Goal: Task Accomplishment & Management: Complete application form

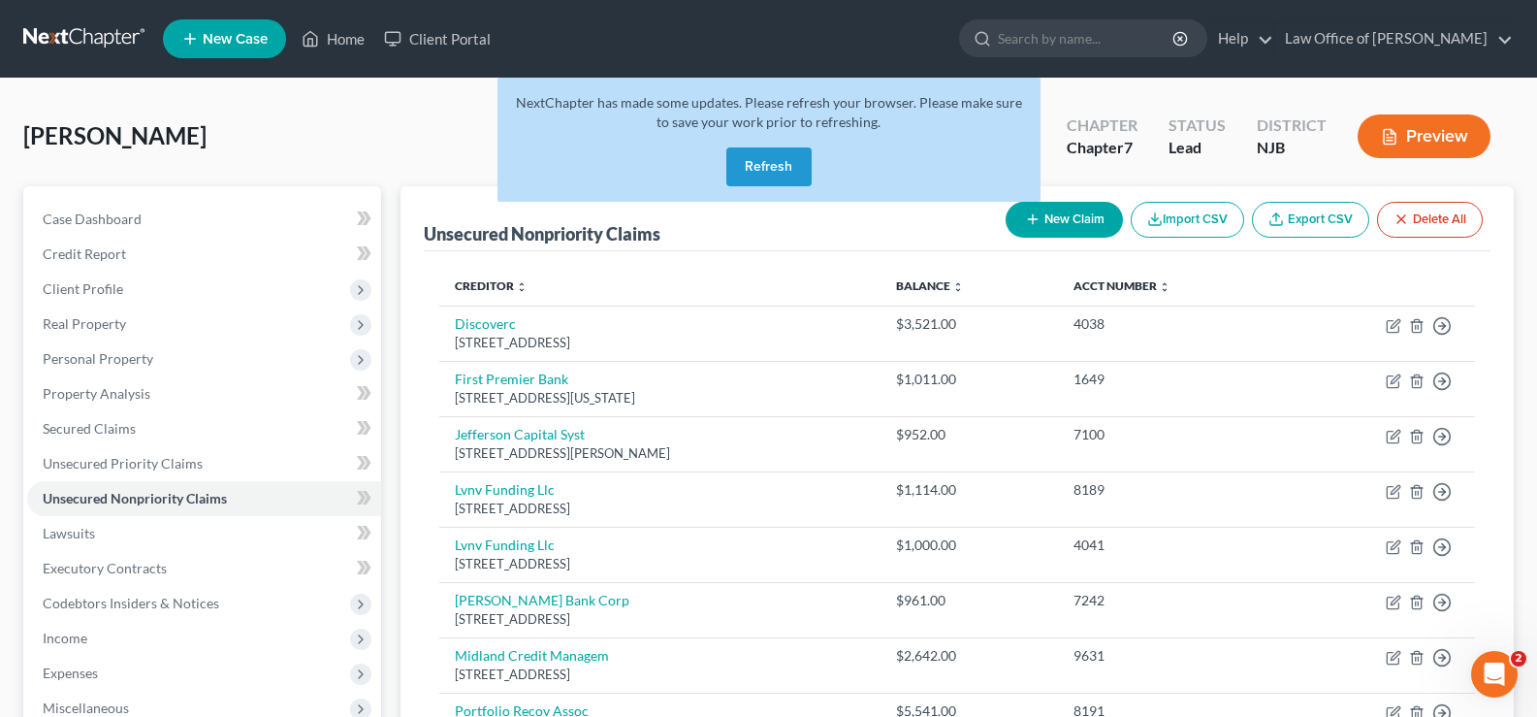
click at [760, 156] on button "Refresh" at bounding box center [768, 166] width 85 height 39
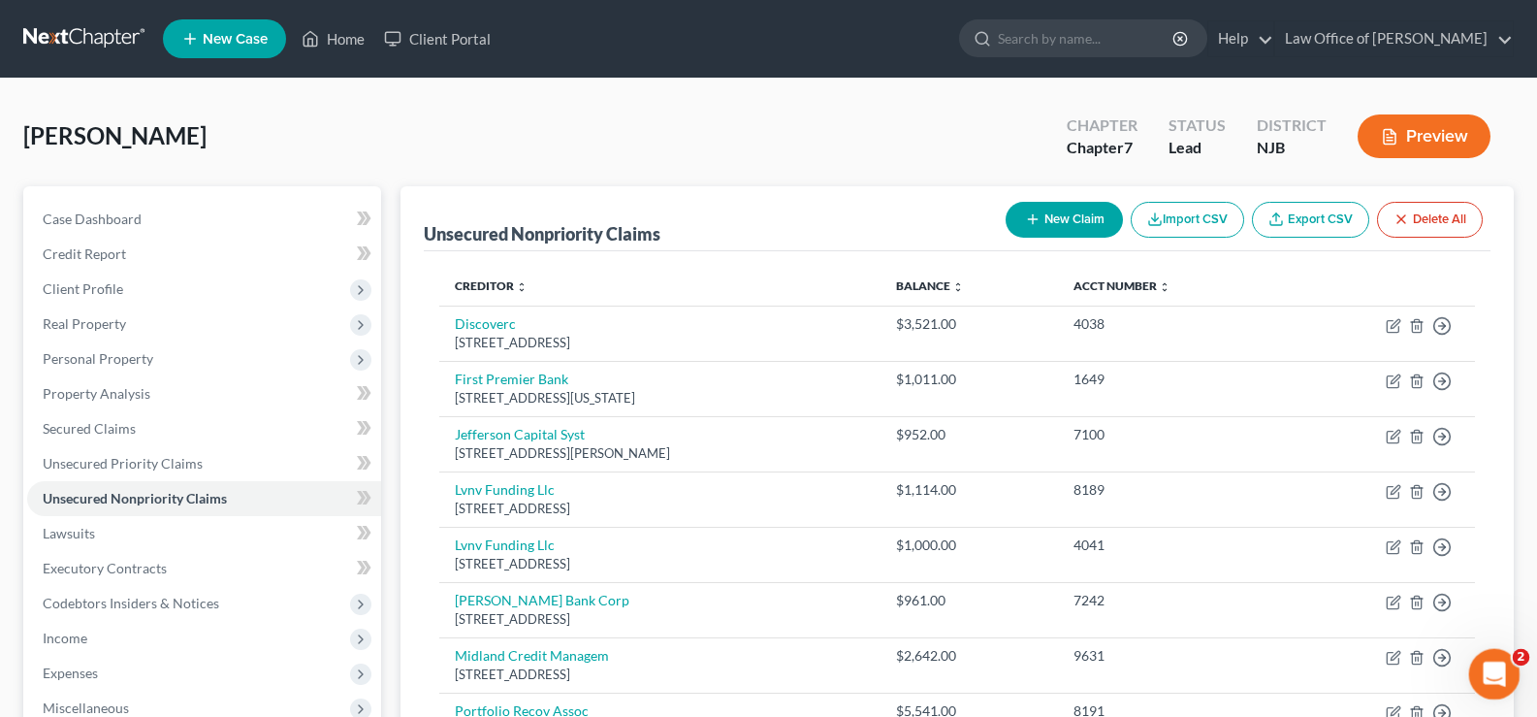
click at [1482, 660] on div "Open Intercom Messenger" at bounding box center [1491, 671] width 64 height 64
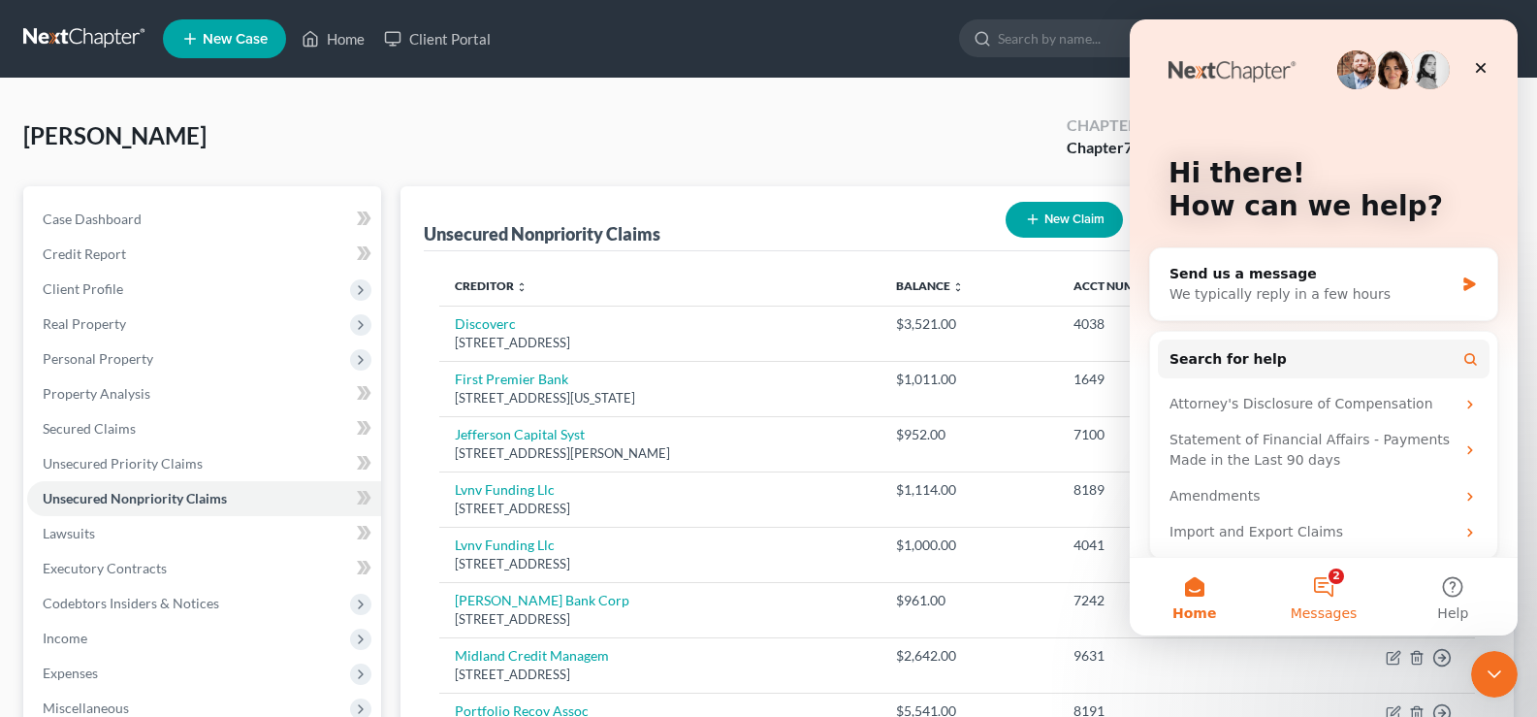
click at [1322, 579] on button "2 Messages" at bounding box center [1323, 597] width 129 height 78
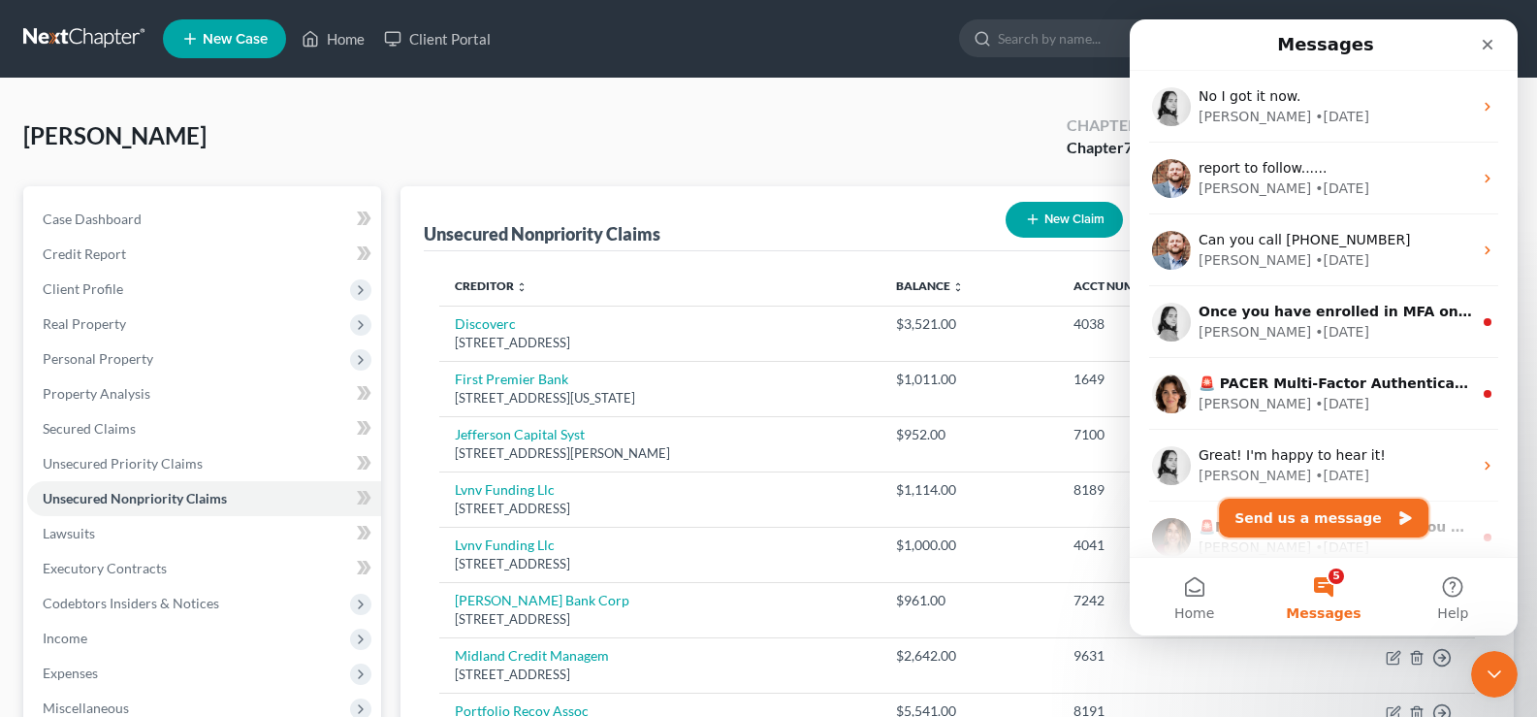
click at [1349, 510] on button "Send us a message" at bounding box center [1323, 517] width 209 height 39
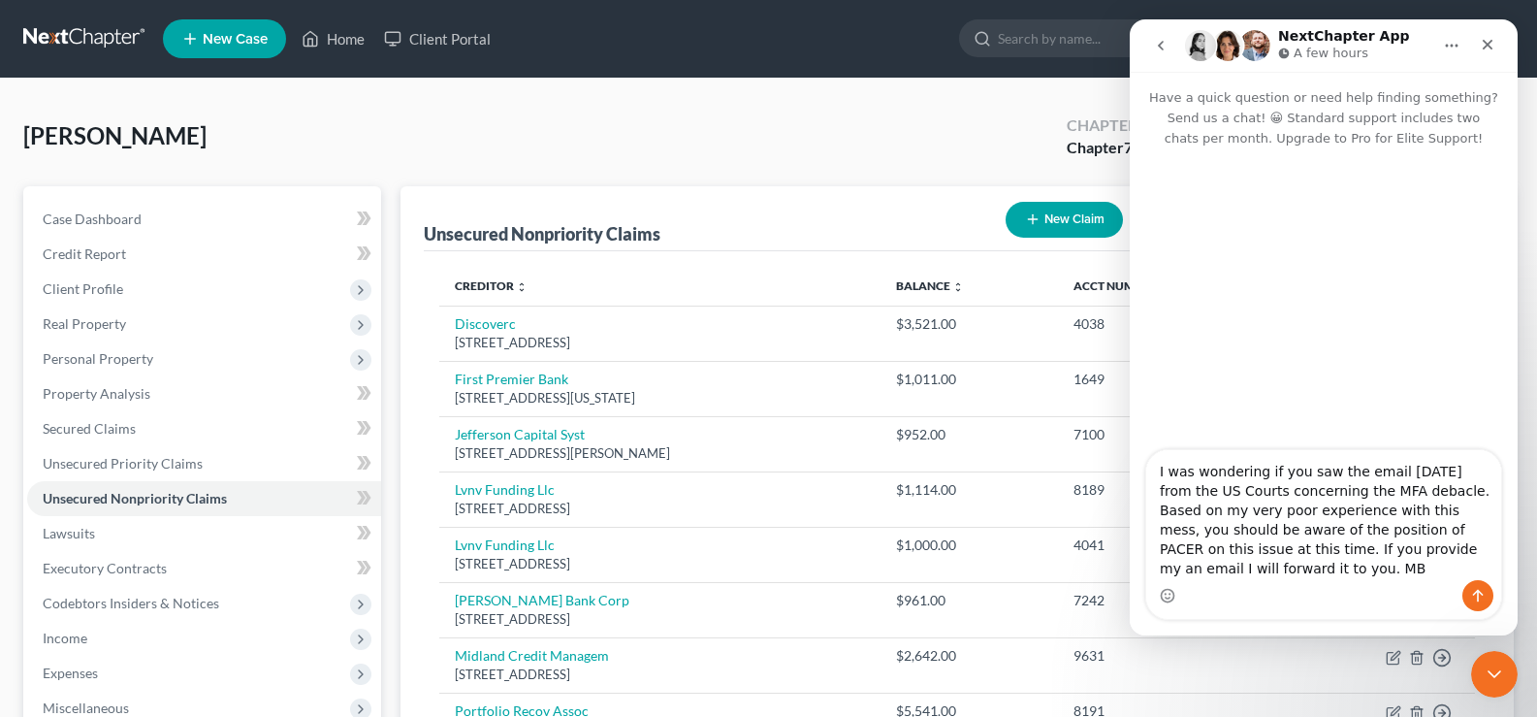
type textarea "I was wondering if you saw the email yesterday from the US Courts concerning th…"
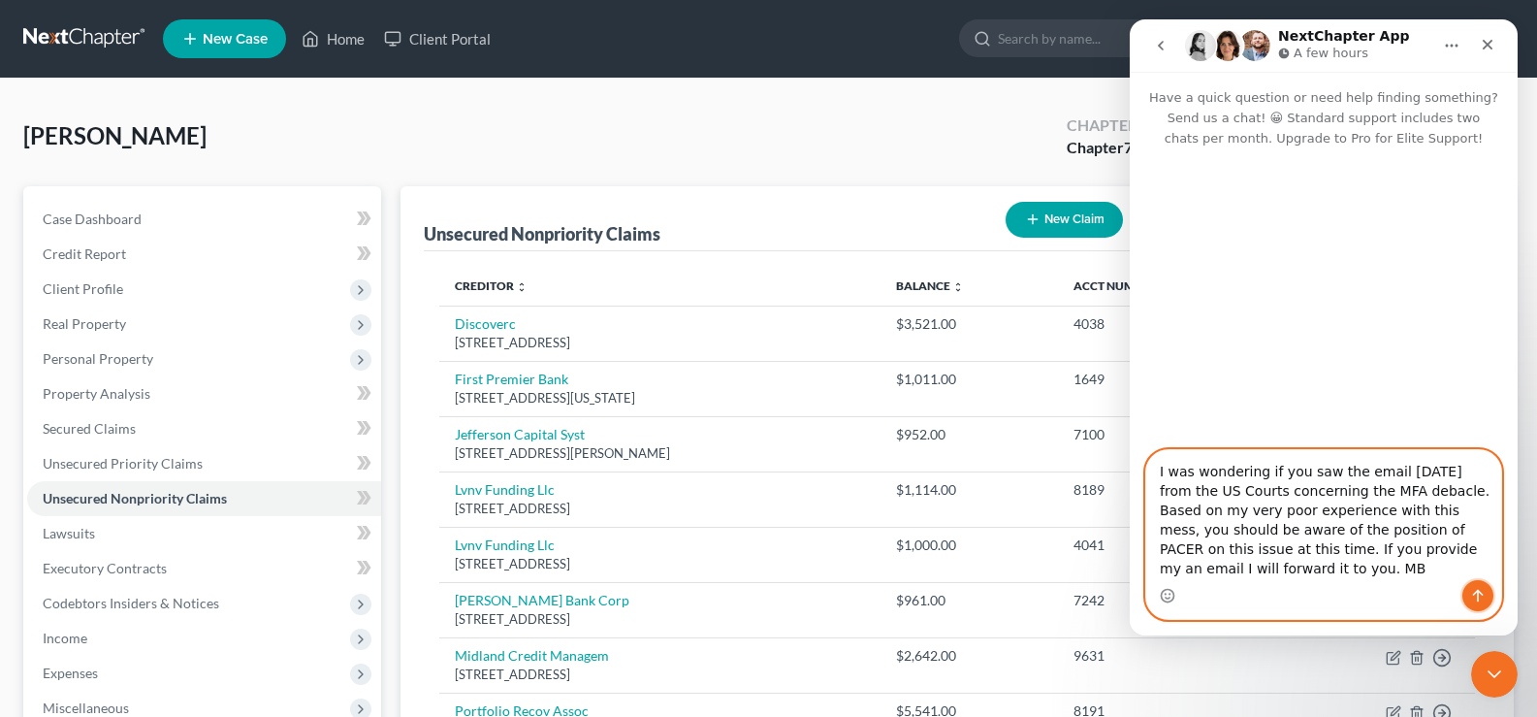
click at [1475, 588] on icon "Send a message…" at bounding box center [1478, 596] width 16 height 16
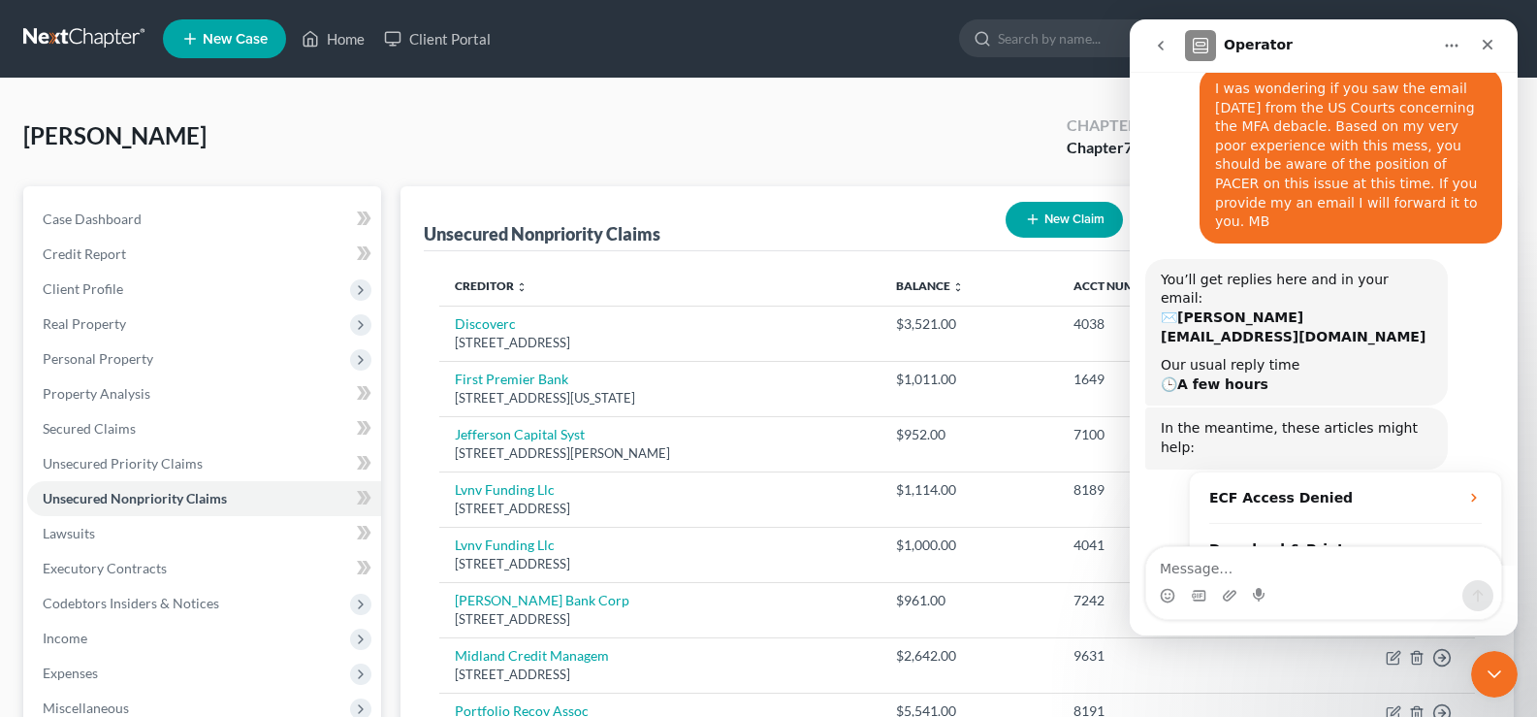
scroll to position [88, 0]
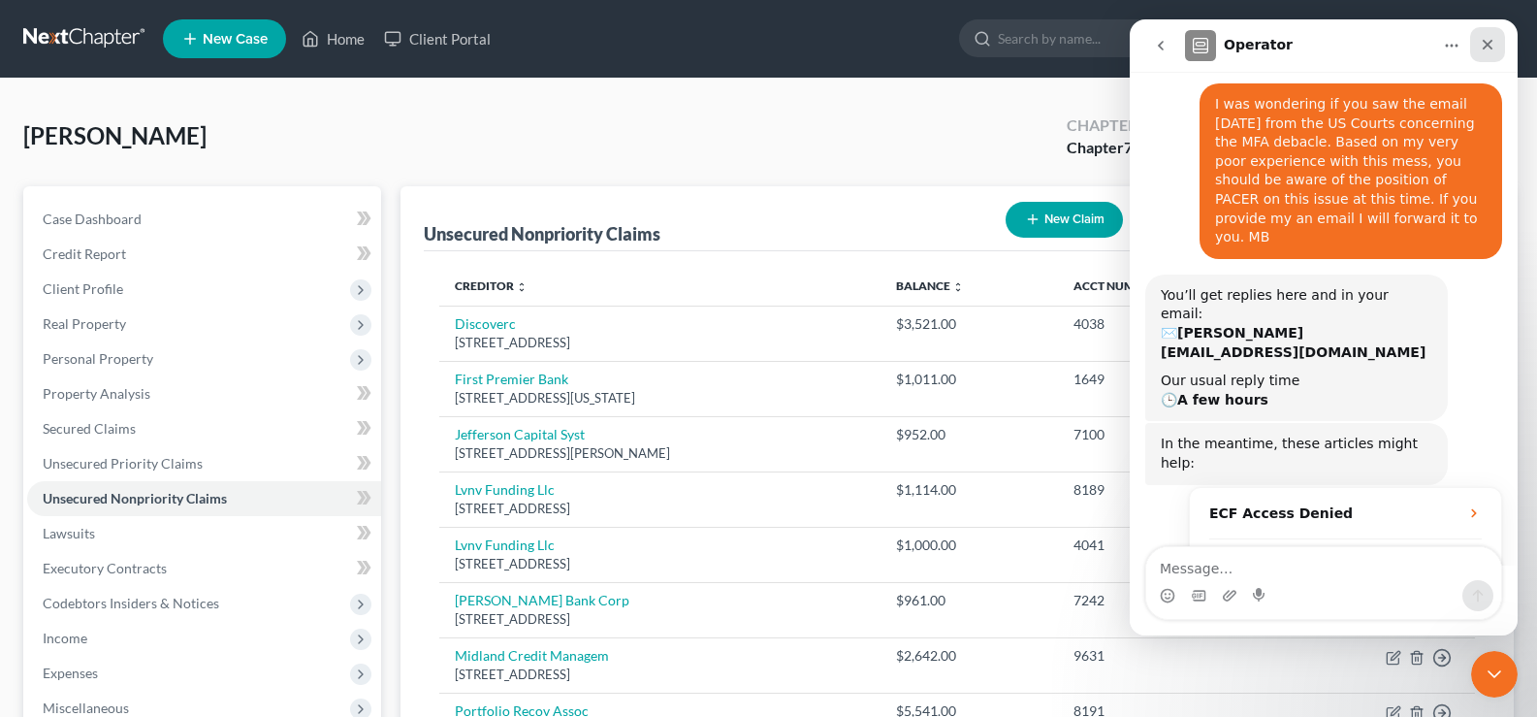
click at [1493, 35] on div "Close" at bounding box center [1487, 44] width 35 height 35
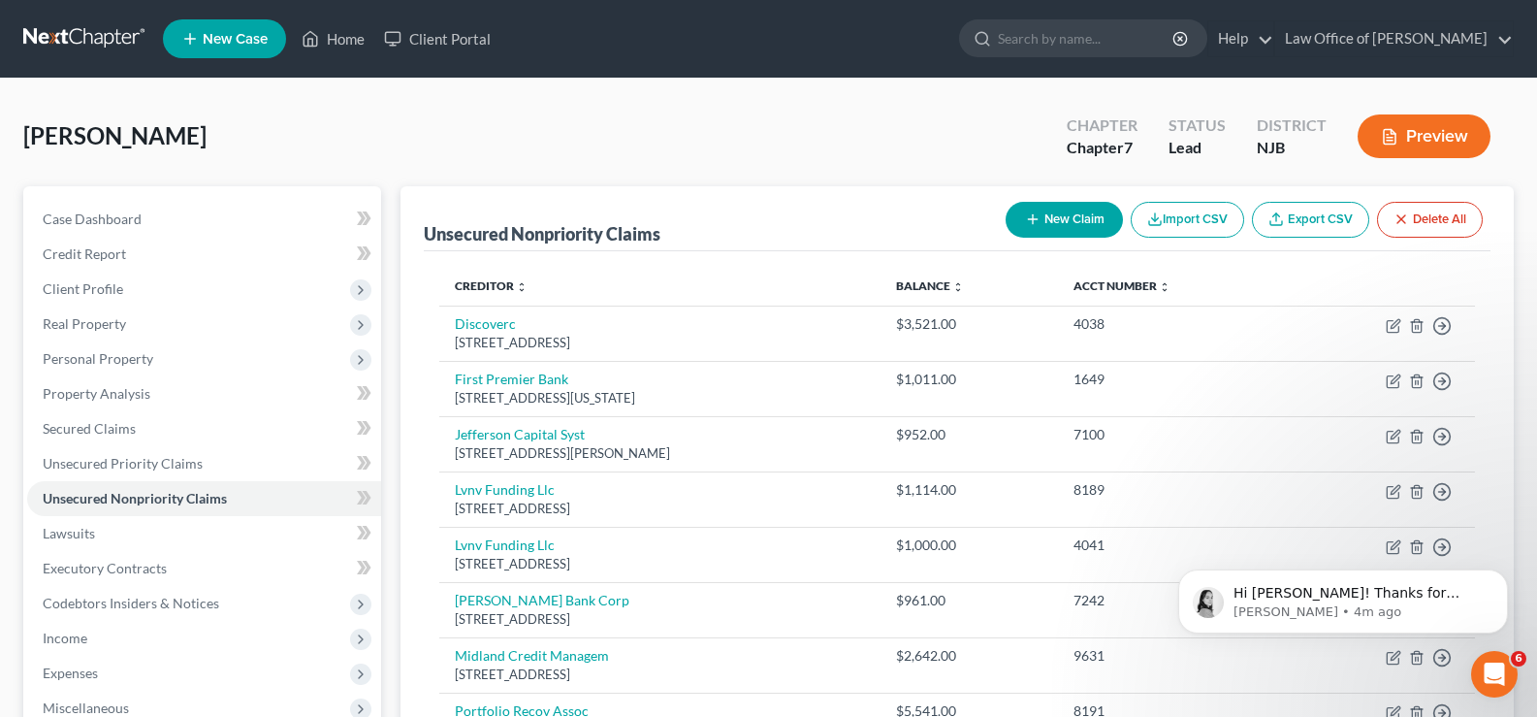
scroll to position [0, 0]
click at [1260, 596] on p "Hi MaryBeth! Thanks for bring this to our attention. We have received and revie…" at bounding box center [1358, 593] width 250 height 19
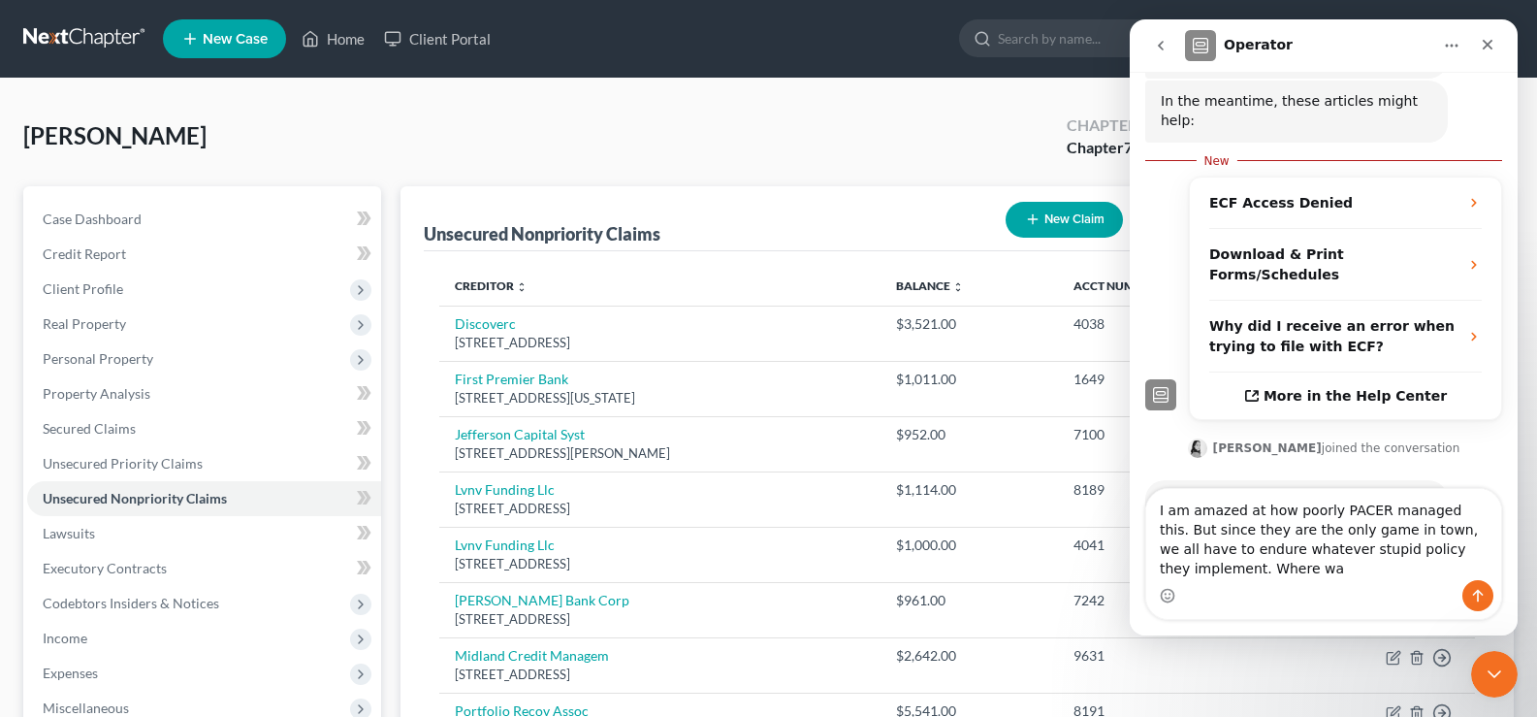
scroll to position [430, 0]
type textarea "I am amazed at how poorly PACER managed this. But since they are the only game …"
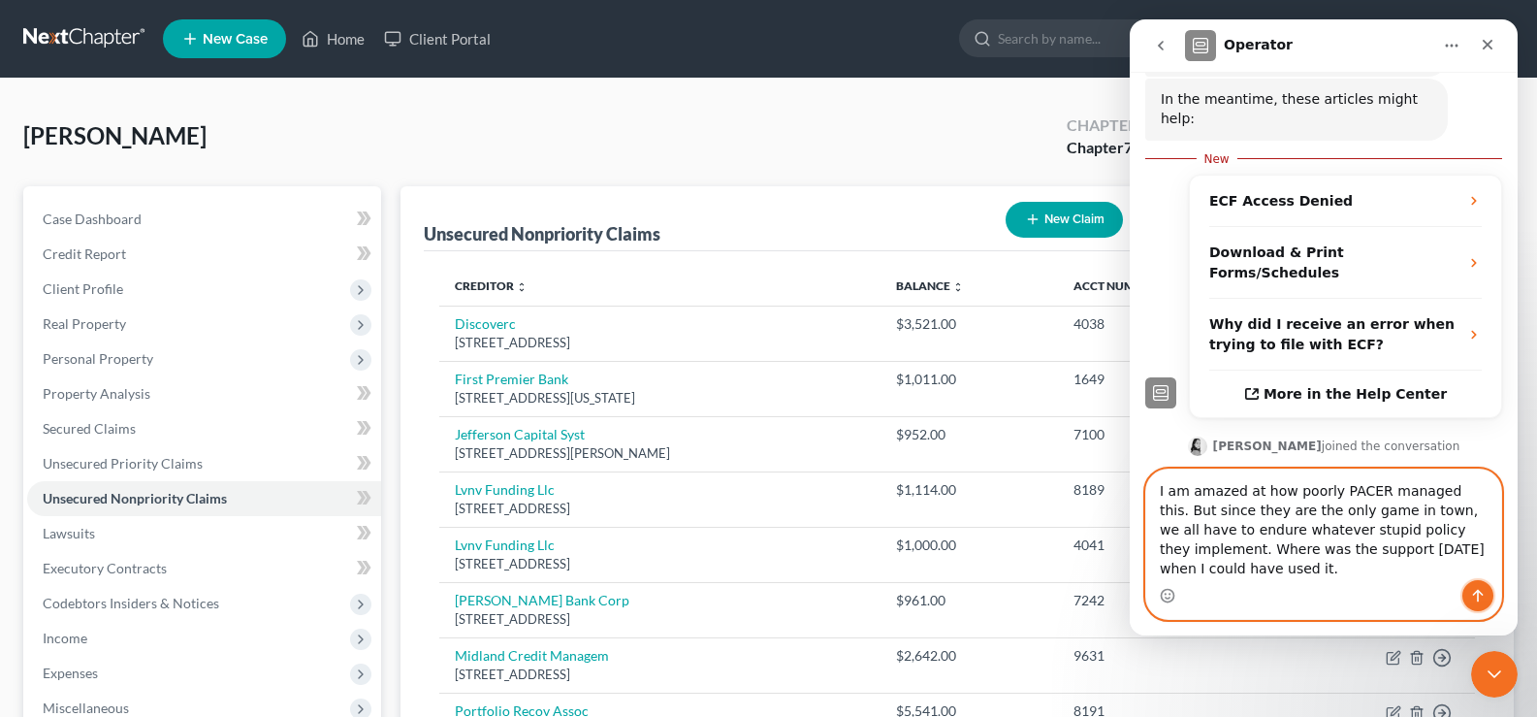
click at [1480, 590] on icon "Send a message…" at bounding box center [1478, 596] width 16 height 16
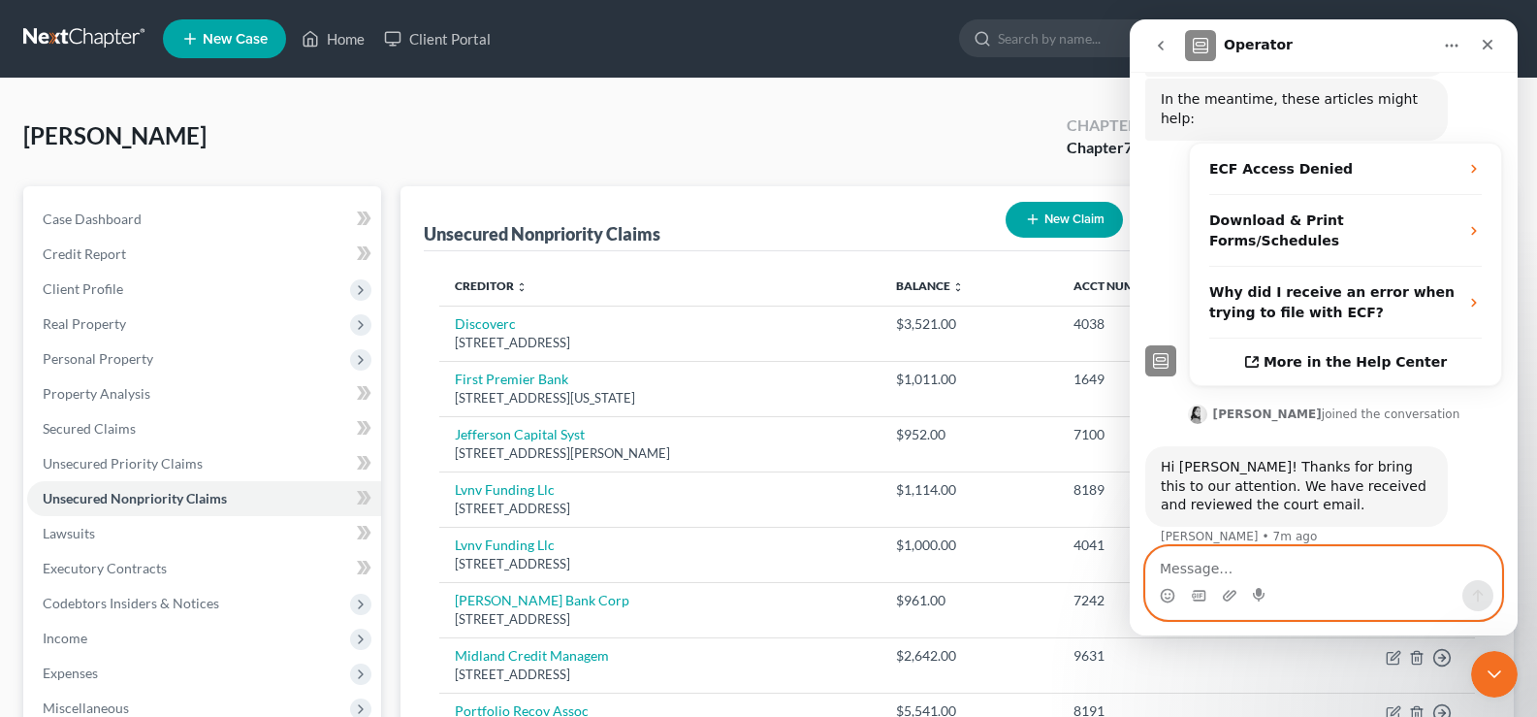
scroll to position [509, 0]
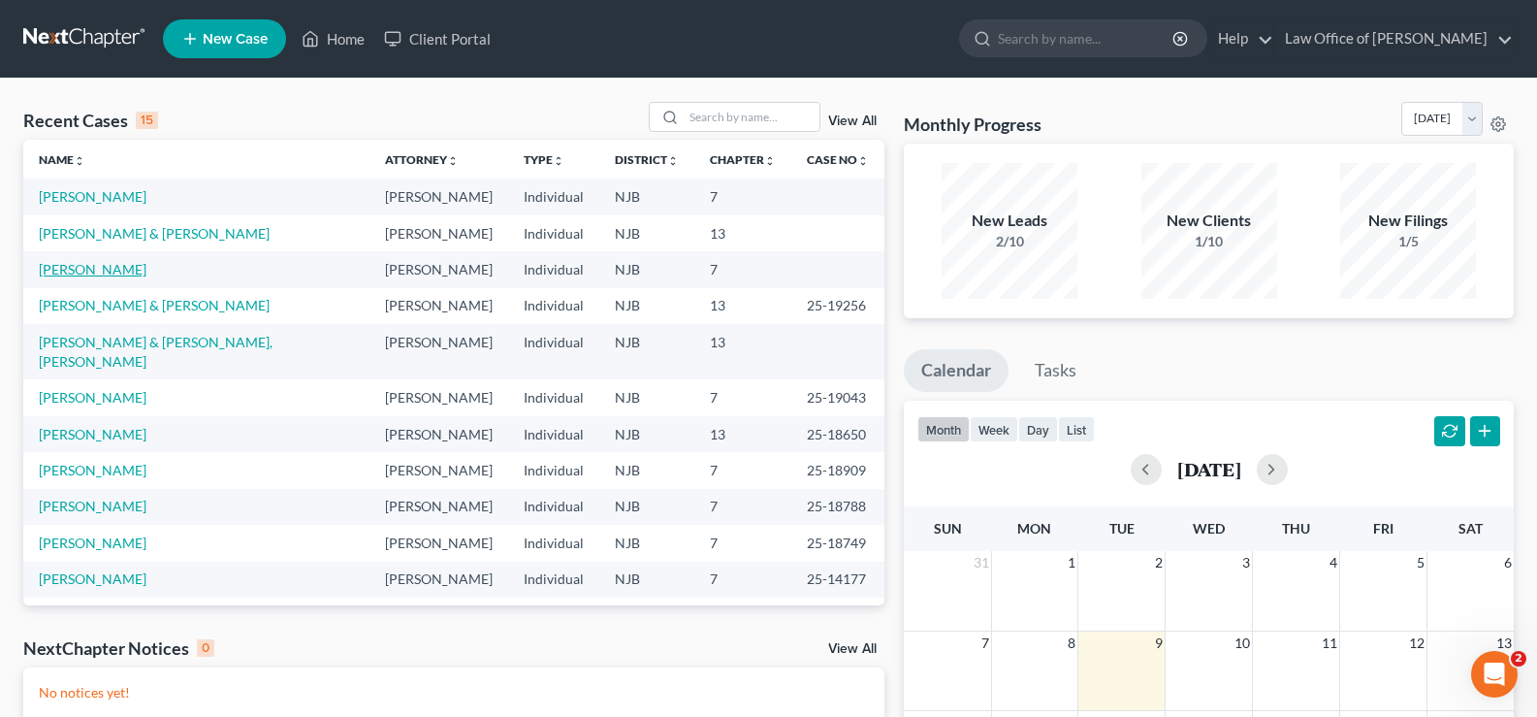
click at [75, 263] on link "[PERSON_NAME]" at bounding box center [93, 269] width 108 height 16
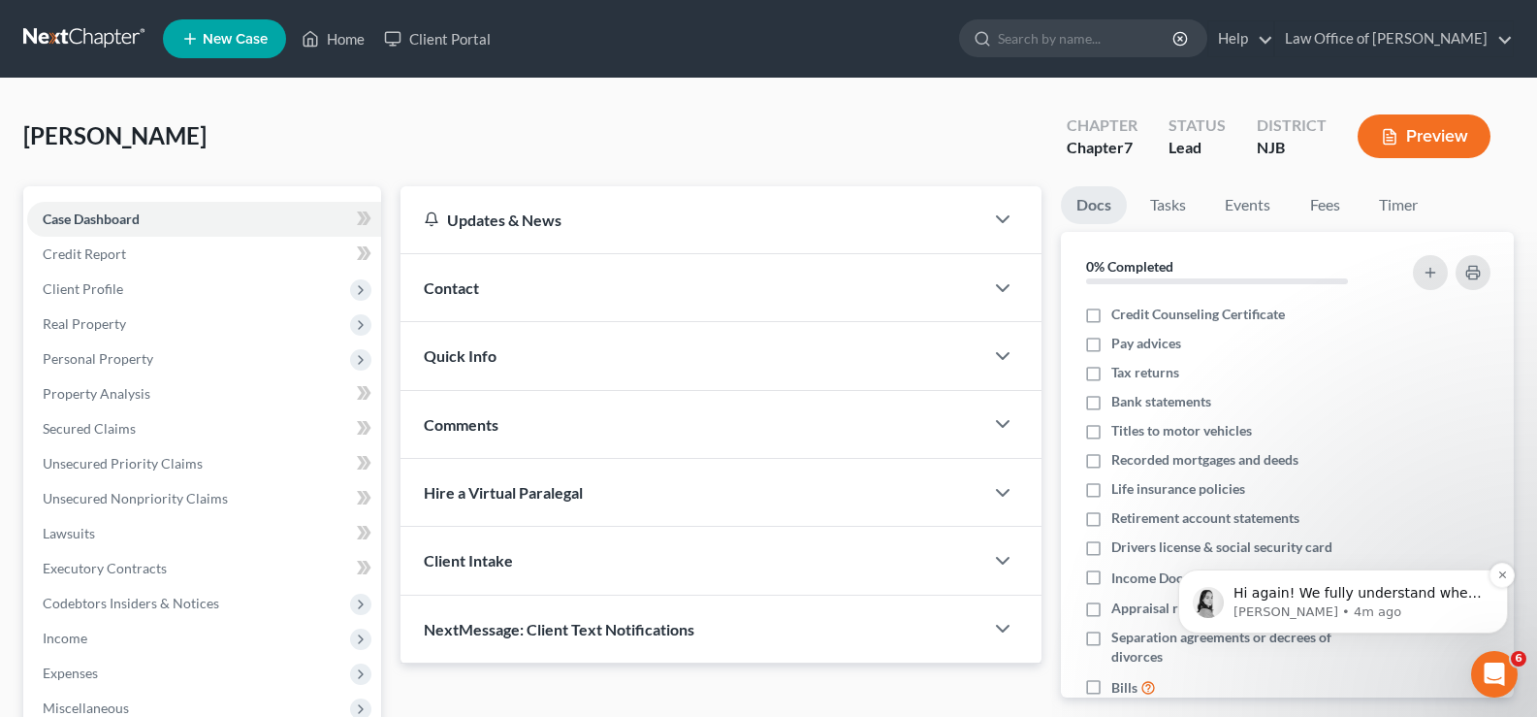
click at [1339, 593] on p "Hi again! We fully understand where you are coming from. Could you possibly sen…" at bounding box center [1358, 593] width 250 height 19
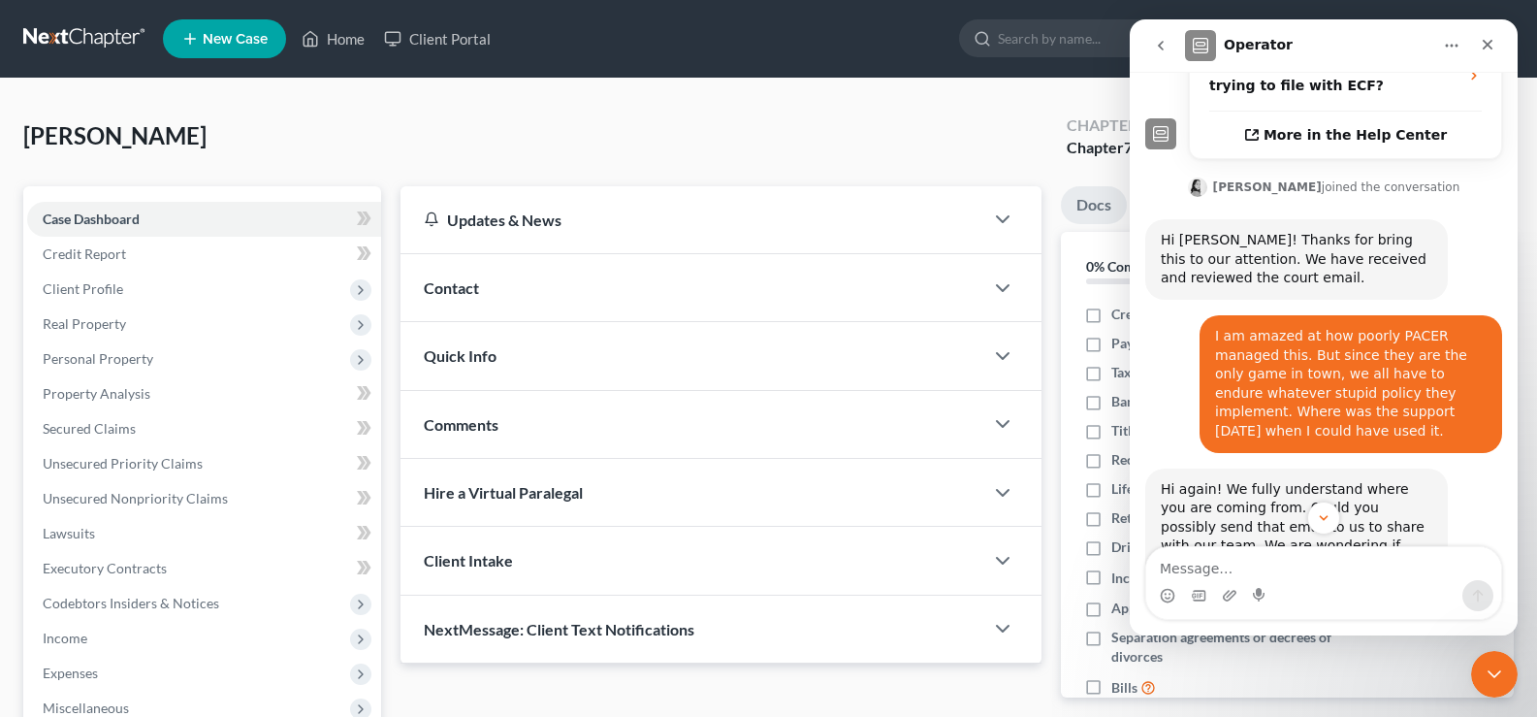
scroll to position [700, 0]
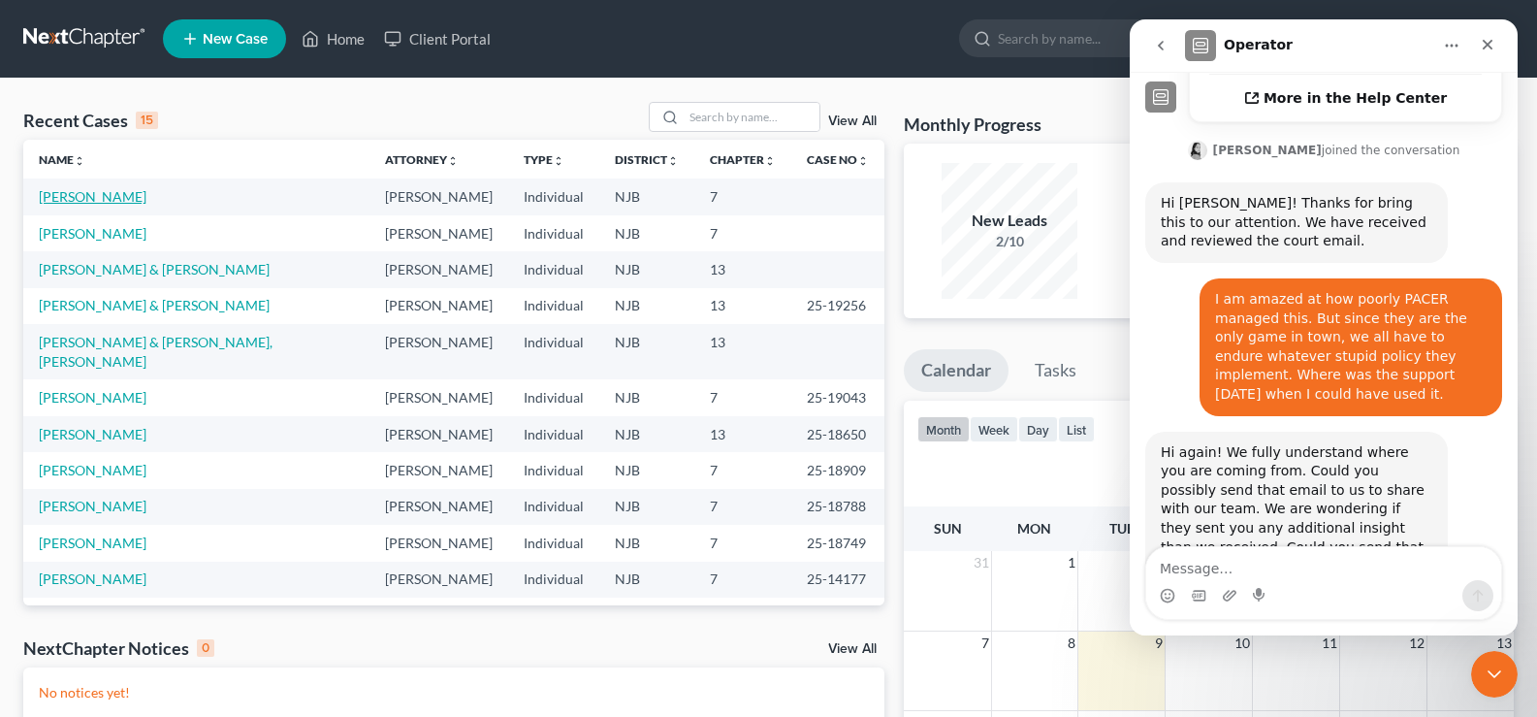
scroll to position [700, 0]
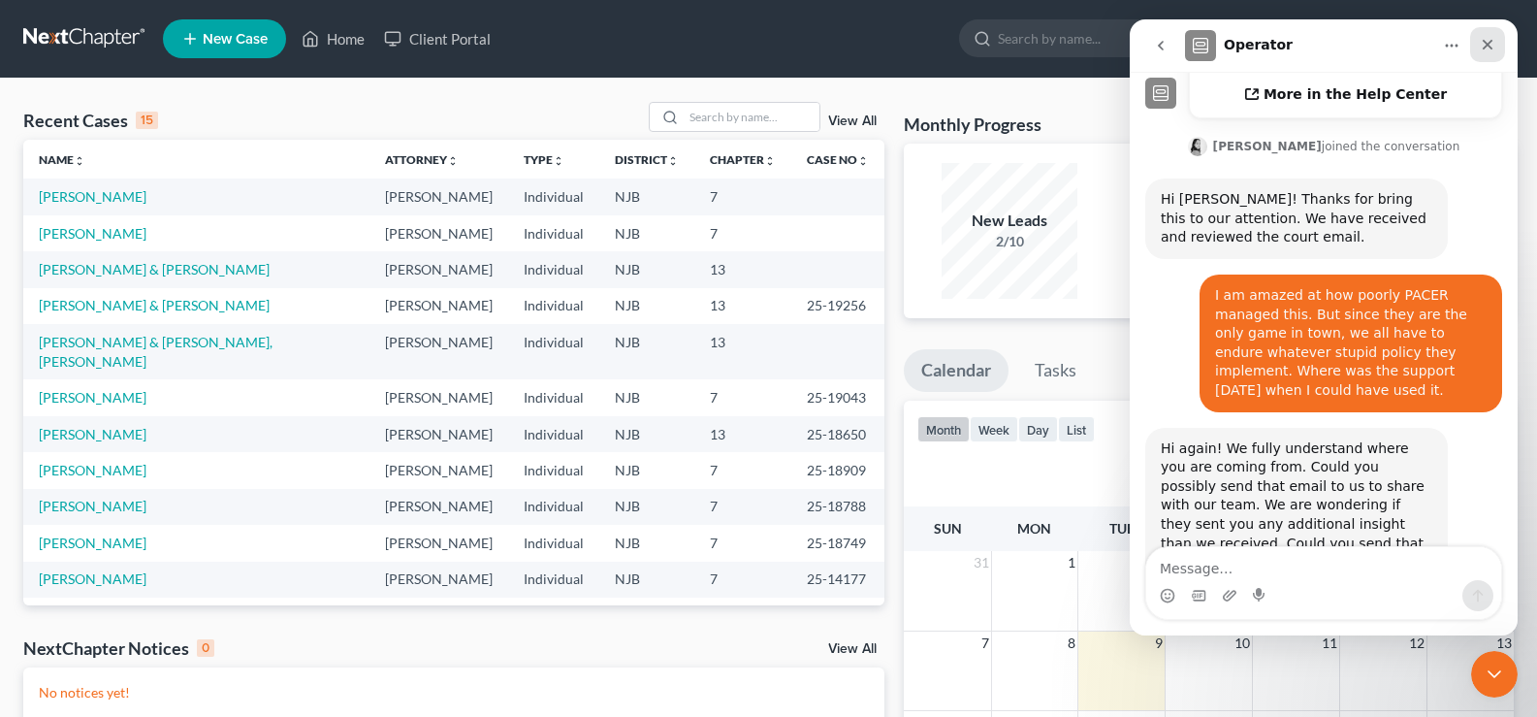
click at [1486, 42] on icon "Close" at bounding box center [1488, 45] width 16 height 16
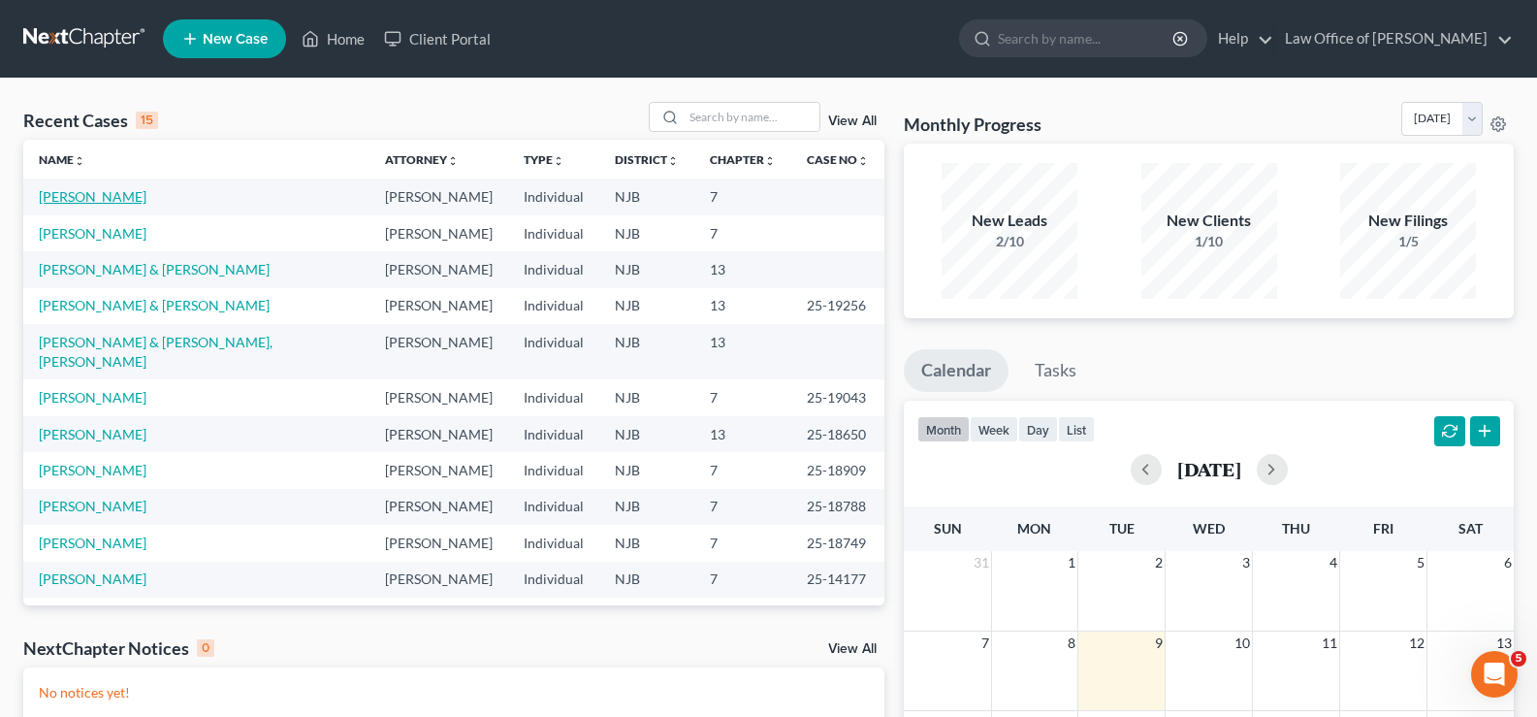
click at [102, 200] on link "[PERSON_NAME]" at bounding box center [93, 196] width 108 height 16
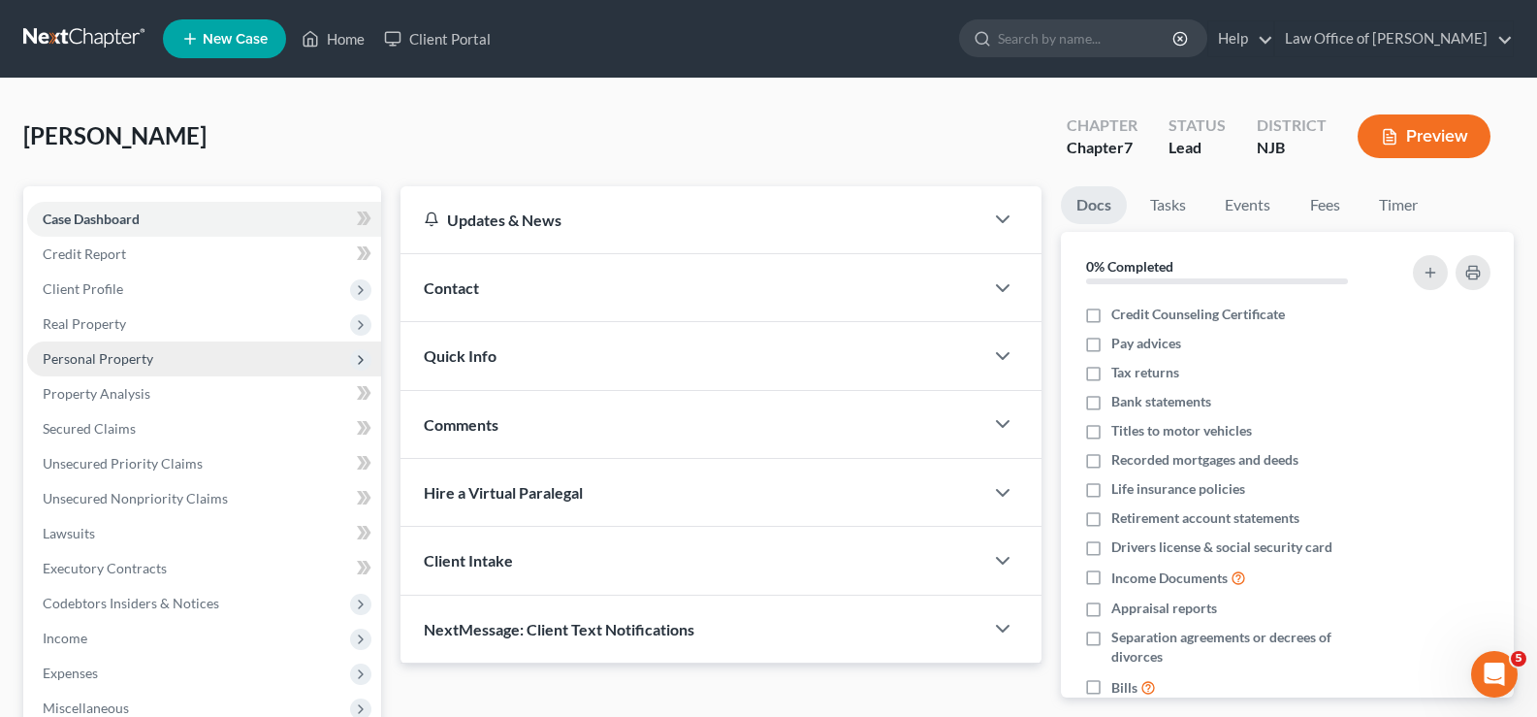
click at [109, 358] on span "Personal Property" at bounding box center [98, 358] width 111 height 16
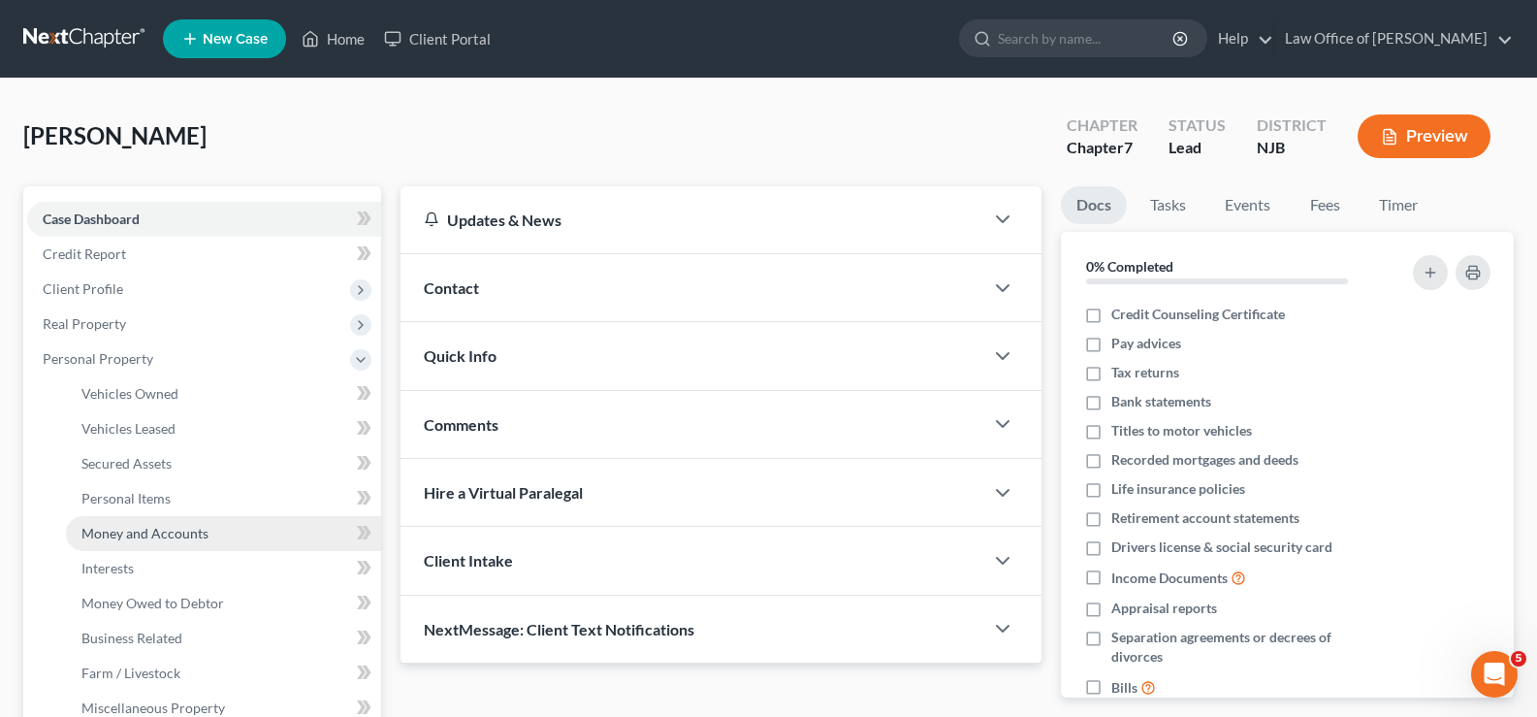
click at [154, 533] on span "Money and Accounts" at bounding box center [144, 533] width 127 height 16
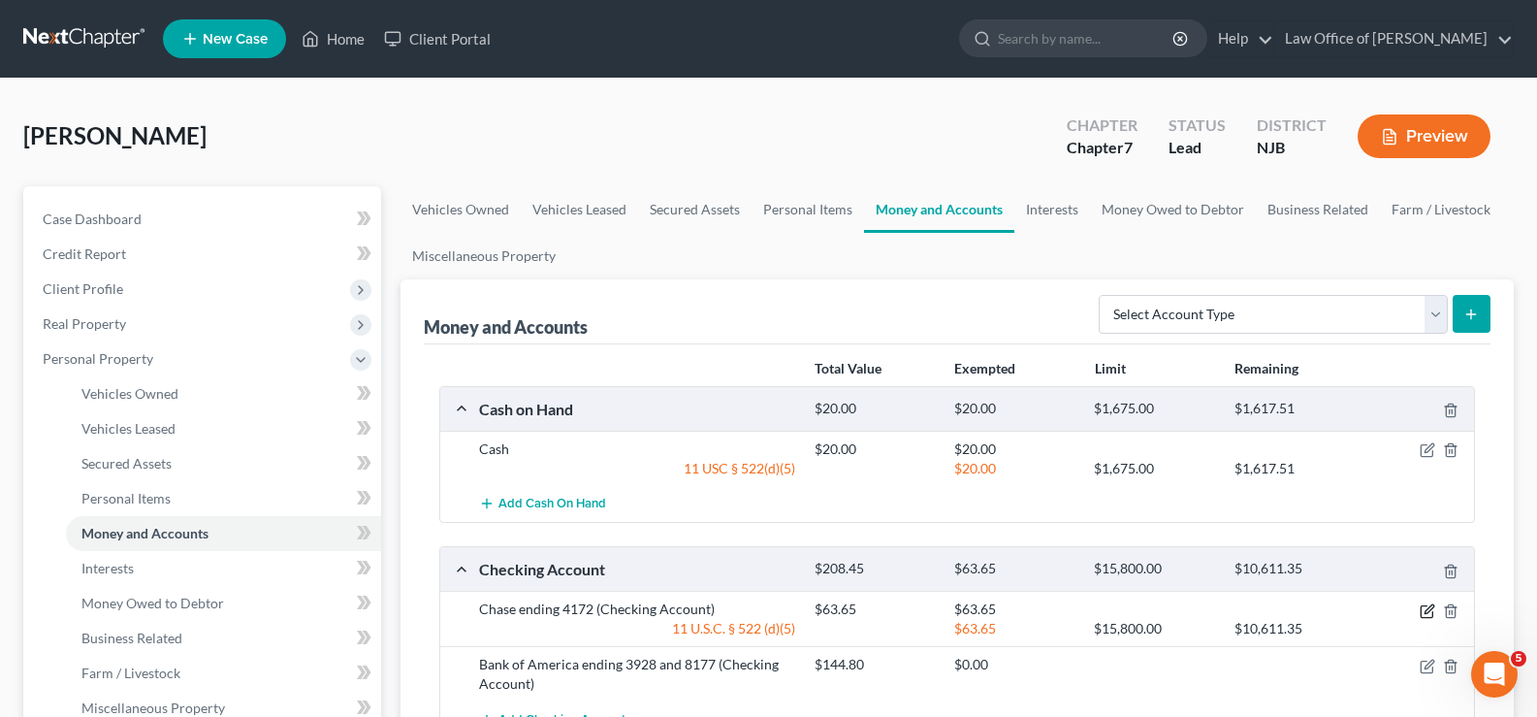
click at [1428, 604] on icon "button" at bounding box center [1428, 611] width 16 height 16
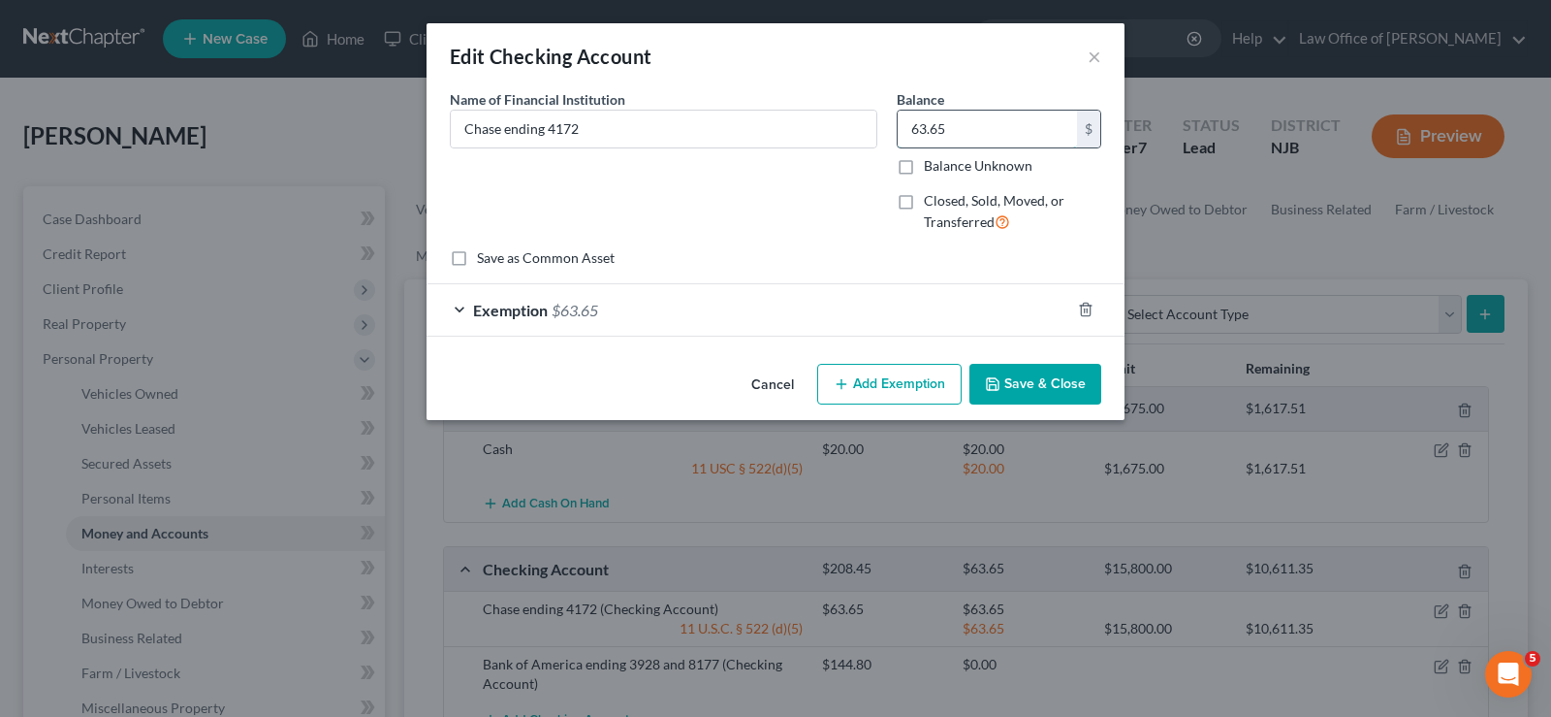
click at [964, 120] on input "63.65" at bounding box center [987, 129] width 179 height 37
type input "2"
click at [1517, 663] on icon "Open Intercom Messenger" at bounding box center [1506, 671] width 32 height 32
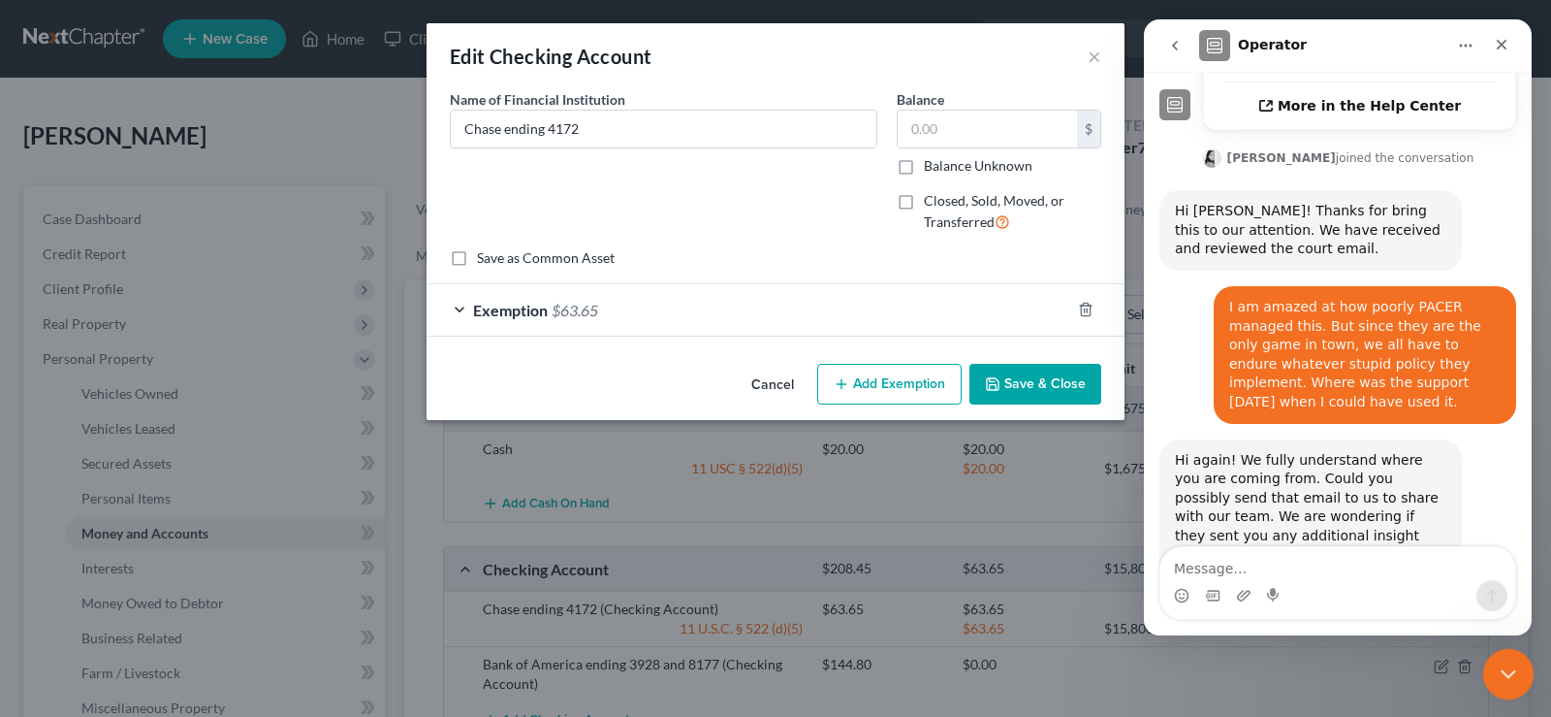
scroll to position [700, 0]
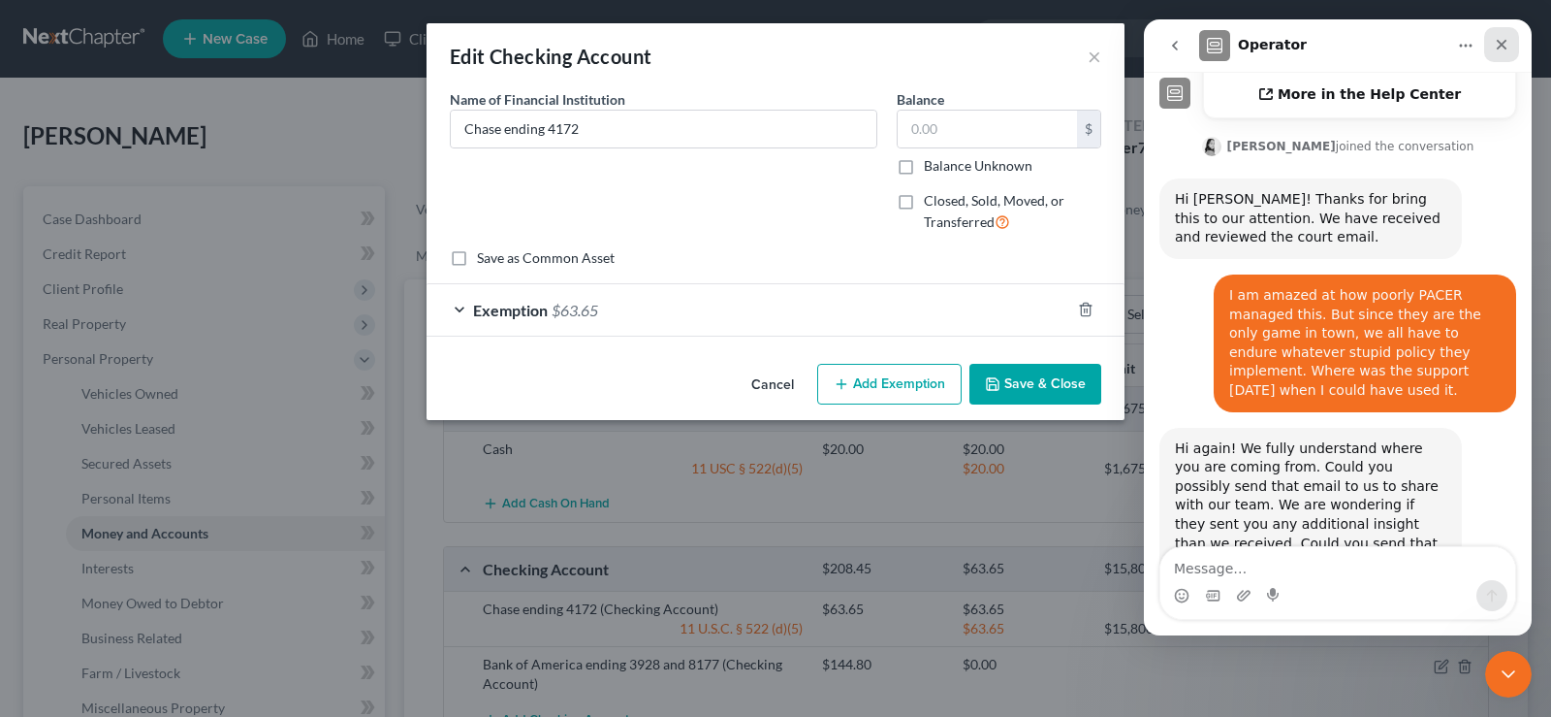
click at [1495, 41] on icon "Close" at bounding box center [1502, 45] width 16 height 16
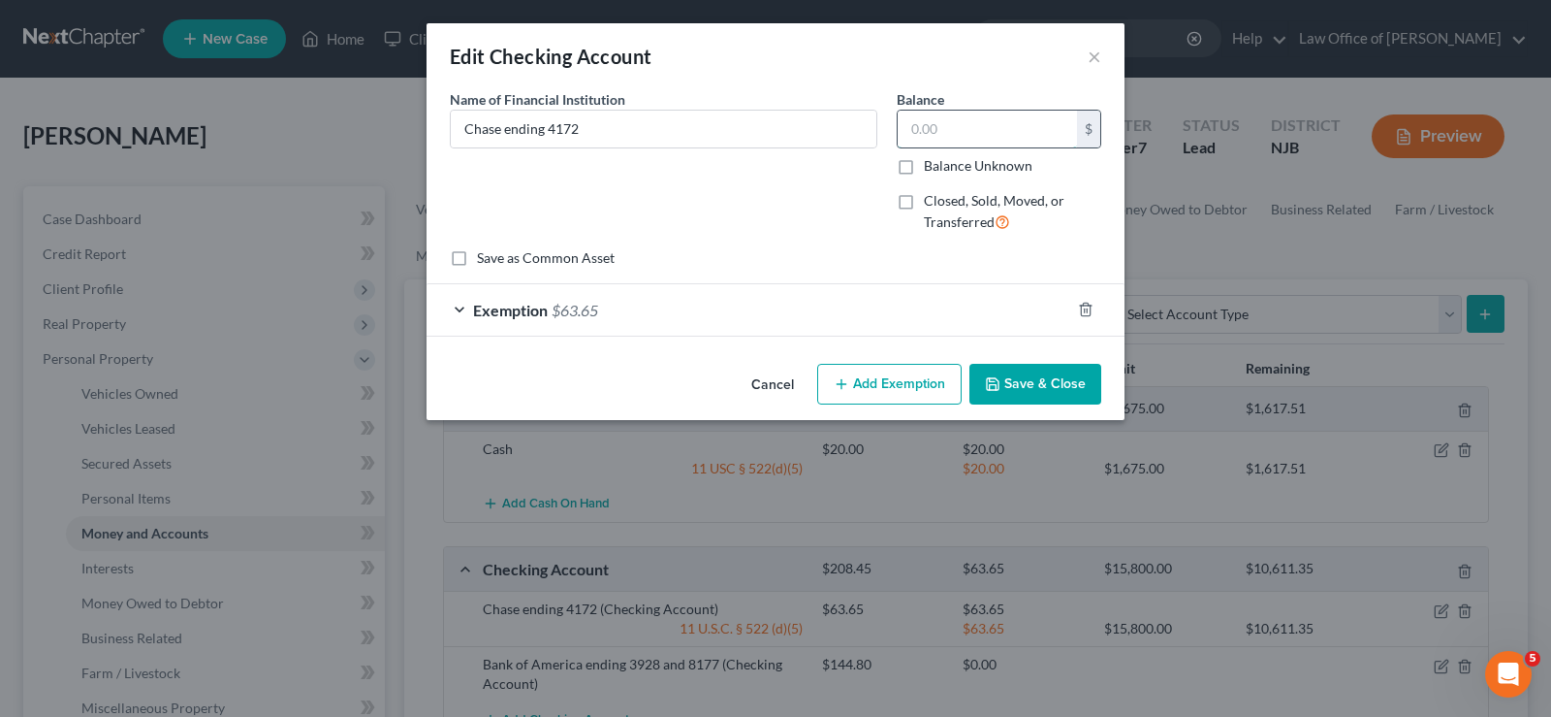
click at [927, 129] on input "text" at bounding box center [987, 129] width 179 height 37
type input "1,800"
click at [874, 378] on button "Add Exemption" at bounding box center [889, 384] width 144 height 41
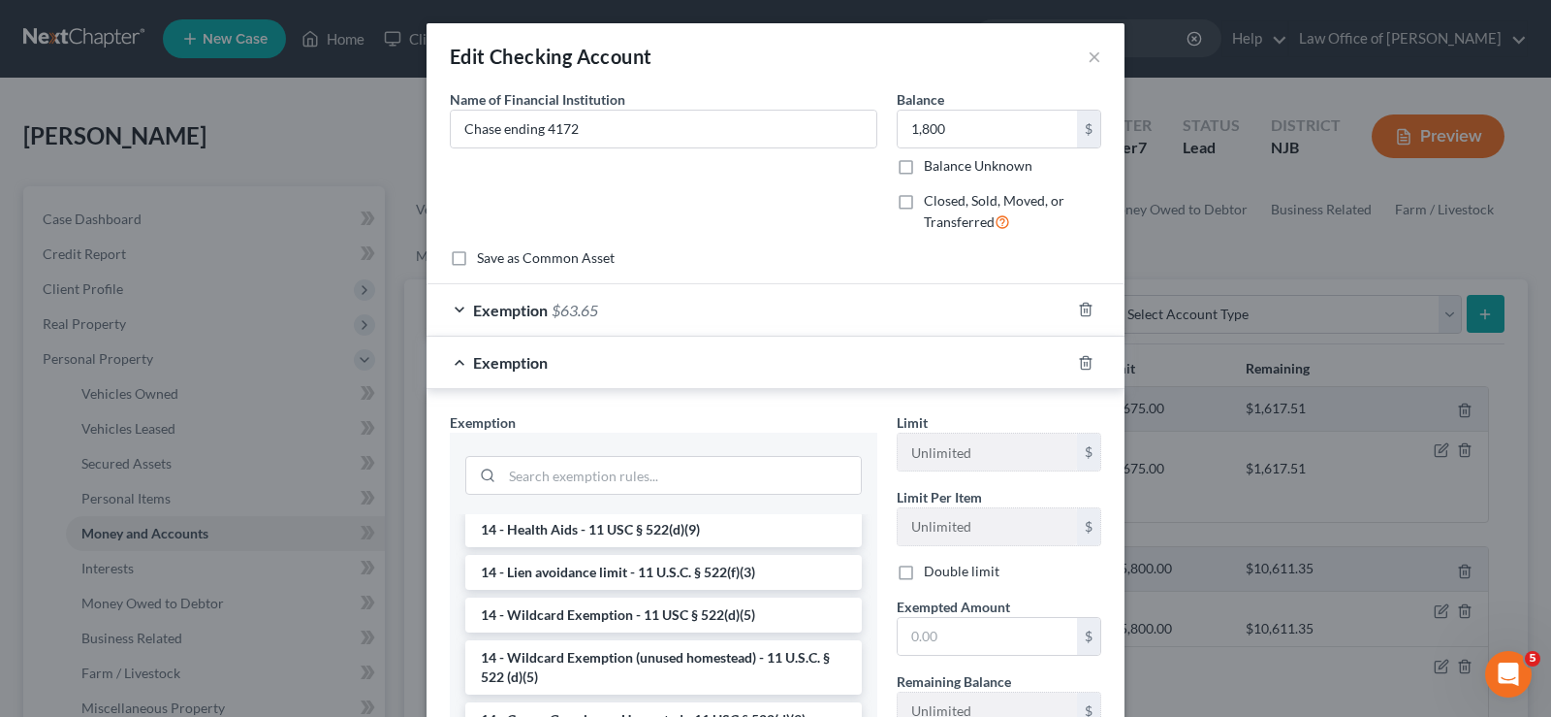
scroll to position [398, 0]
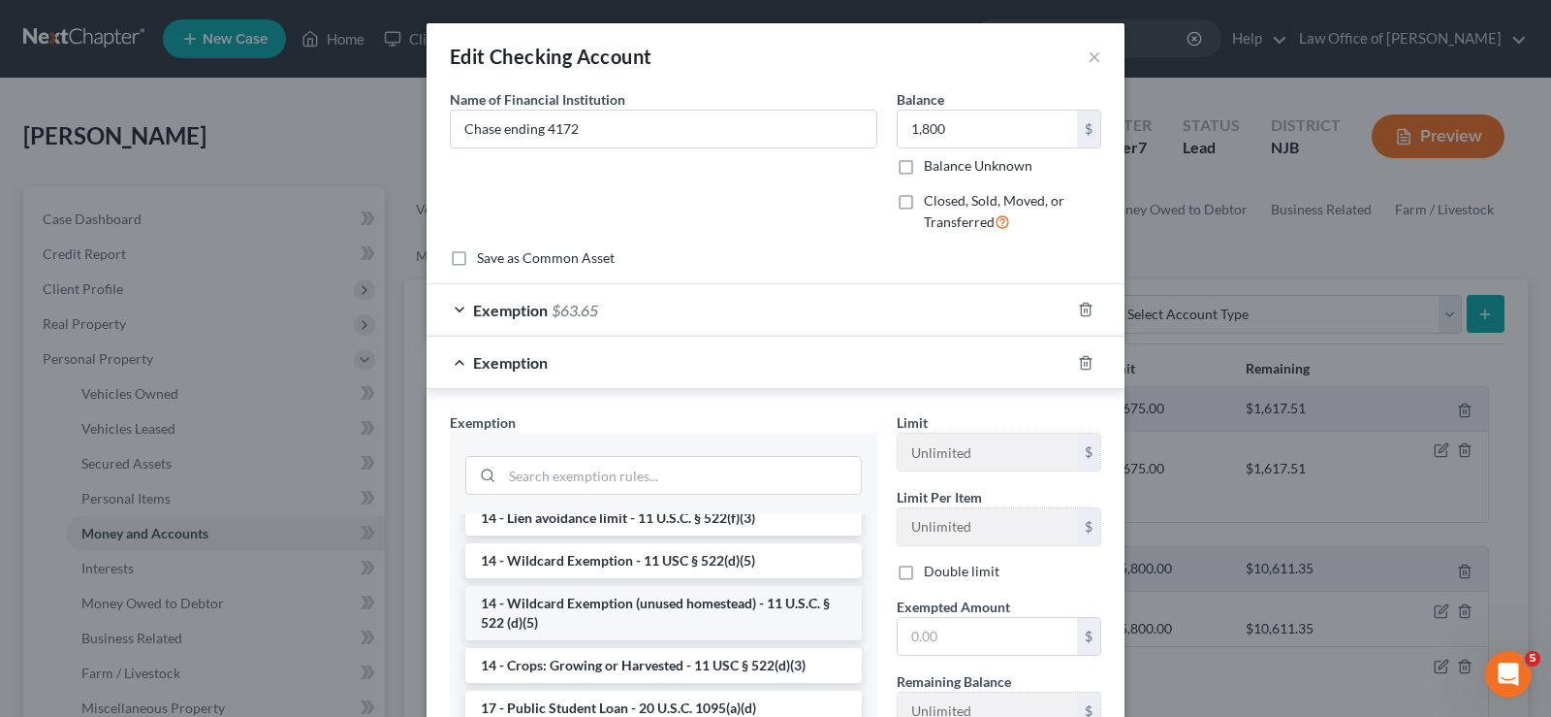
click at [695, 612] on li "14 - Wildcard Exemption (unused homestead) - 11 U.S.C. § 522 (d)(5)" at bounding box center [663, 613] width 397 height 54
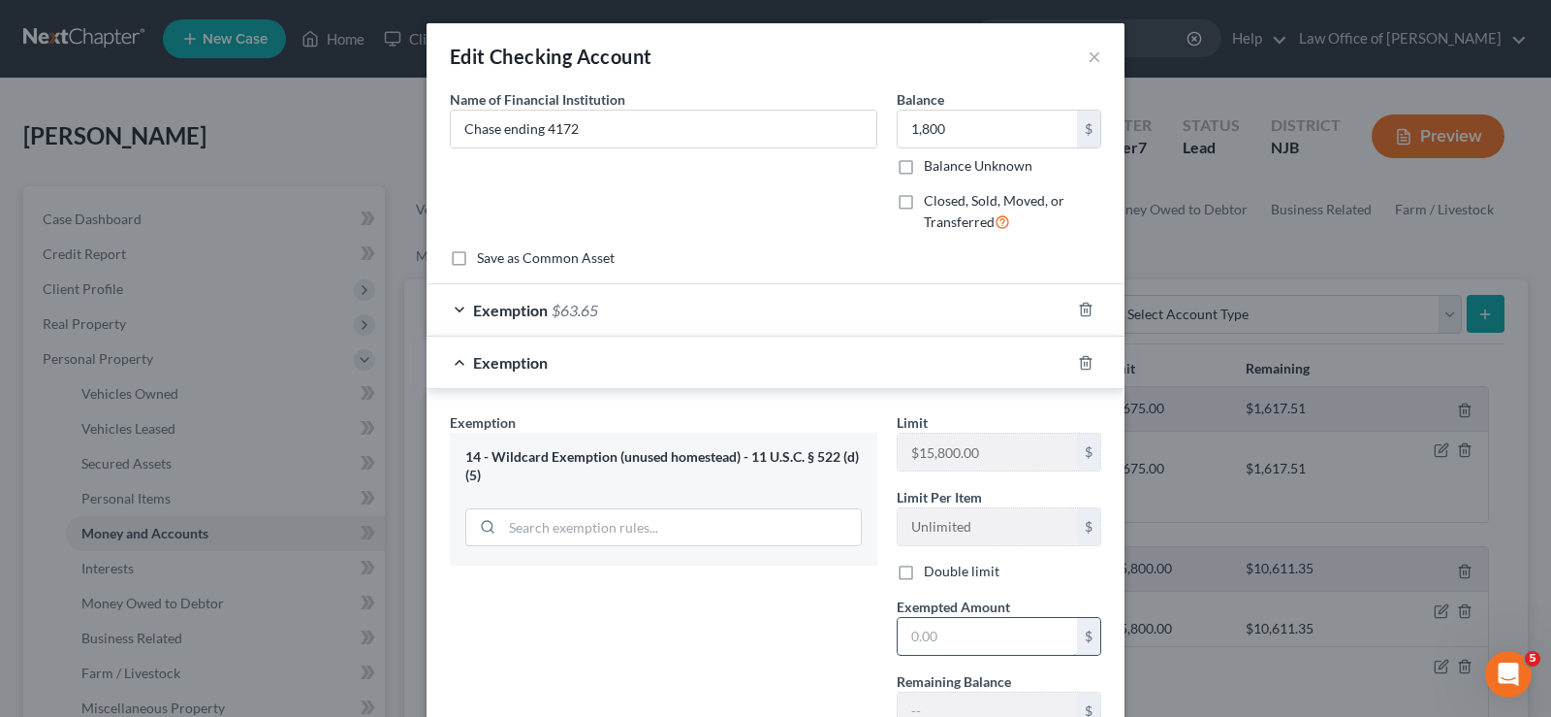
click at [916, 638] on input "text" at bounding box center [987, 636] width 179 height 37
type input "1,800"
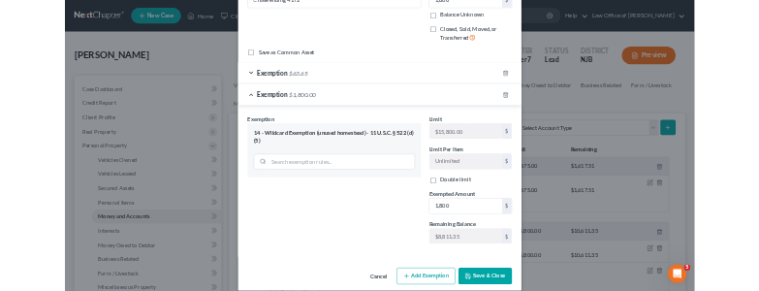
scroll to position [150, 0]
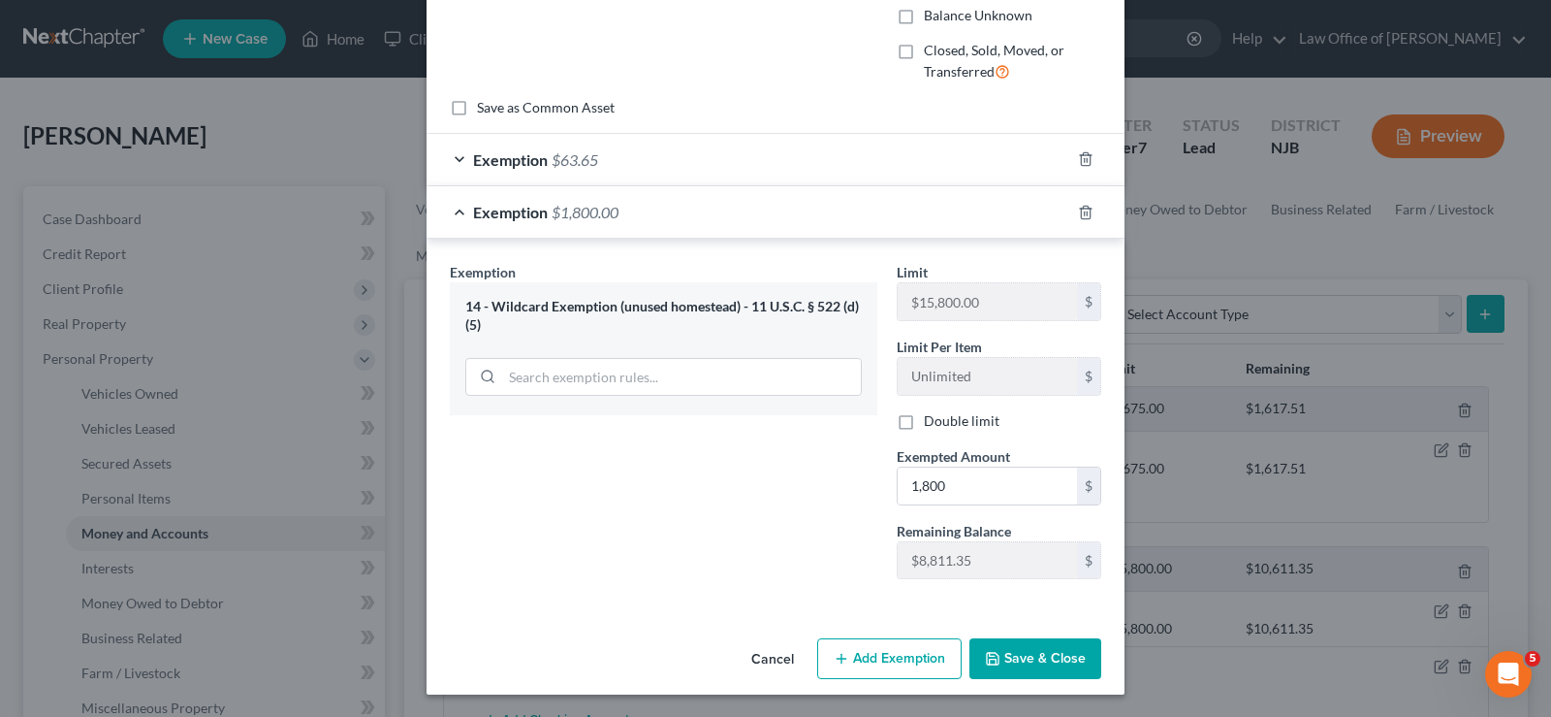
click at [1004, 658] on button "Save & Close" at bounding box center [1036, 658] width 132 height 41
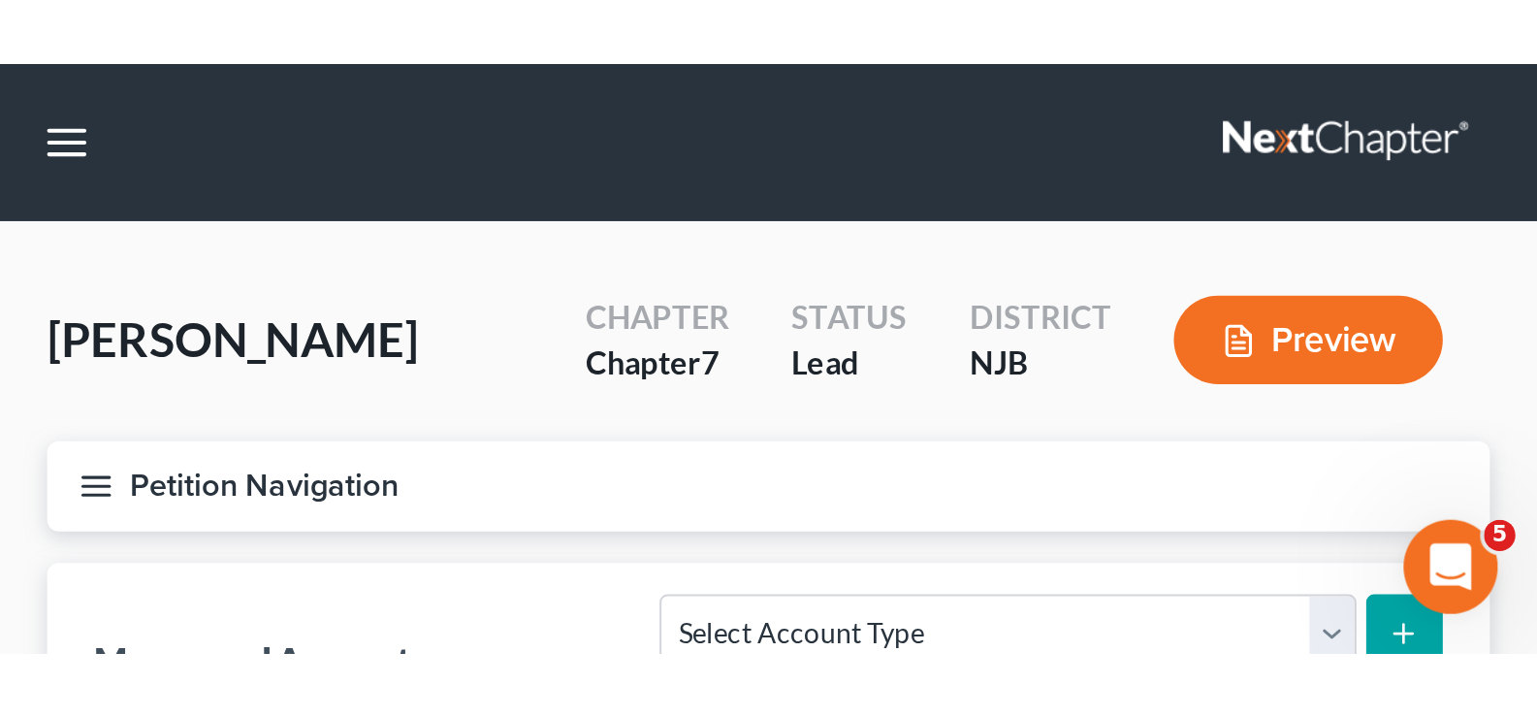
scroll to position [700, 0]
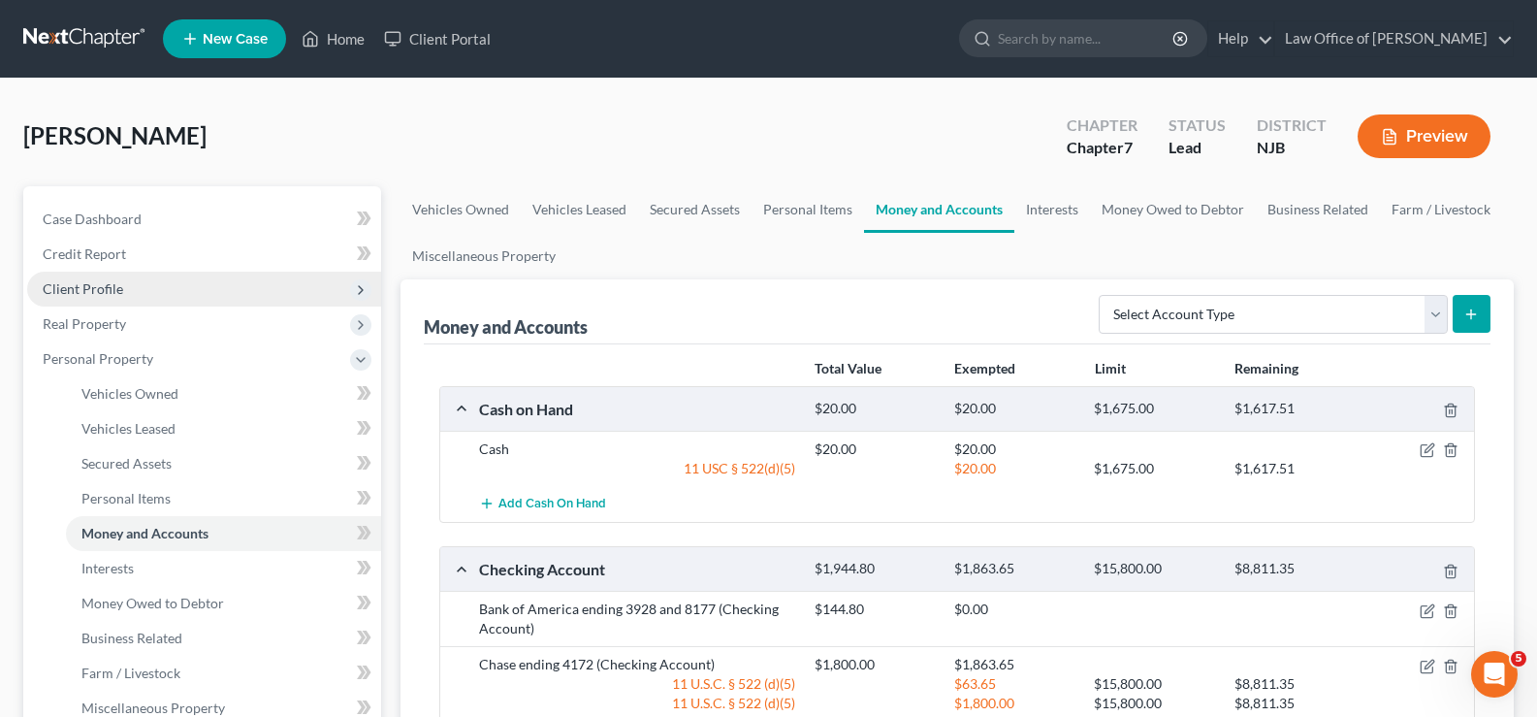
click at [111, 282] on span "Client Profile" at bounding box center [83, 288] width 80 height 16
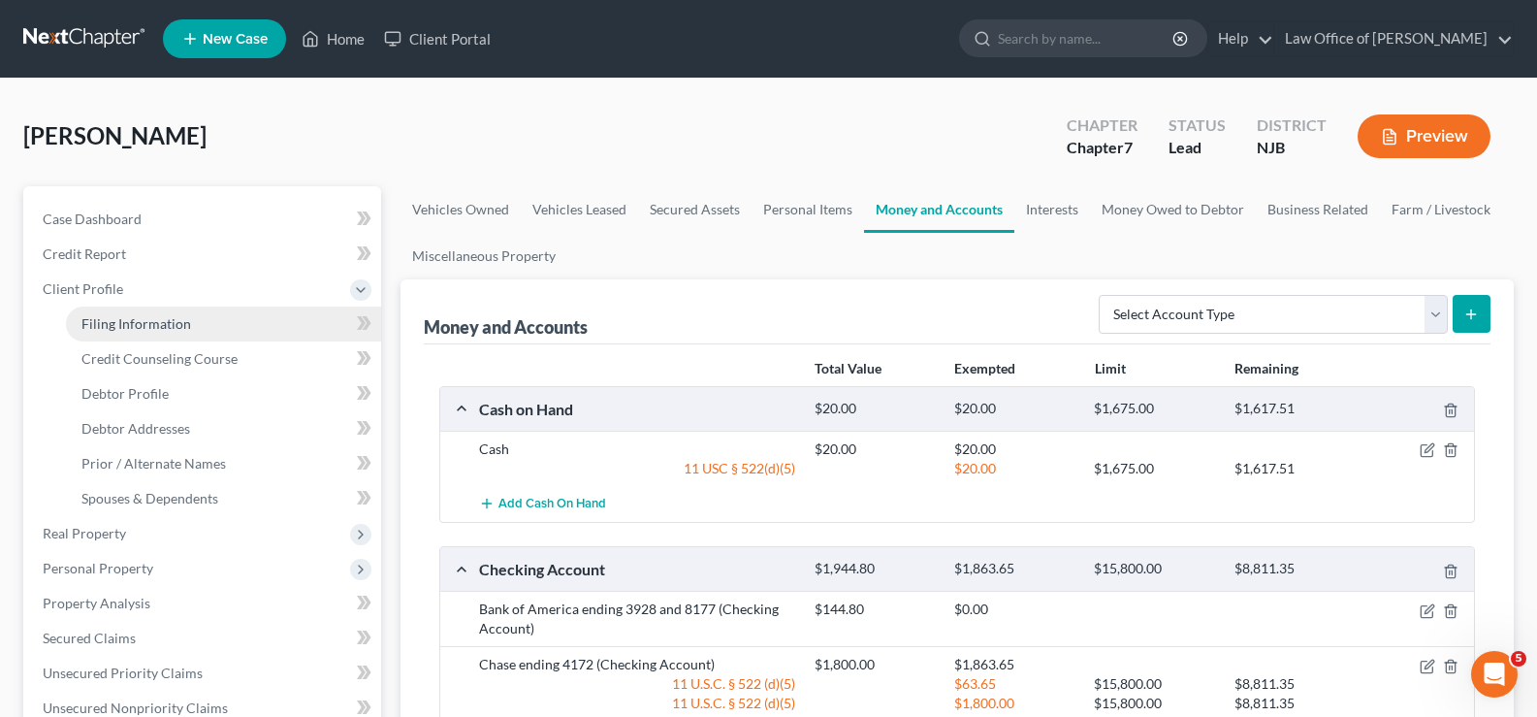
click at [123, 317] on span "Filing Information" at bounding box center [136, 323] width 110 height 16
select select "1"
select select "0"
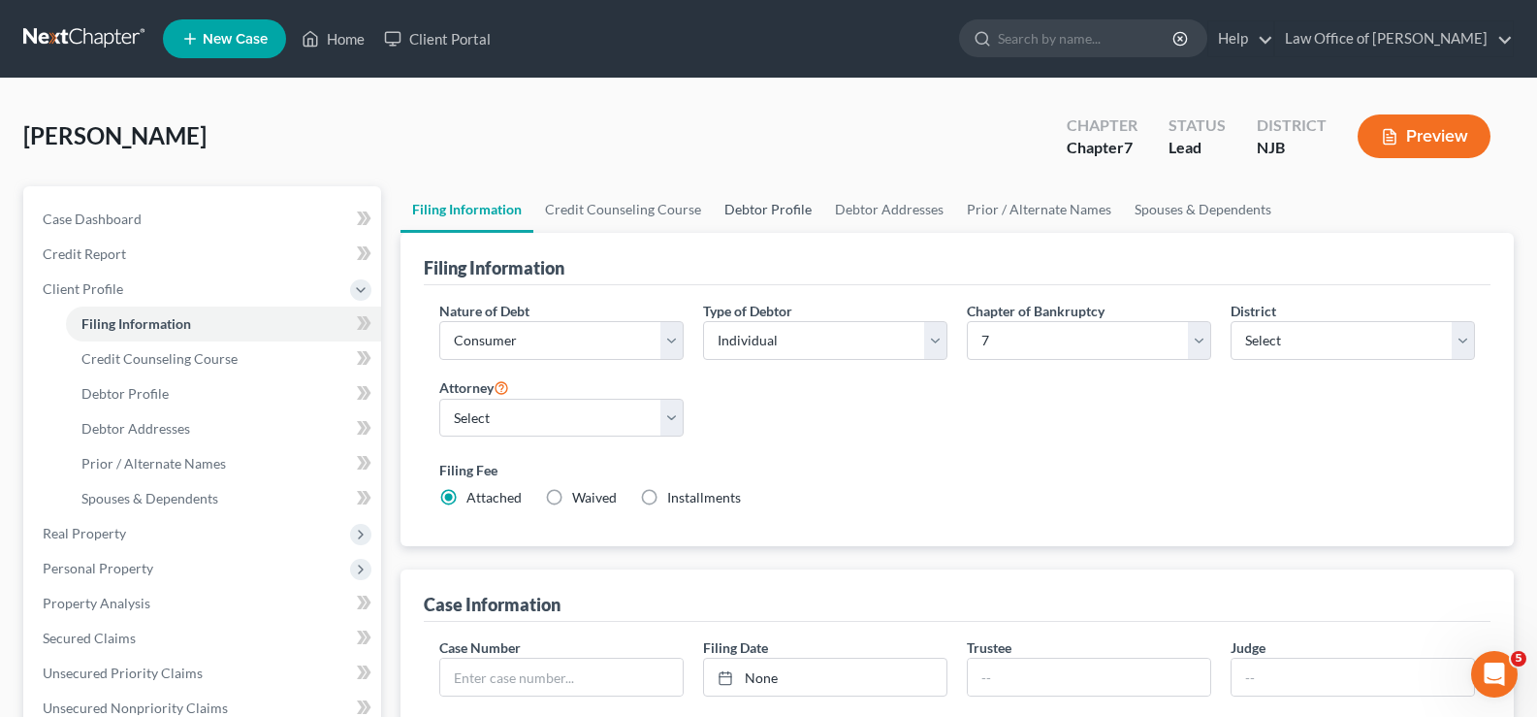
click at [796, 206] on link "Debtor Profile" at bounding box center [768, 209] width 111 height 47
select select "0"
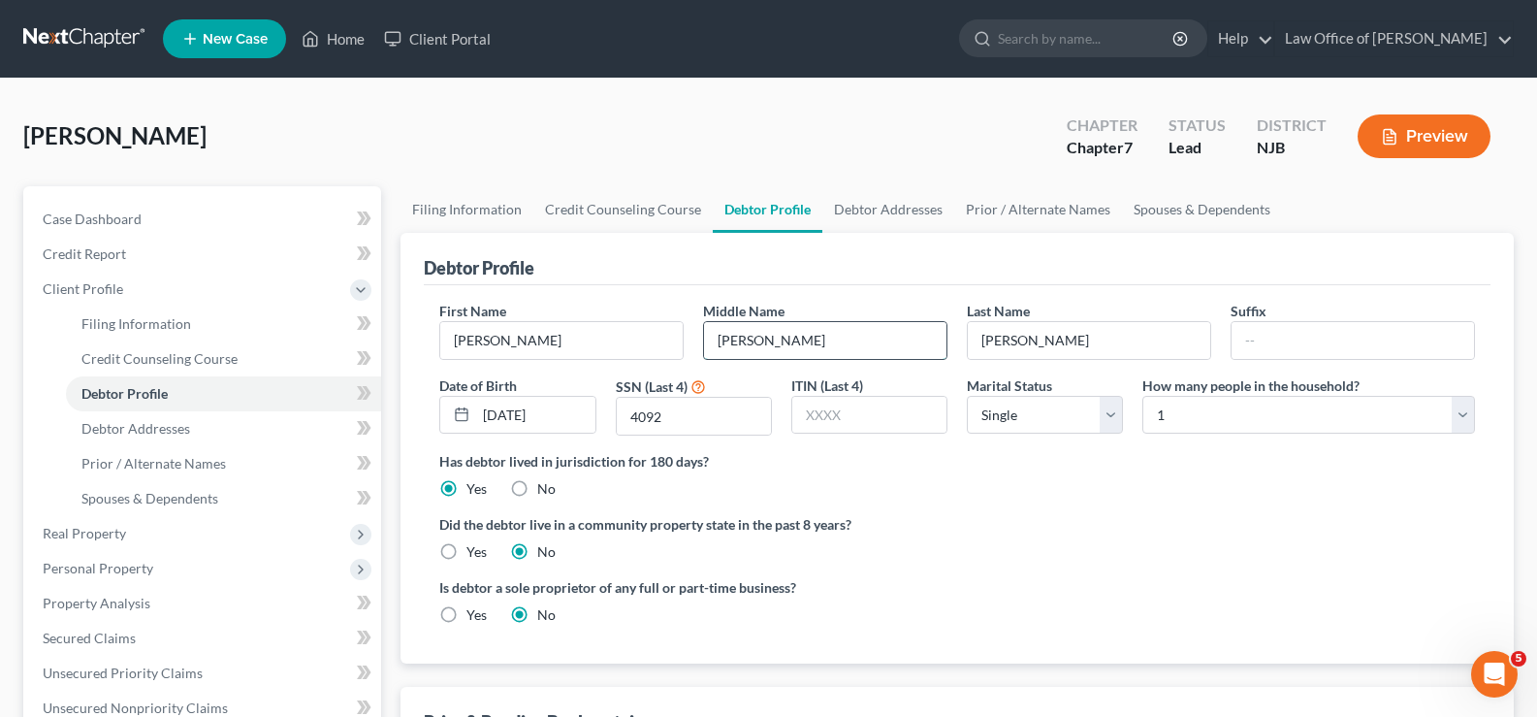
click at [734, 339] on input "Jenette" at bounding box center [825, 340] width 242 height 37
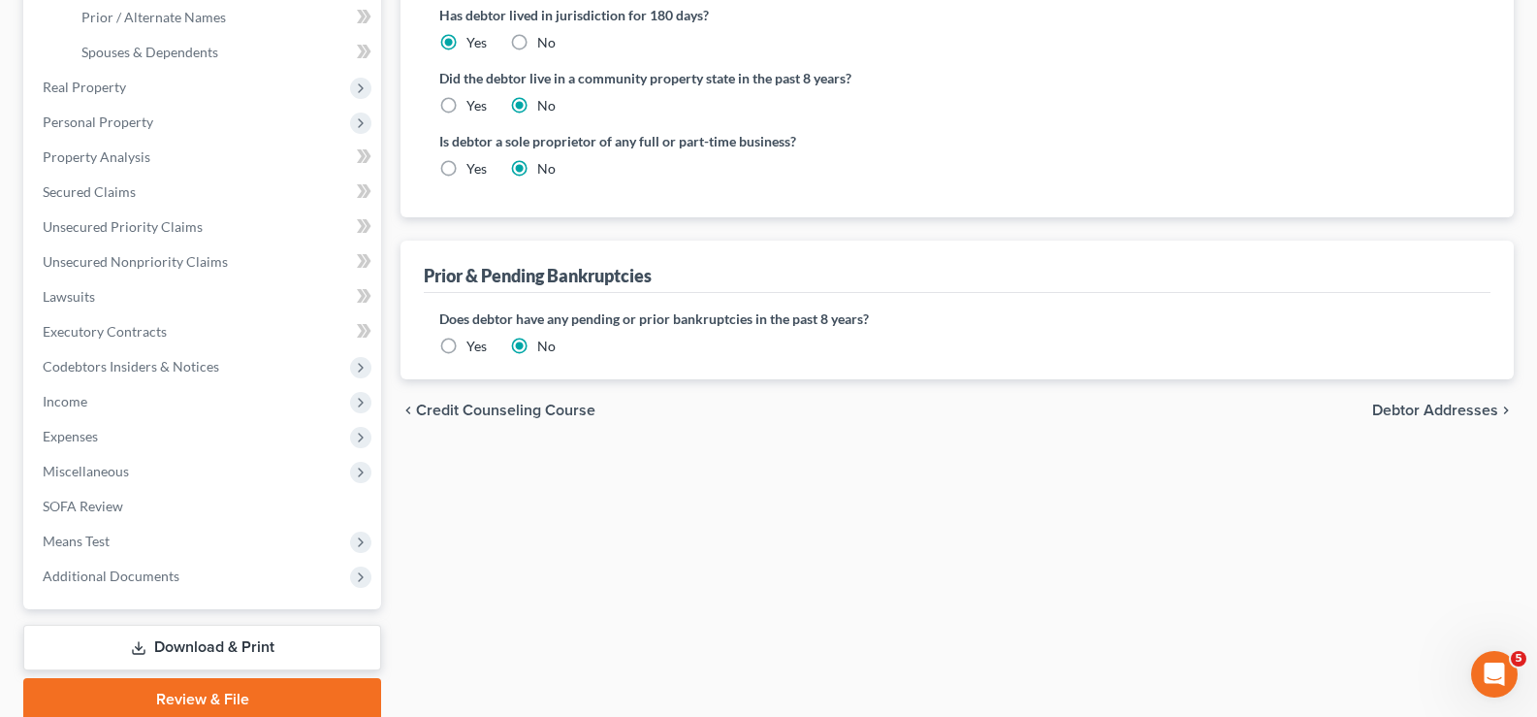
scroll to position [524, 0]
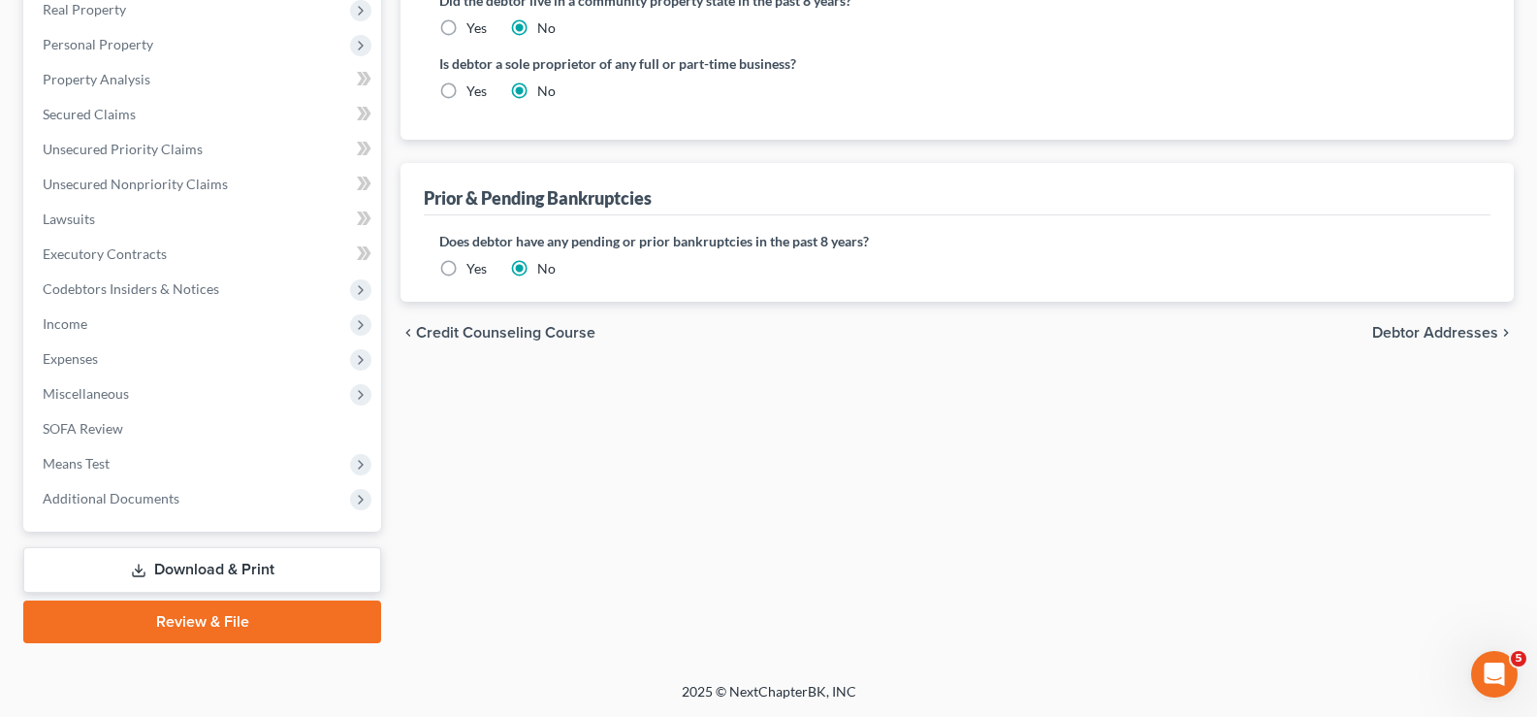
type input "Jeanette"
click at [237, 573] on link "Download & Print" at bounding box center [202, 570] width 358 height 46
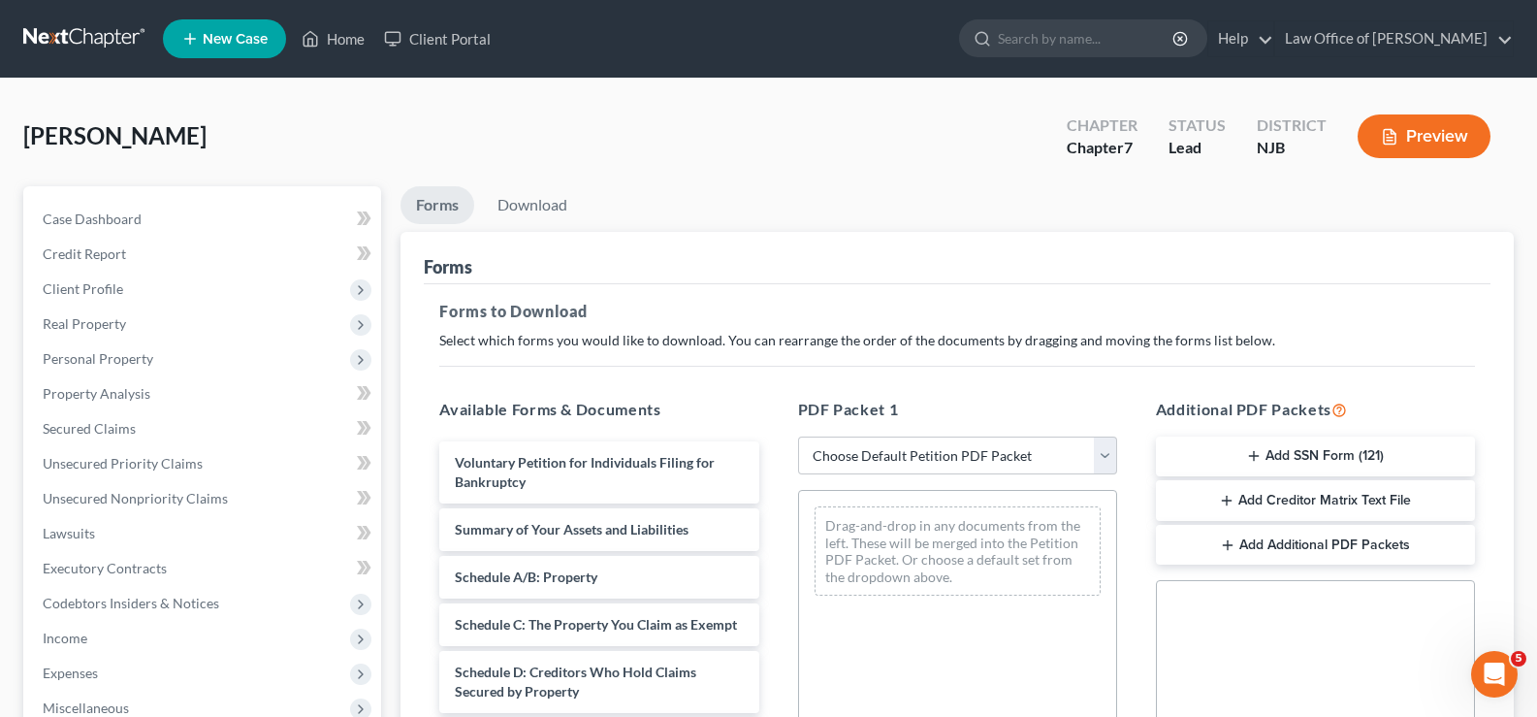
click at [1237, 448] on button "Add SSN Form (121)" at bounding box center [1315, 456] width 319 height 41
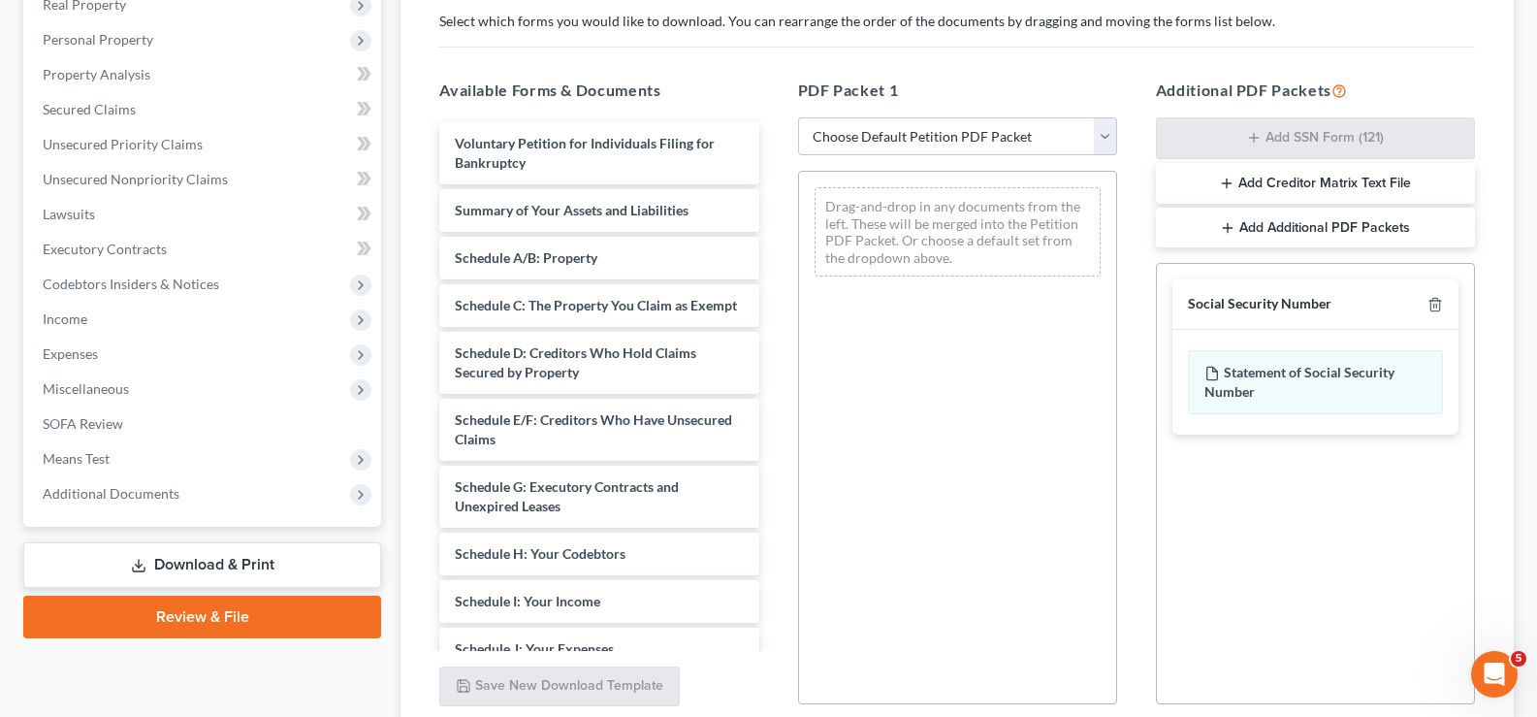
scroll to position [259, 0]
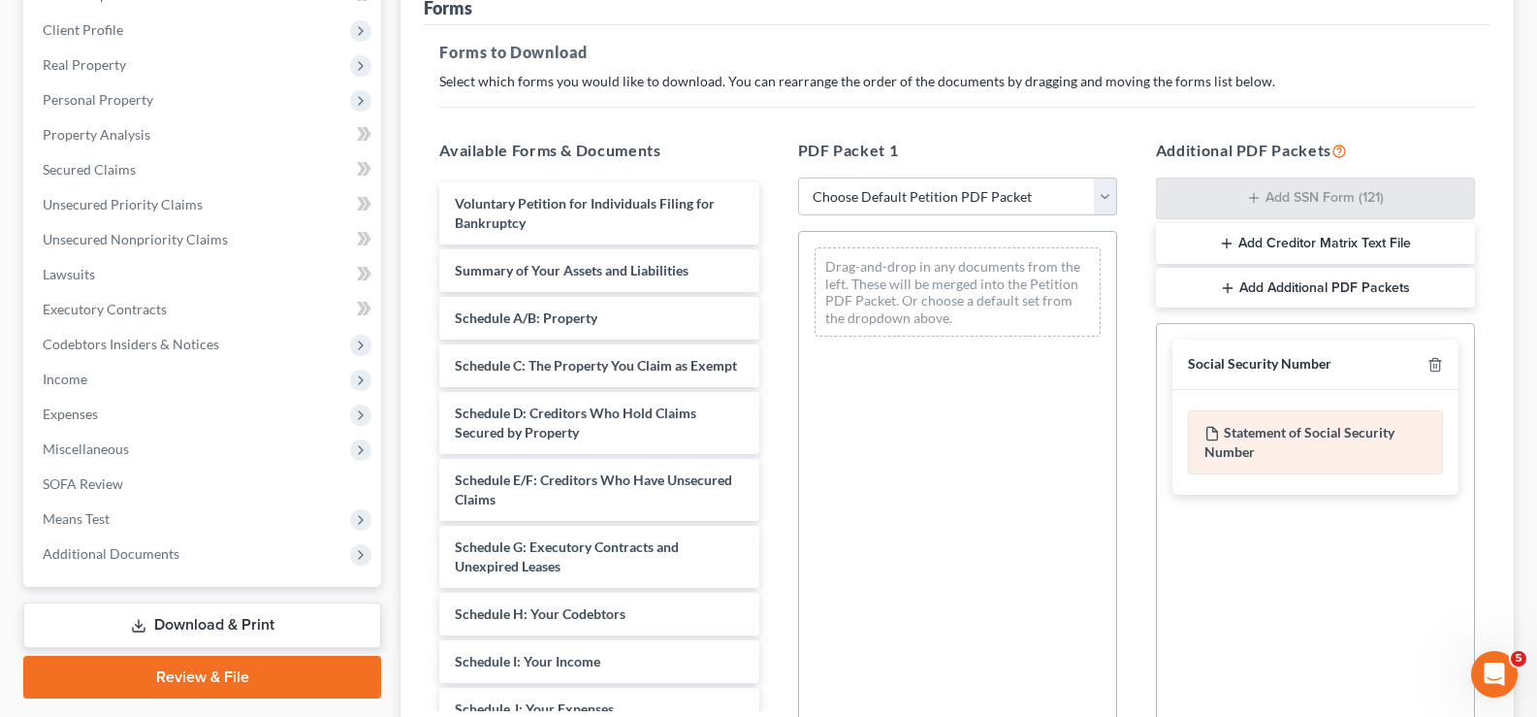
click at [1258, 435] on div "Statement of Social Security Number" at bounding box center [1315, 442] width 255 height 64
click at [1256, 435] on div "Statement of Social Security Number" at bounding box center [1315, 442] width 255 height 64
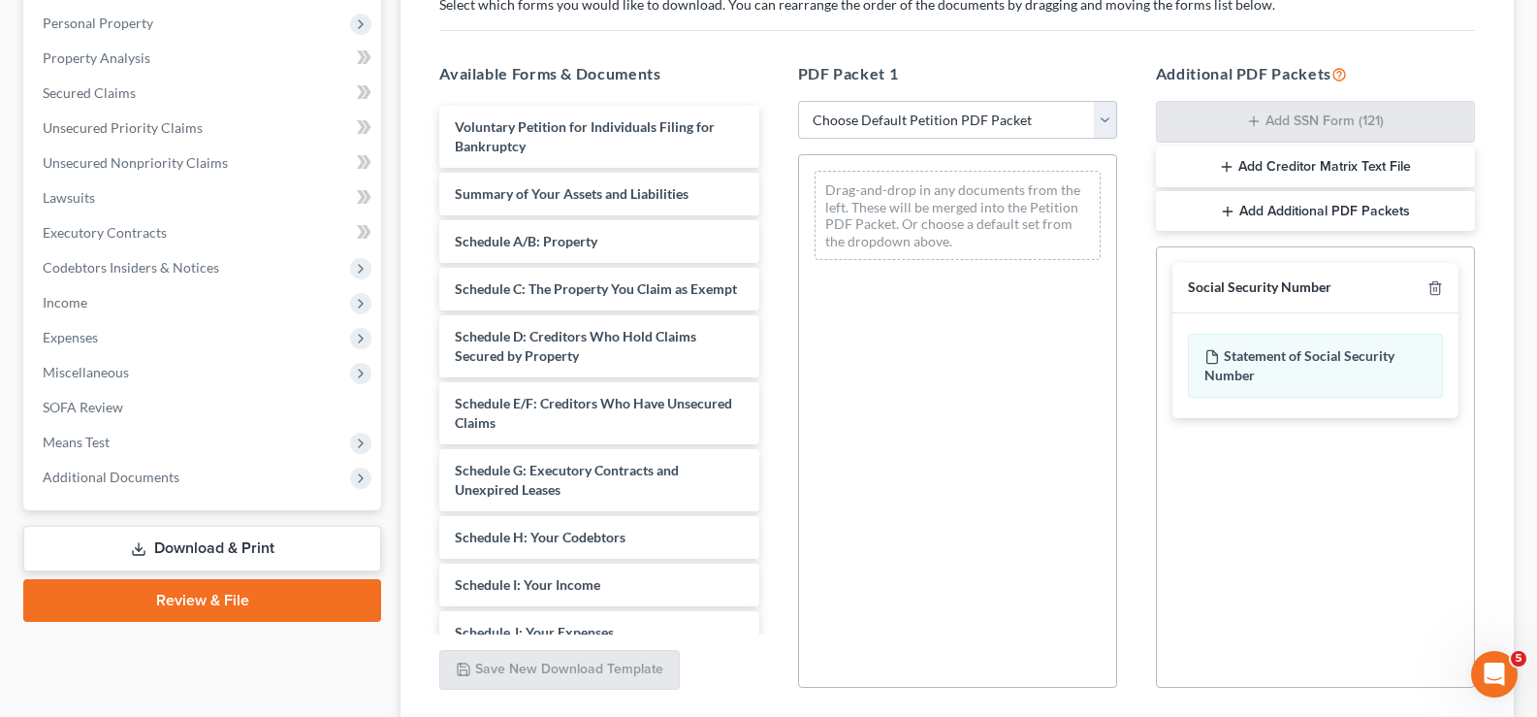
scroll to position [481, 0]
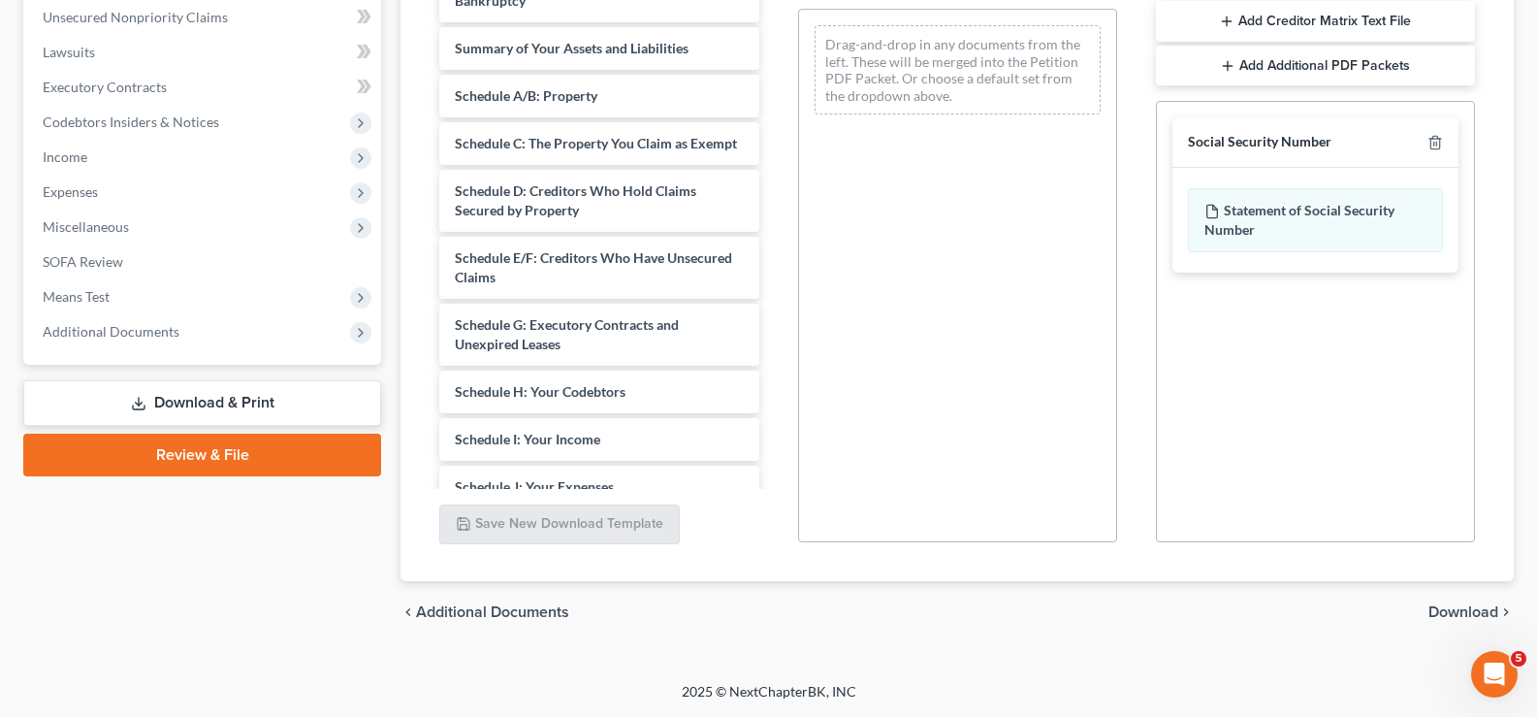
click at [1436, 608] on span "Download" at bounding box center [1463, 612] width 70 height 16
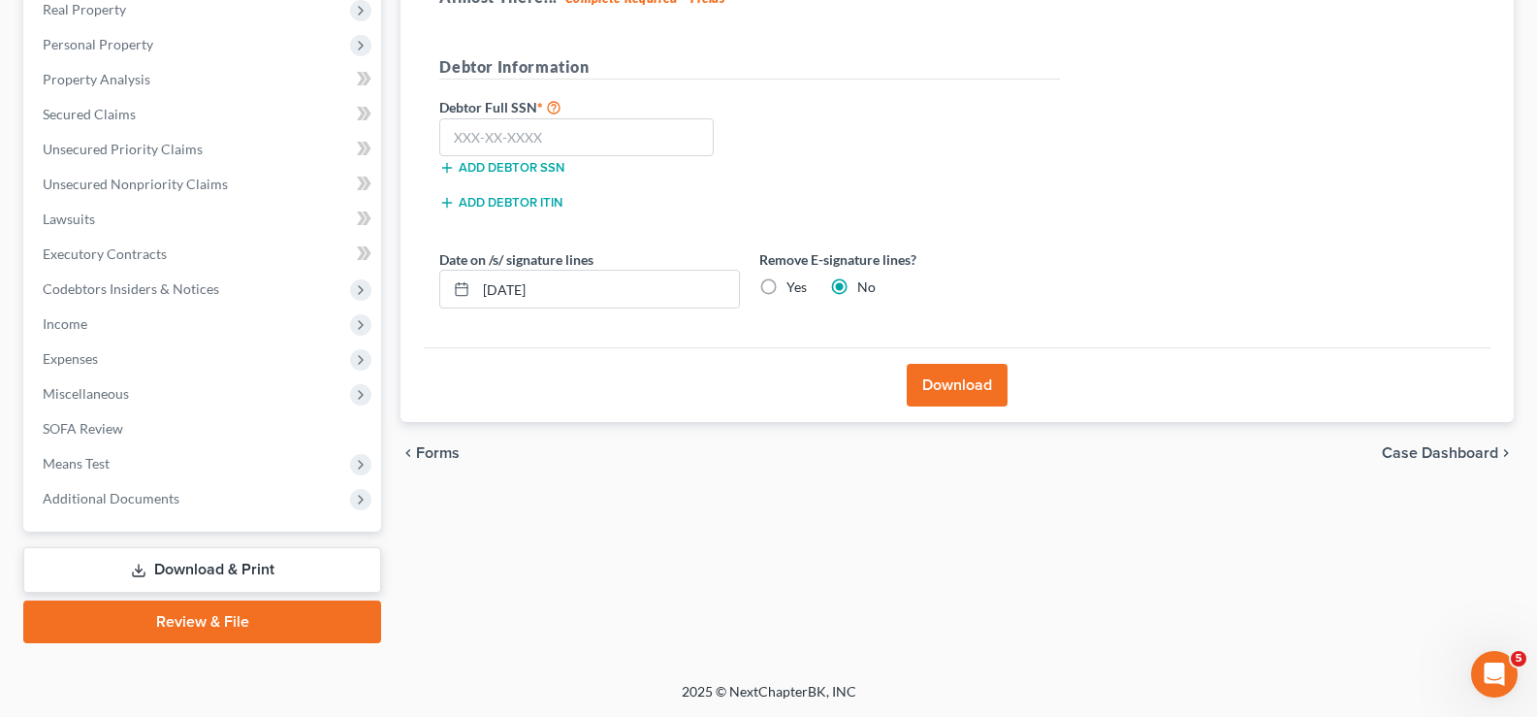
scroll to position [314, 0]
click at [529, 133] on input "text" at bounding box center [576, 137] width 274 height 39
type input "155-62-4092"
click at [934, 385] on button "Download" at bounding box center [957, 385] width 101 height 43
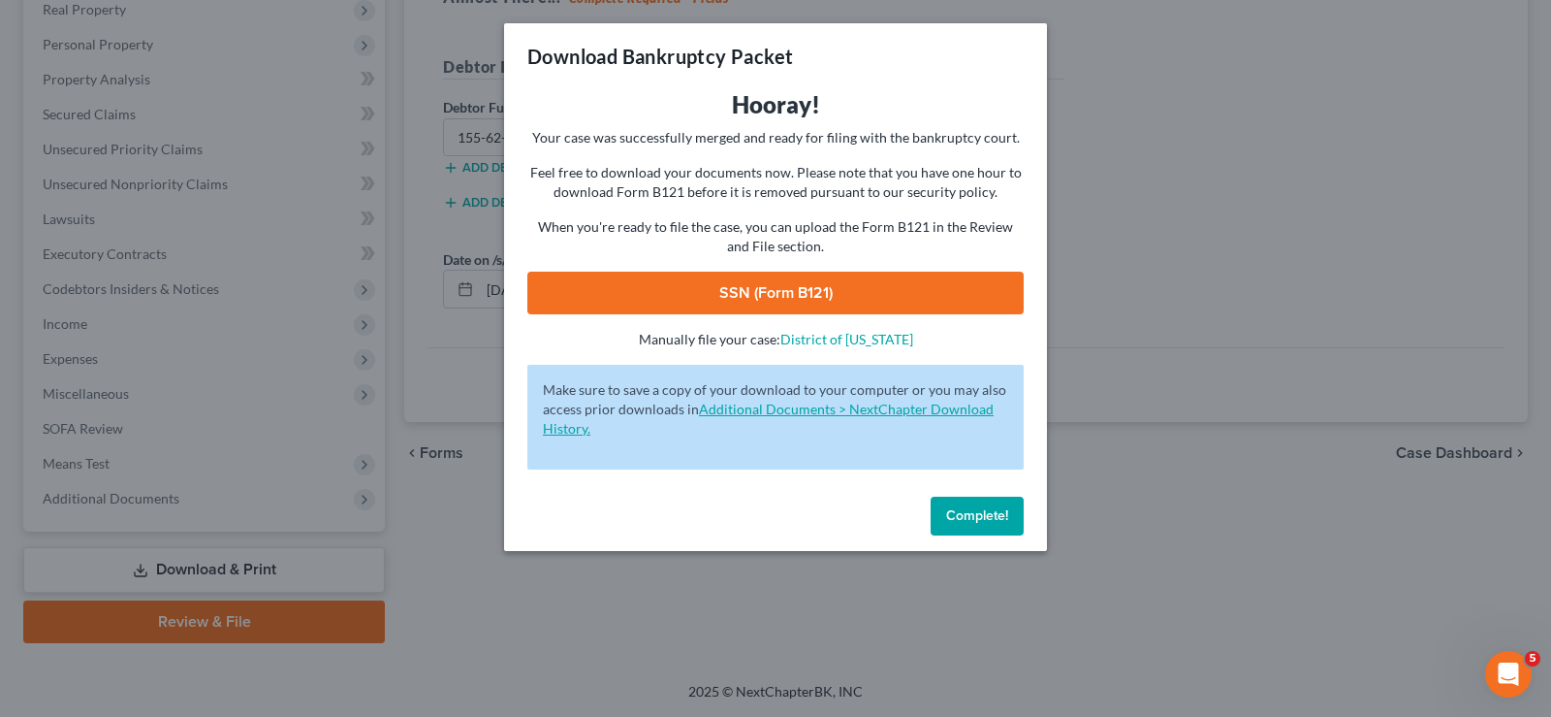
click at [871, 301] on link "SSN (Form B121)" at bounding box center [775, 292] width 496 height 43
drag, startPoint x: 986, startPoint y: 520, endPoint x: 554, endPoint y: 426, distance: 442.6
click at [985, 519] on span "Complete!" at bounding box center [977, 515] width 62 height 16
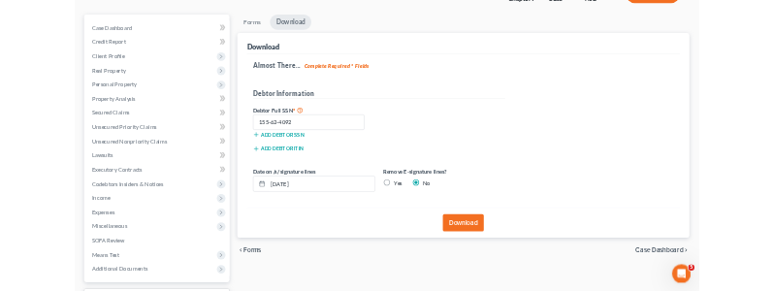
scroll to position [0, 0]
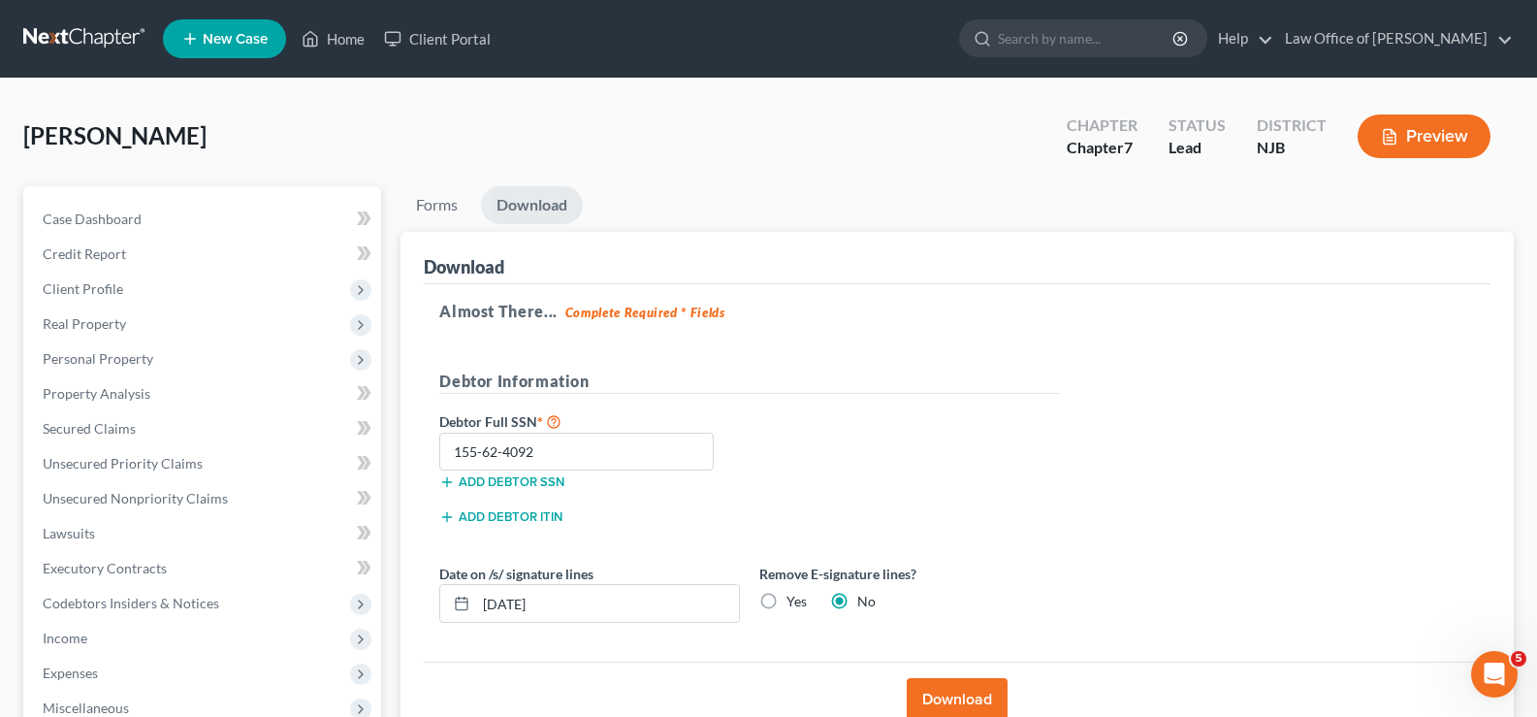
click at [1434, 122] on button "Preview" at bounding box center [1423, 136] width 133 height 44
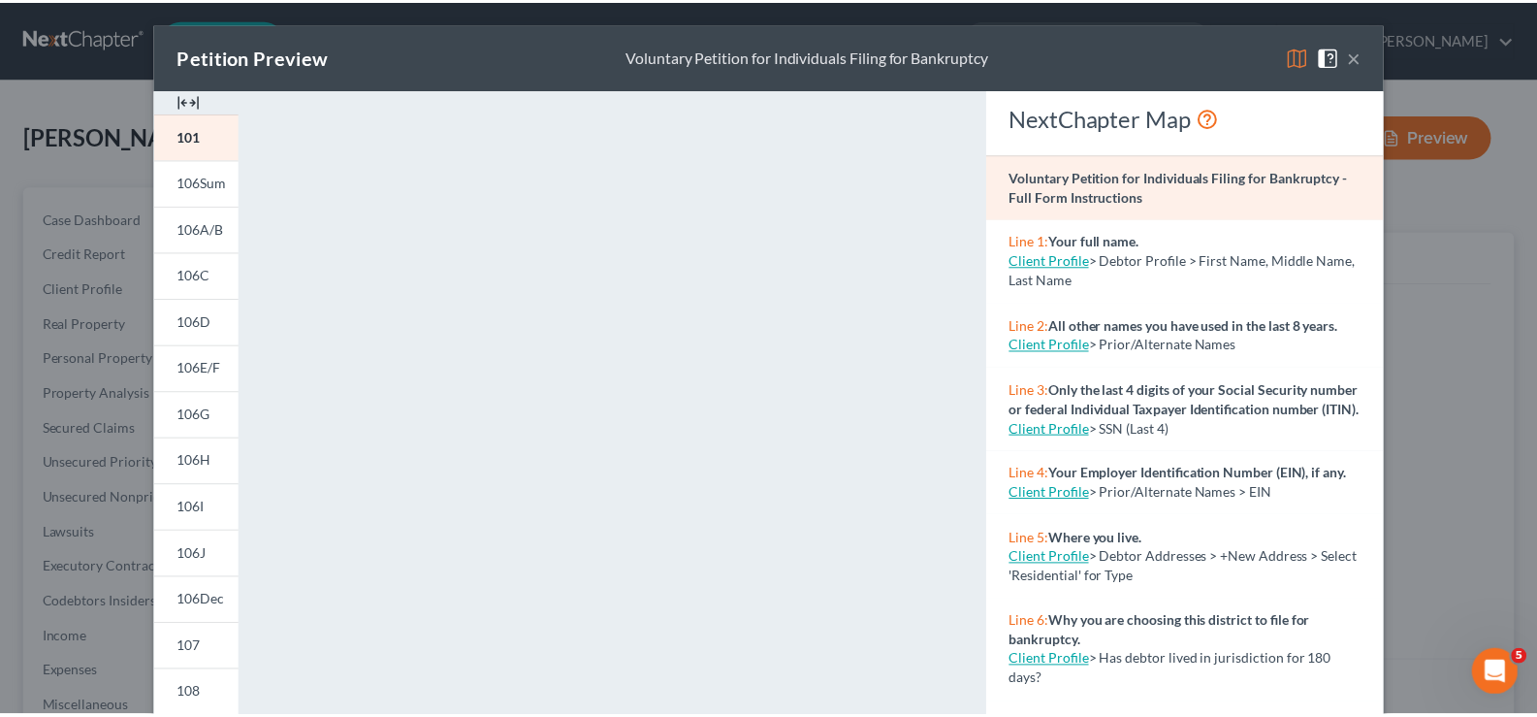
scroll to position [700, 0]
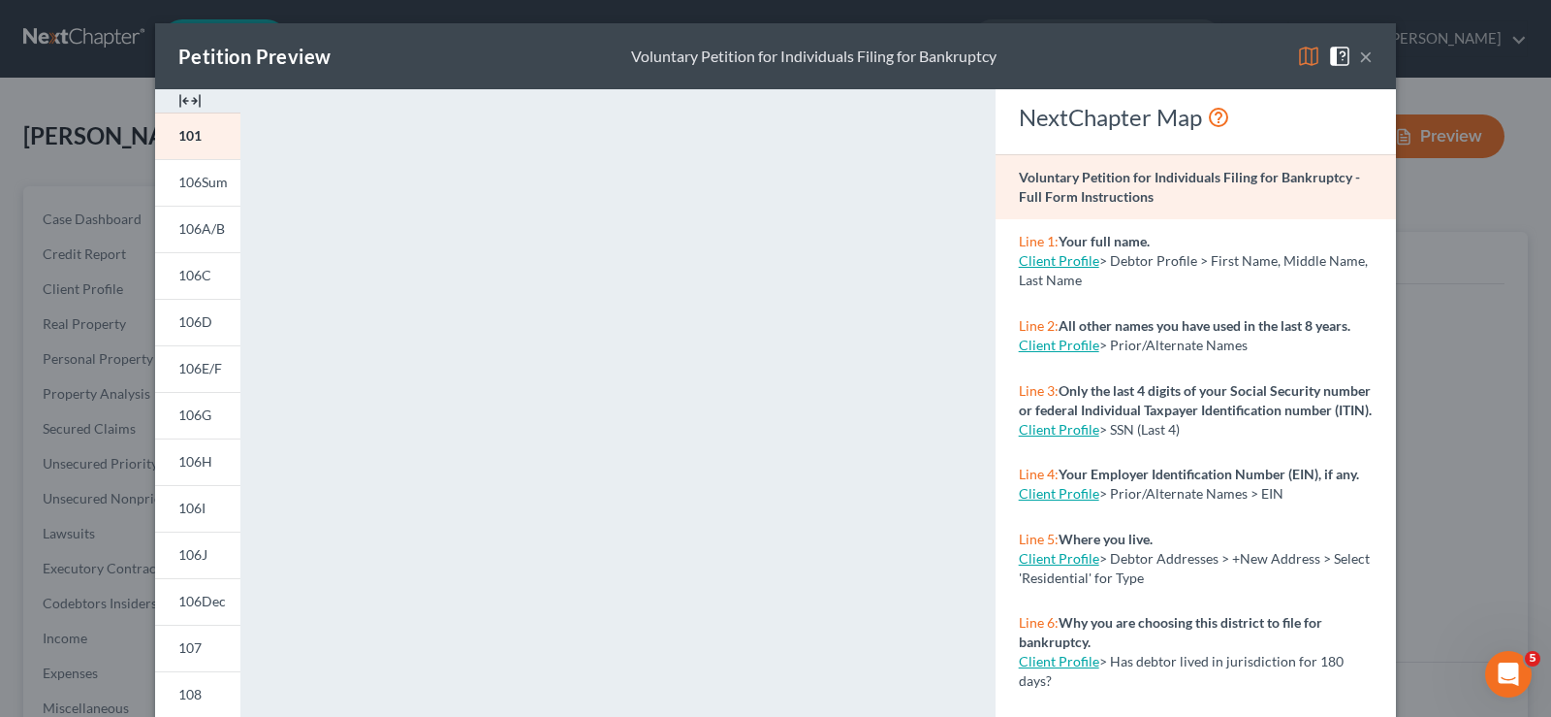
click at [1363, 51] on button "×" at bounding box center [1366, 56] width 14 height 23
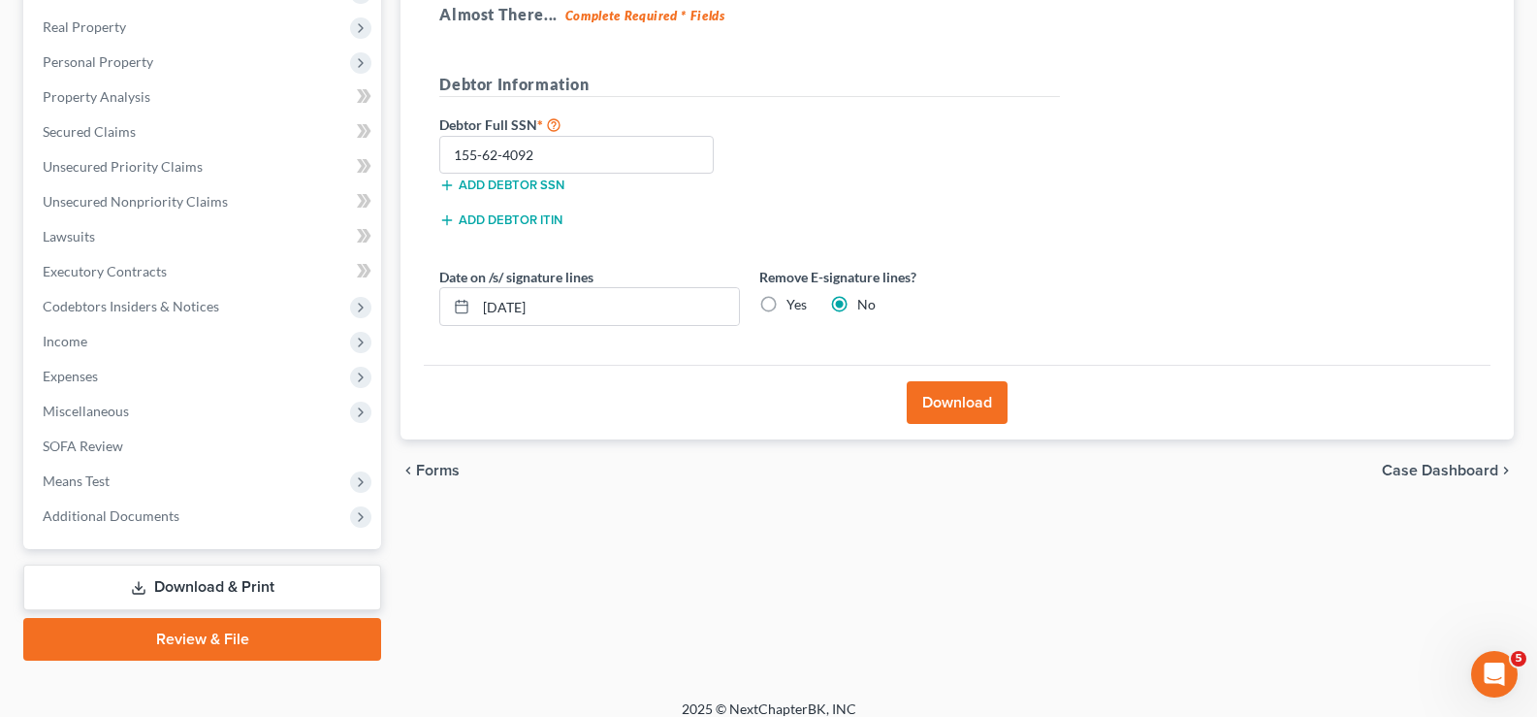
scroll to position [314, 0]
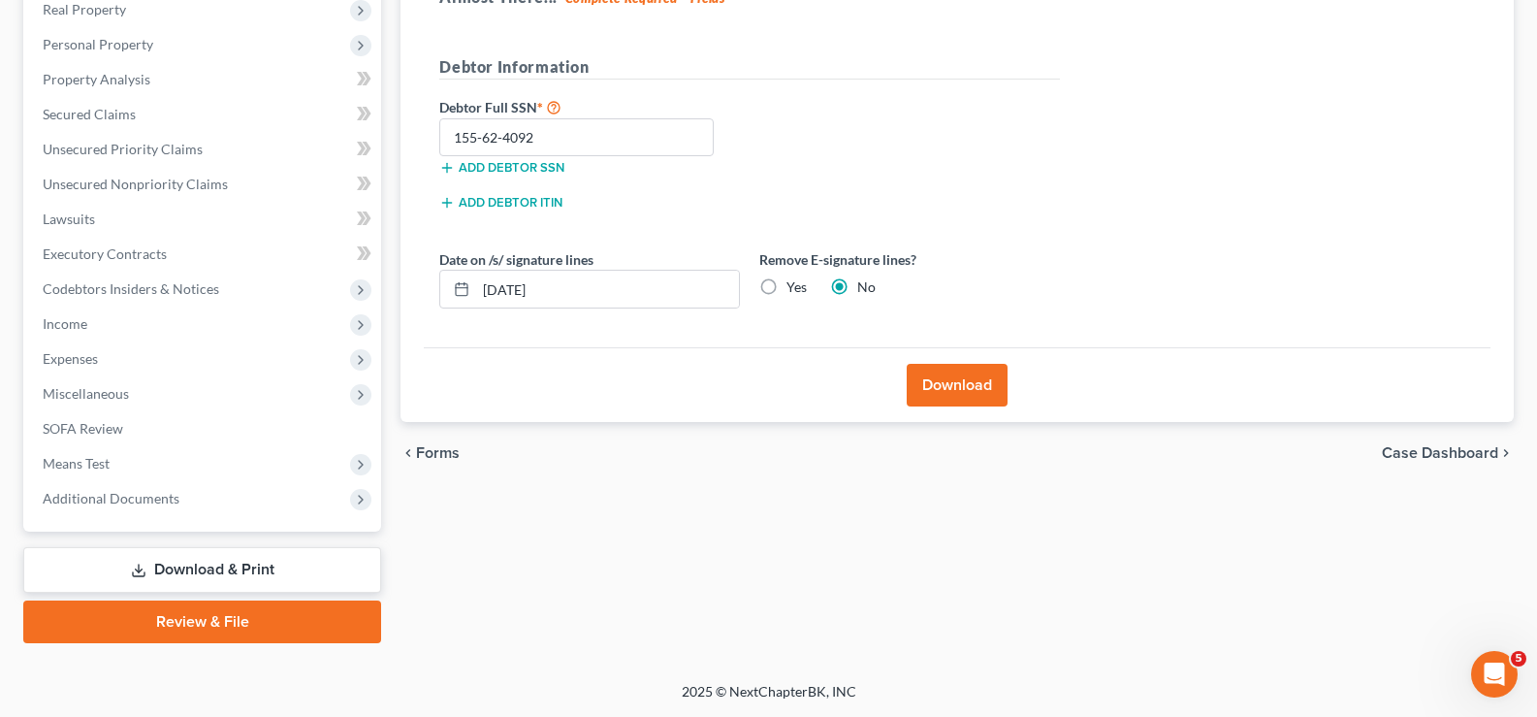
click at [202, 564] on link "Download & Print" at bounding box center [202, 570] width 358 height 46
click at [169, 561] on link "Download & Print" at bounding box center [202, 570] width 358 height 46
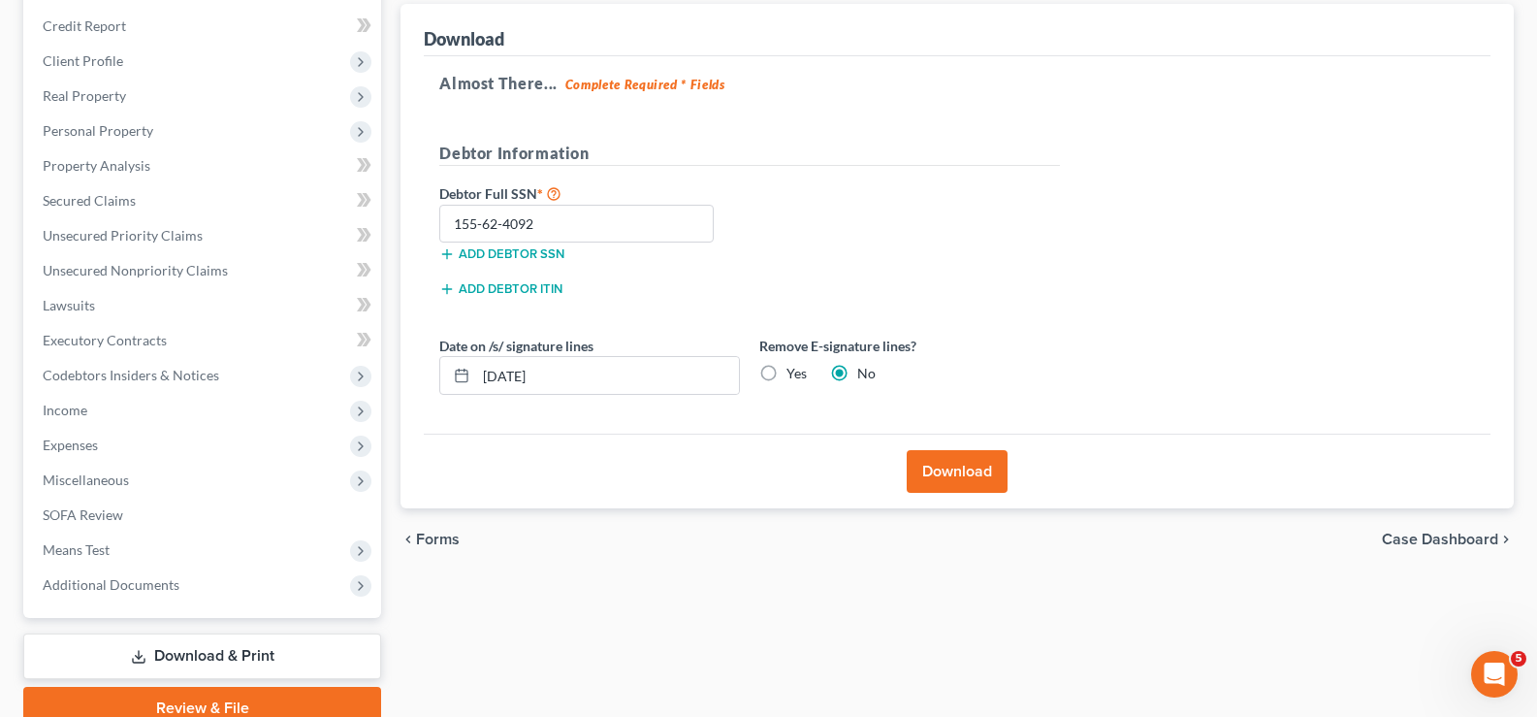
scroll to position [251, 0]
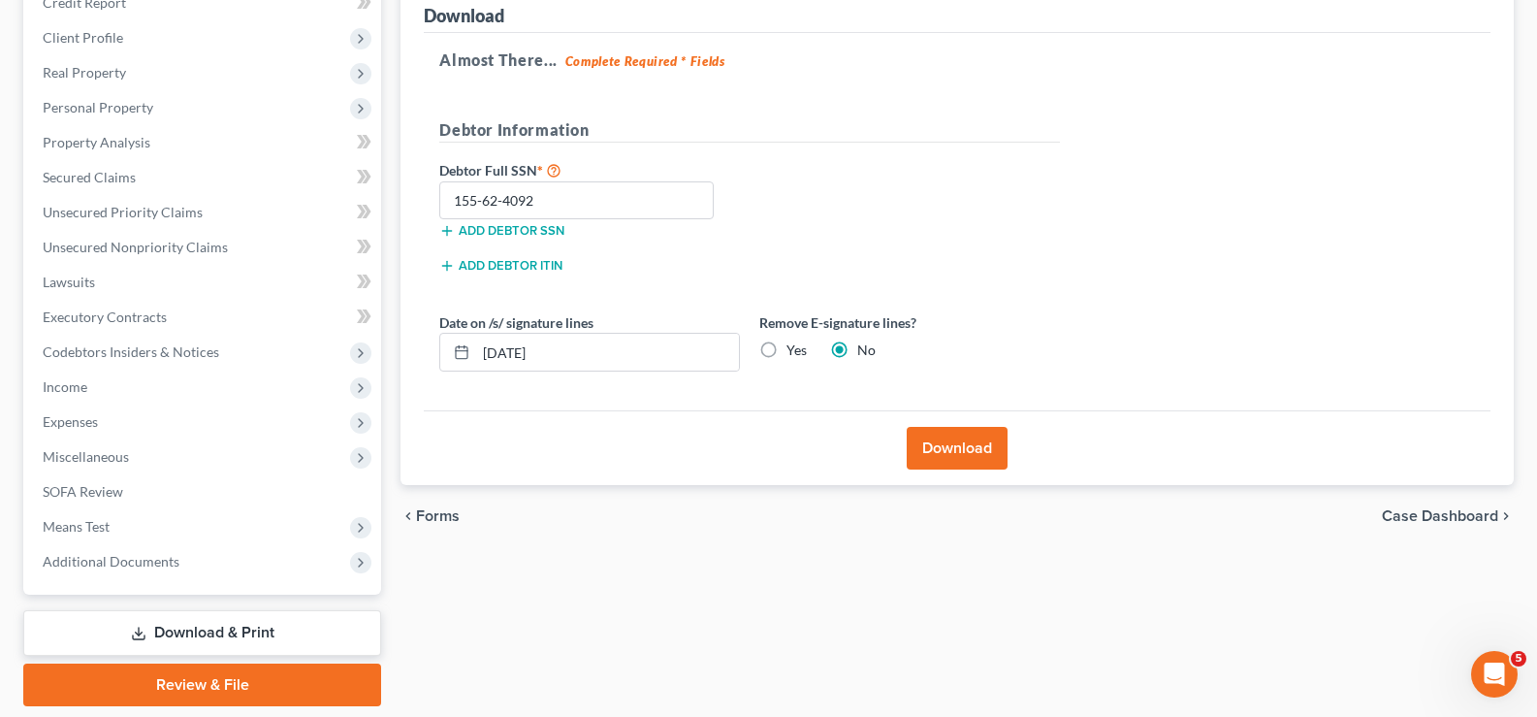
click at [128, 627] on link "Download & Print" at bounding box center [202, 633] width 358 height 46
drag, startPoint x: 1559, startPoint y: 443, endPoint x: 1573, endPoint y: 299, distance: 145.1
click at [1537, 299] on html "Home New Case Client Portal Law Office of MaryBeth Schroeder marybeth@schroeder…" at bounding box center [768, 264] width 1537 height 1031
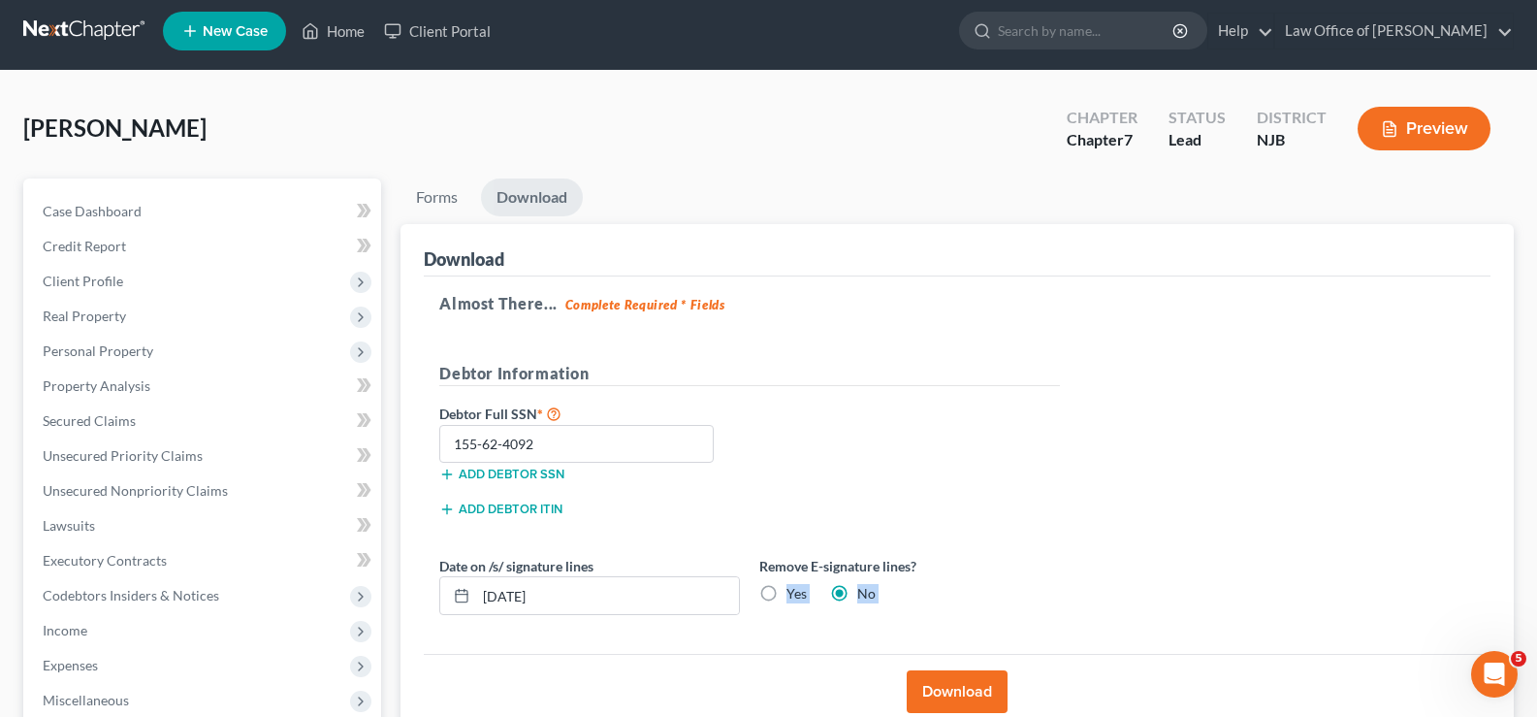
scroll to position [0, 0]
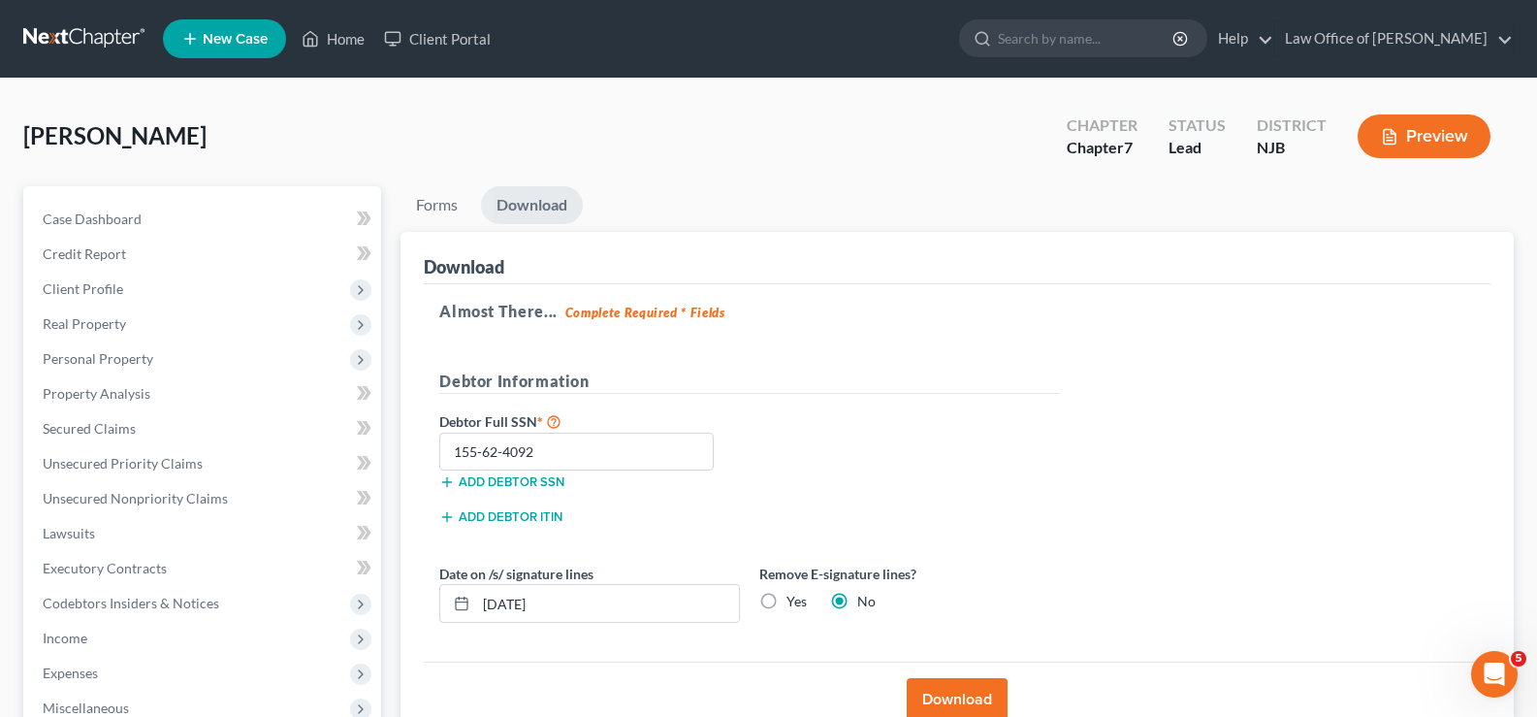
click at [1072, 506] on div "Almost There... Complete Required * Fields Debtor Information Debtor Full SSN *…" at bounding box center [957, 473] width 1067 height 378
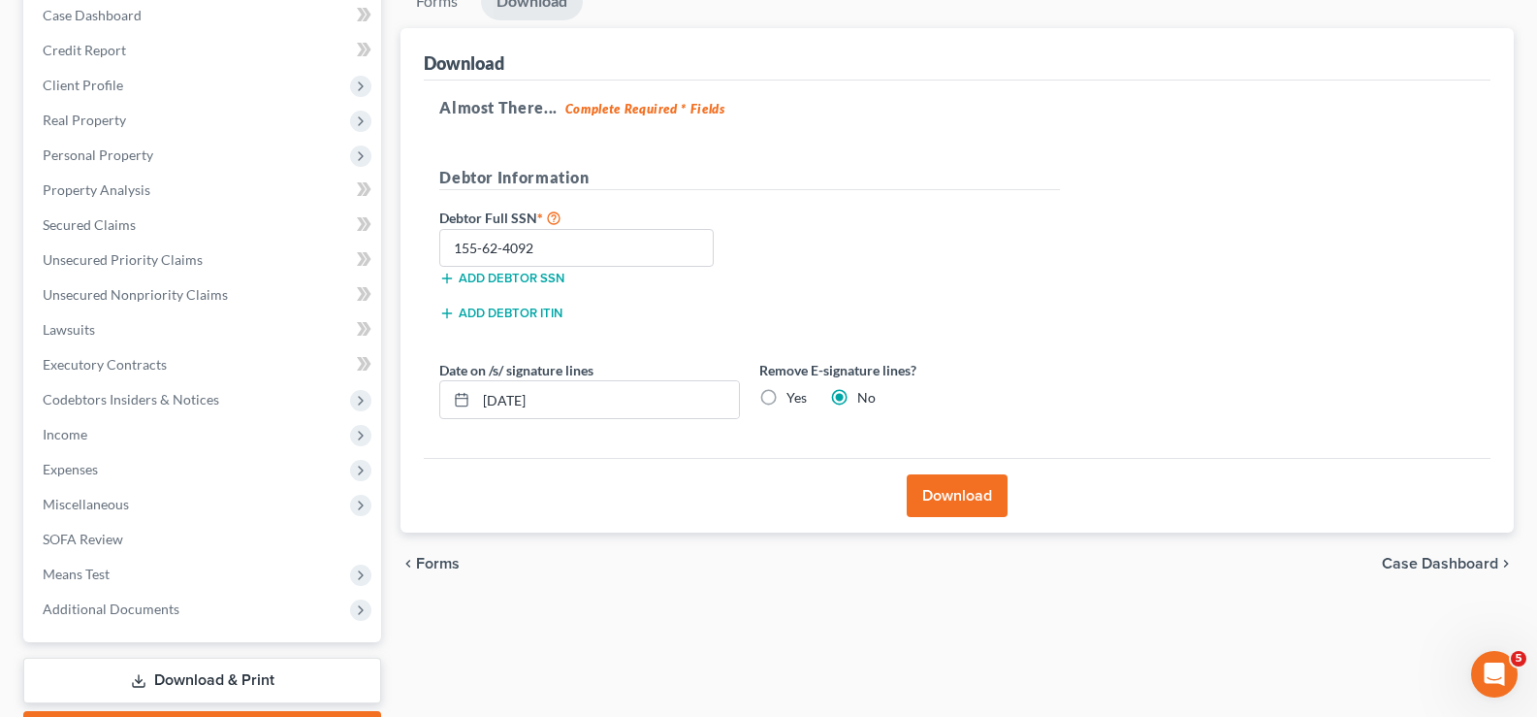
scroll to position [314, 0]
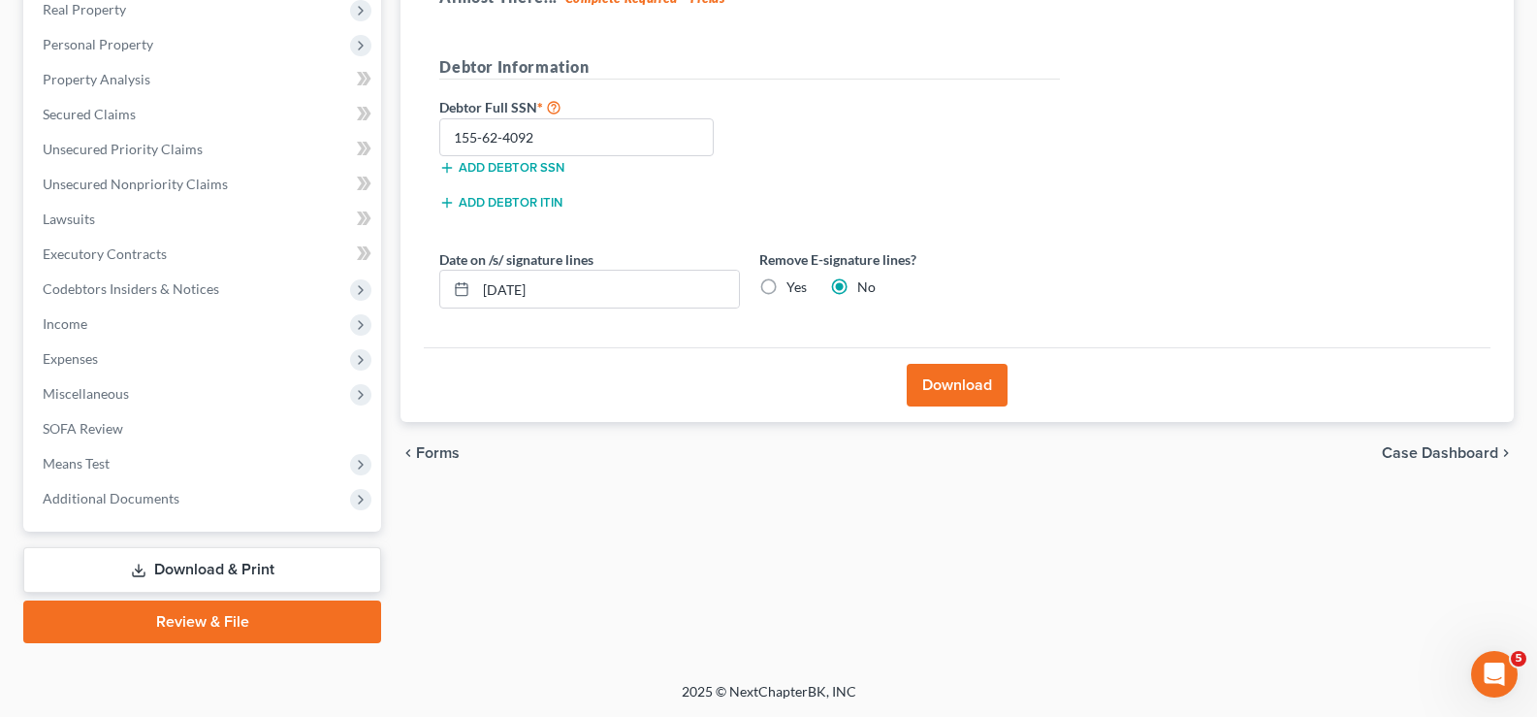
click at [109, 564] on link "Download & Print" at bounding box center [202, 570] width 358 height 46
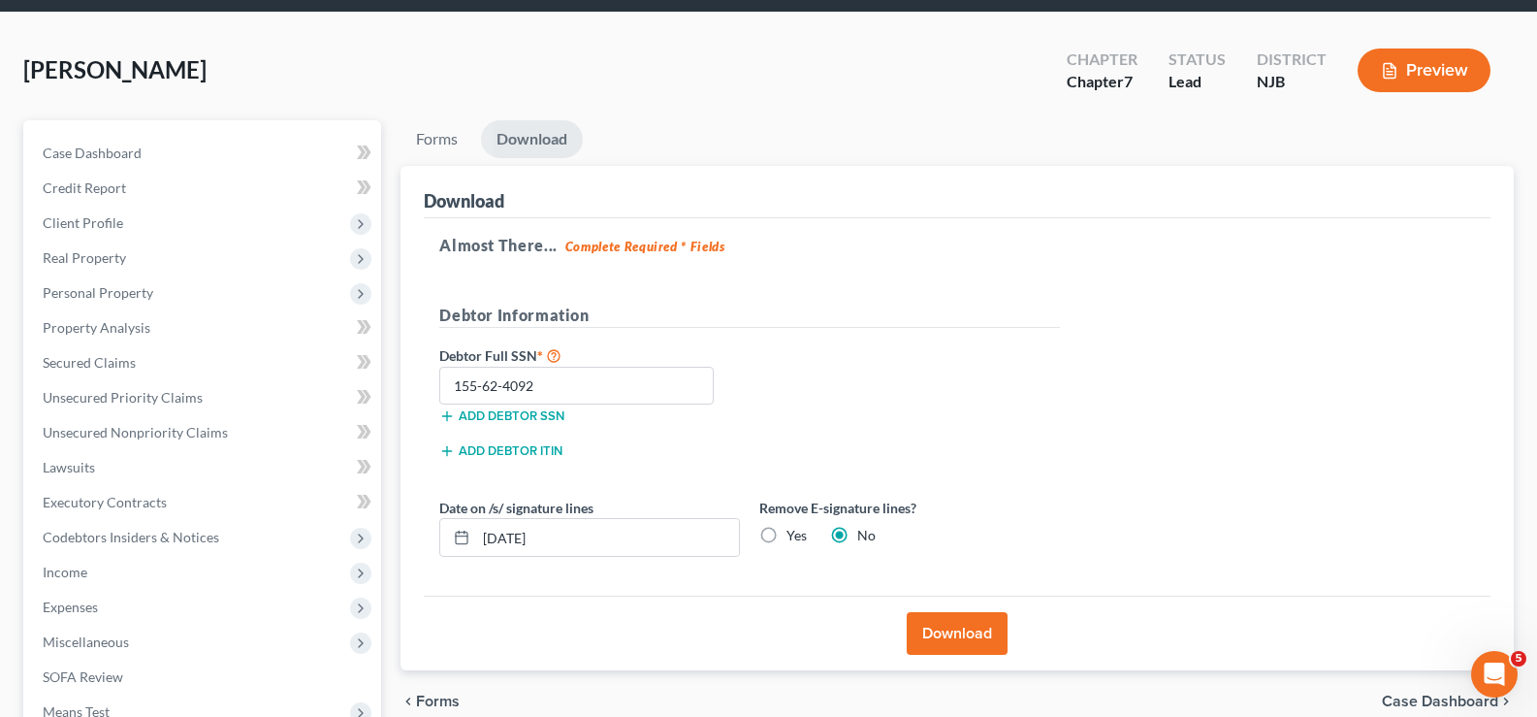
scroll to position [19, 0]
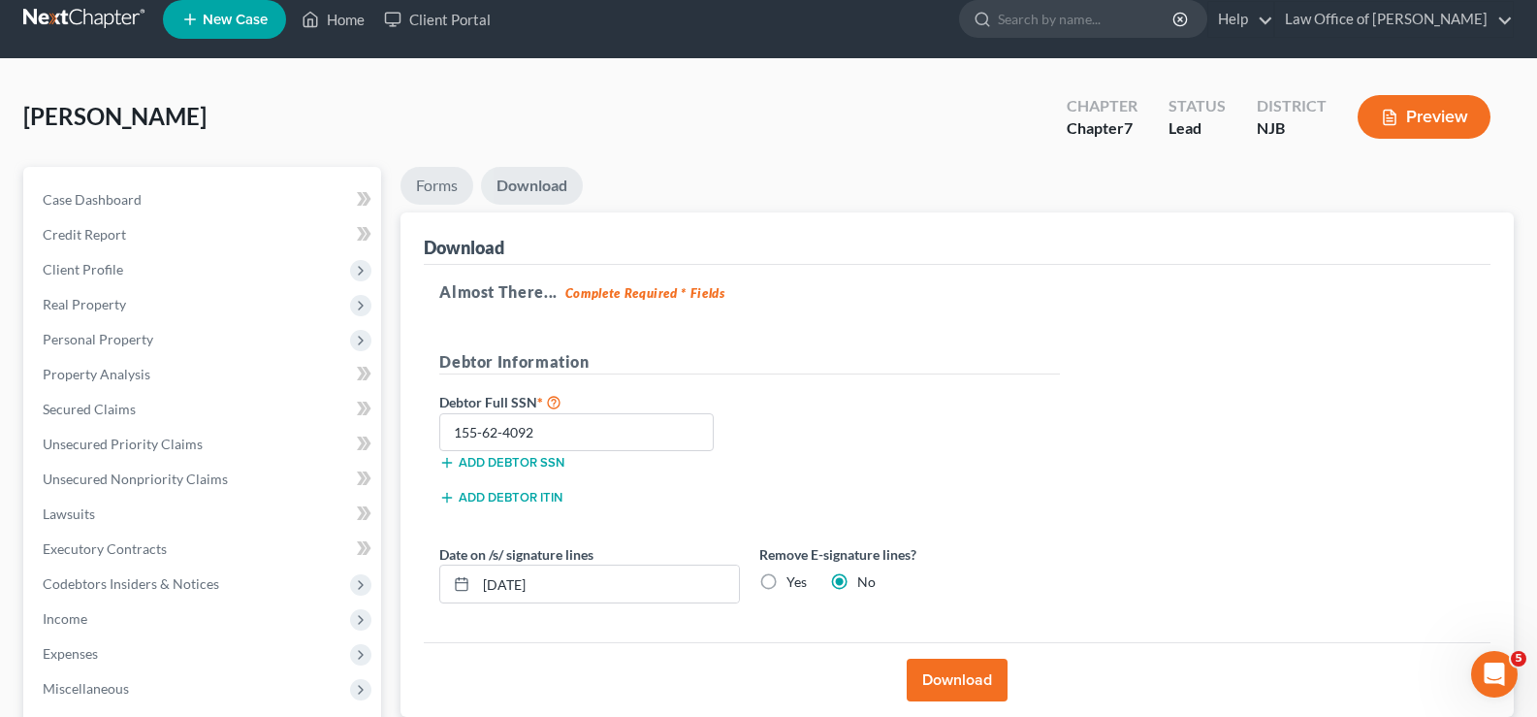
click at [434, 179] on link "Forms" at bounding box center [436, 186] width 73 height 38
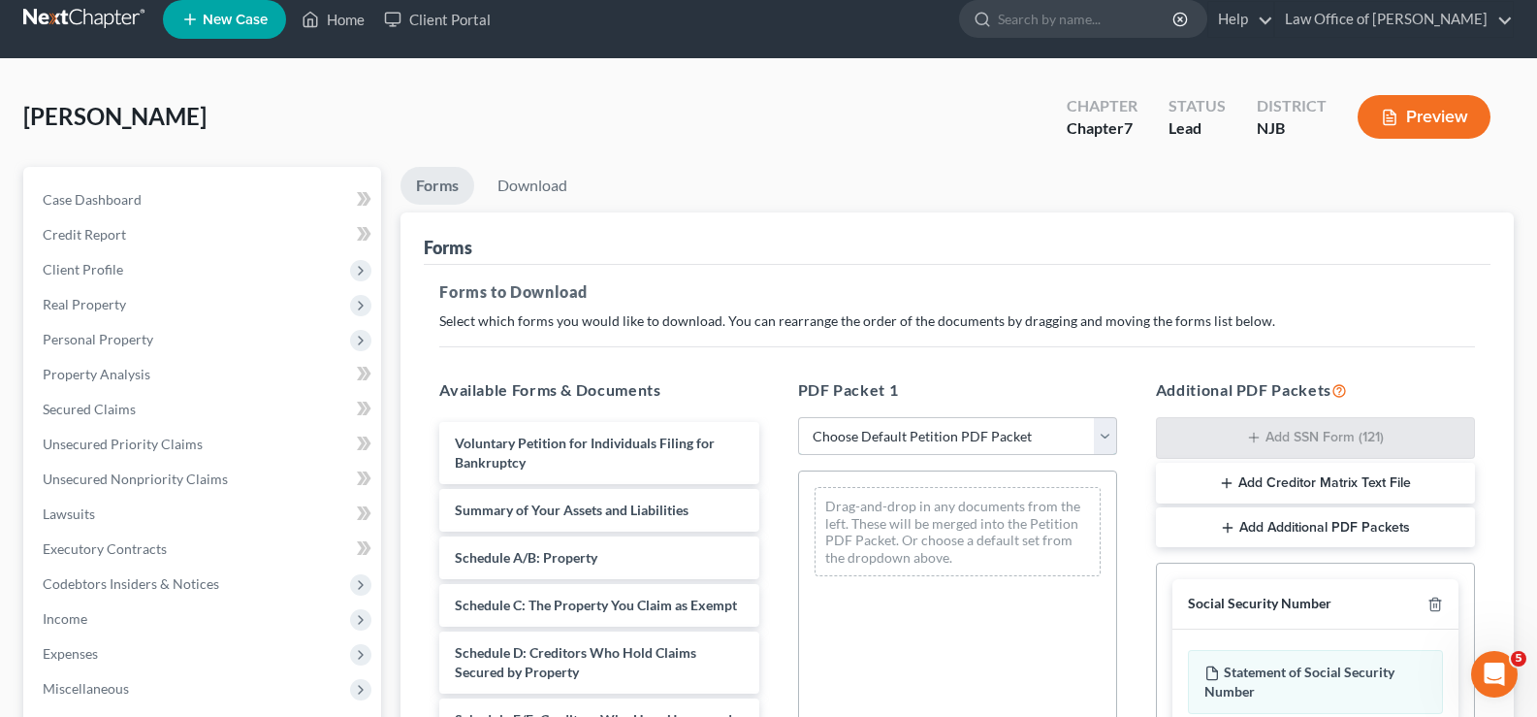
click at [842, 436] on select "Choose Default Petition PDF Packet Complete Bankruptcy Petition (all forms and …" at bounding box center [957, 436] width 319 height 39
click at [798, 417] on select "Choose Default Petition PDF Packet Complete Bankruptcy Petition (all forms and …" at bounding box center [957, 436] width 319 height 39
click at [908, 437] on select "Choose Default Petition PDF Packet Complete Bankruptcy Petition (all forms and …" at bounding box center [957, 436] width 319 height 39
select select "0"
click at [805, 417] on select "Choose Default Petition PDF Packet Complete Bankruptcy Petition (all forms and …" at bounding box center [957, 436] width 319 height 39
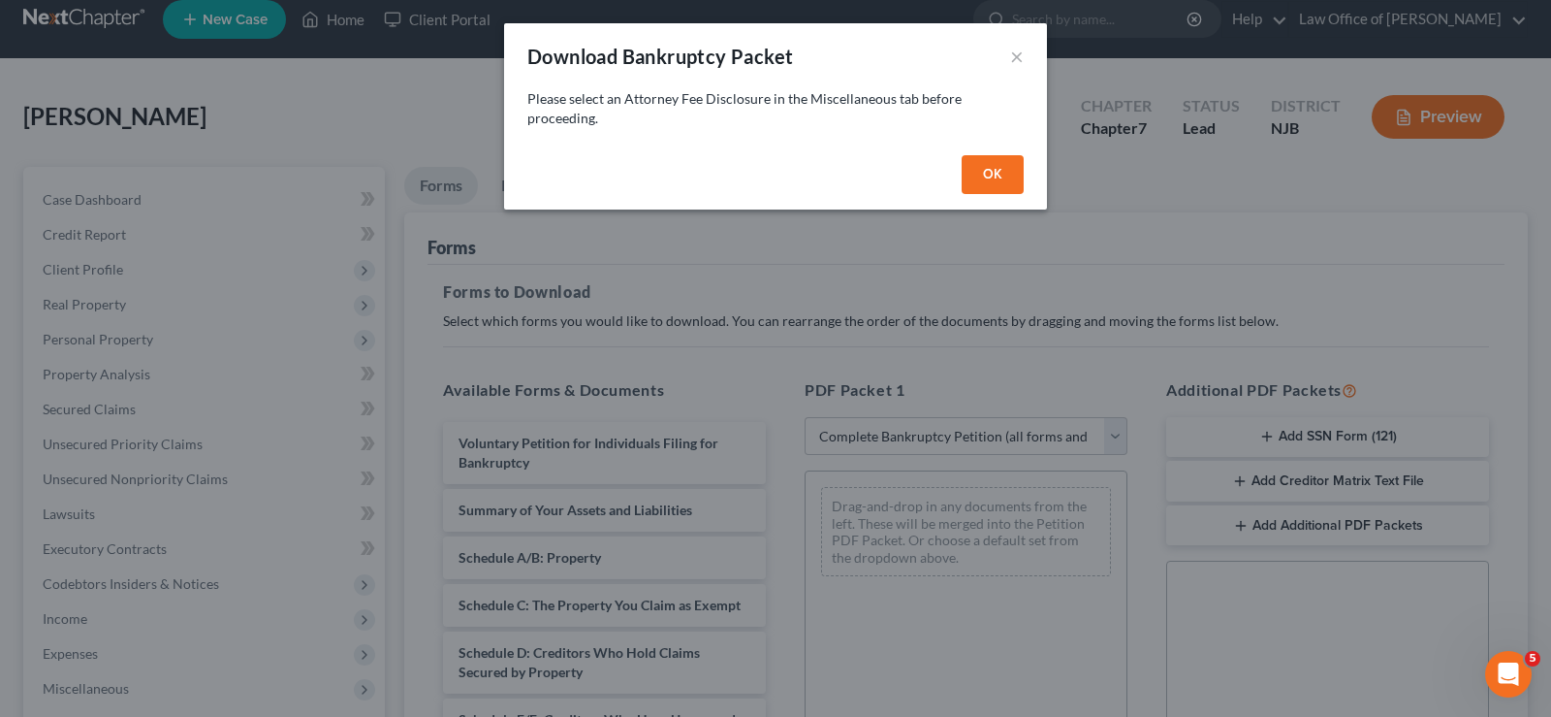
click at [1012, 175] on button "OK" at bounding box center [993, 174] width 62 height 39
select select
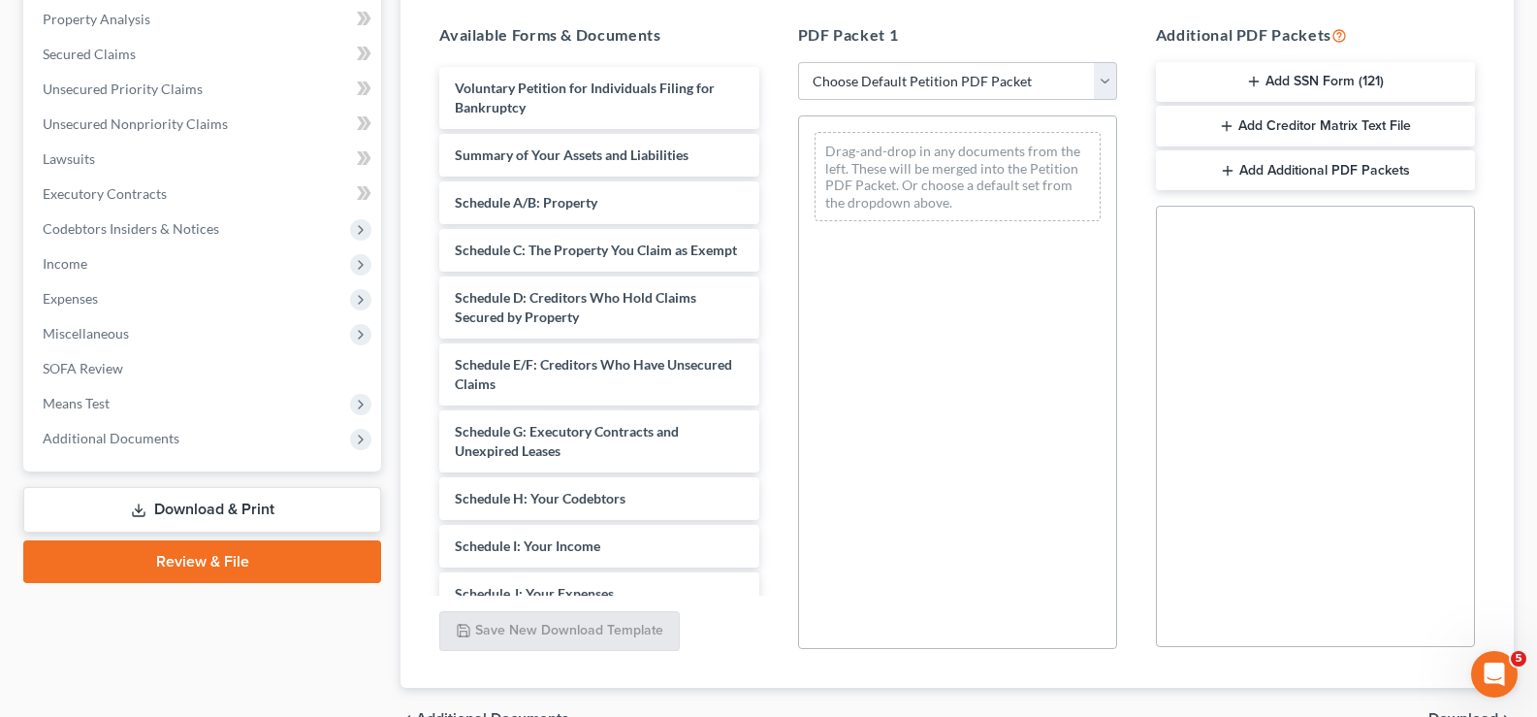
scroll to position [420, 0]
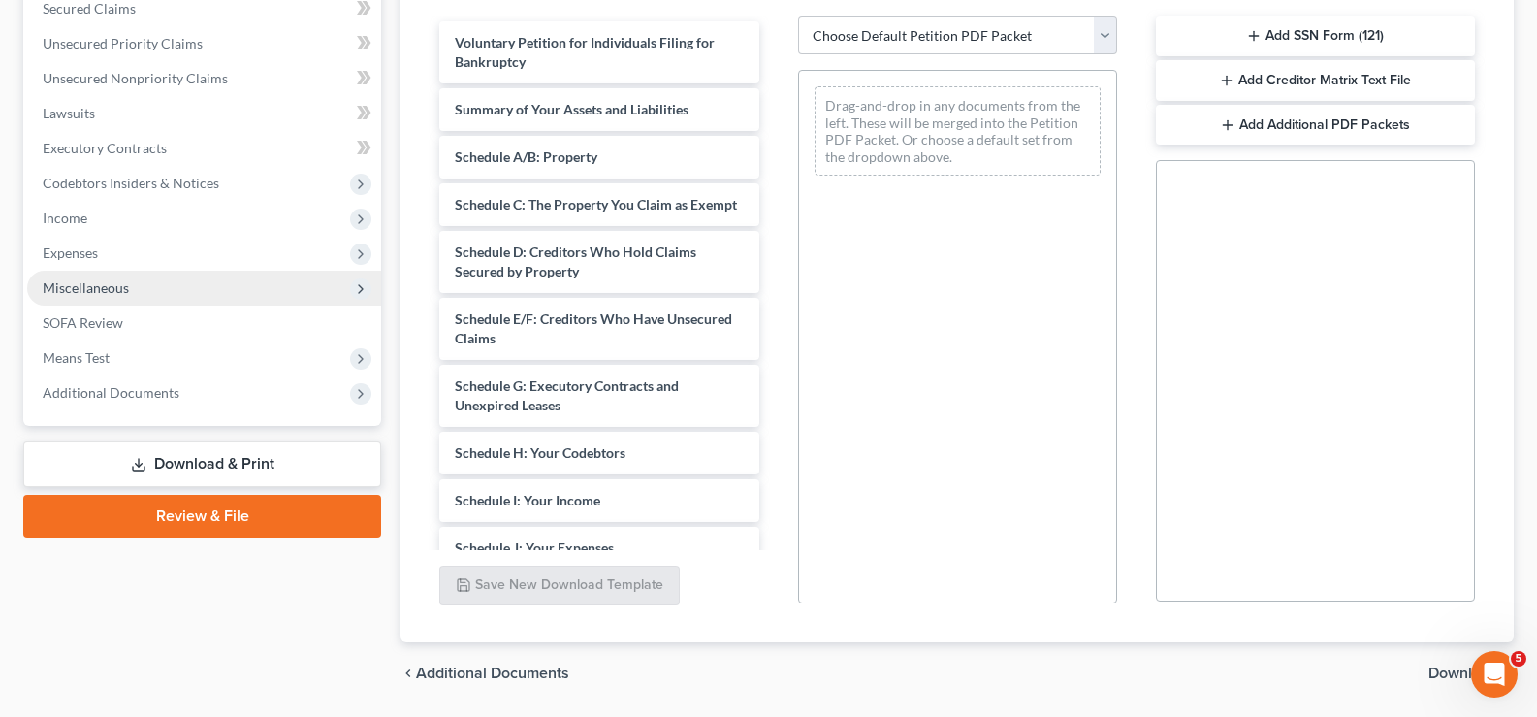
click at [161, 284] on span "Miscellaneous" at bounding box center [204, 288] width 354 height 35
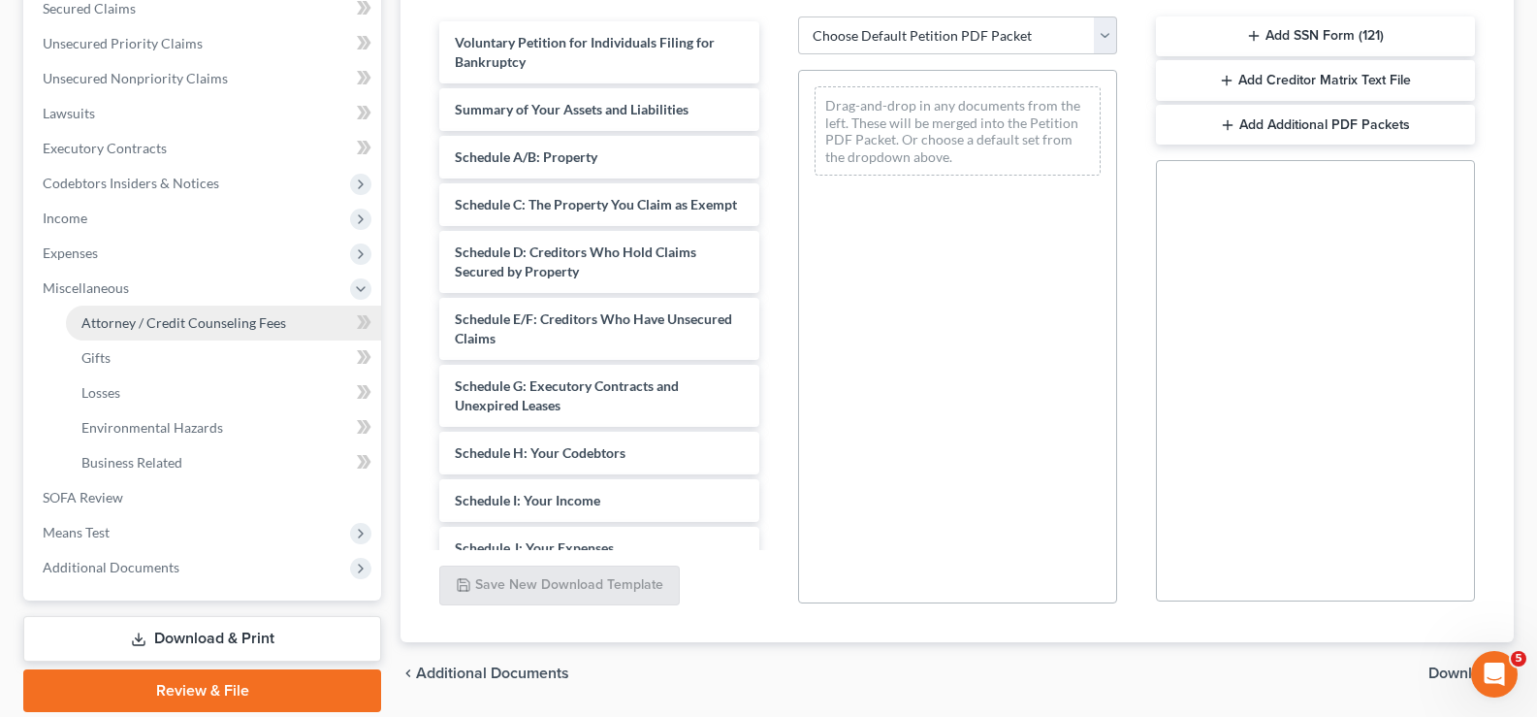
click at [148, 314] on span "Attorney / Credit Counseling Fees" at bounding box center [183, 322] width 205 height 16
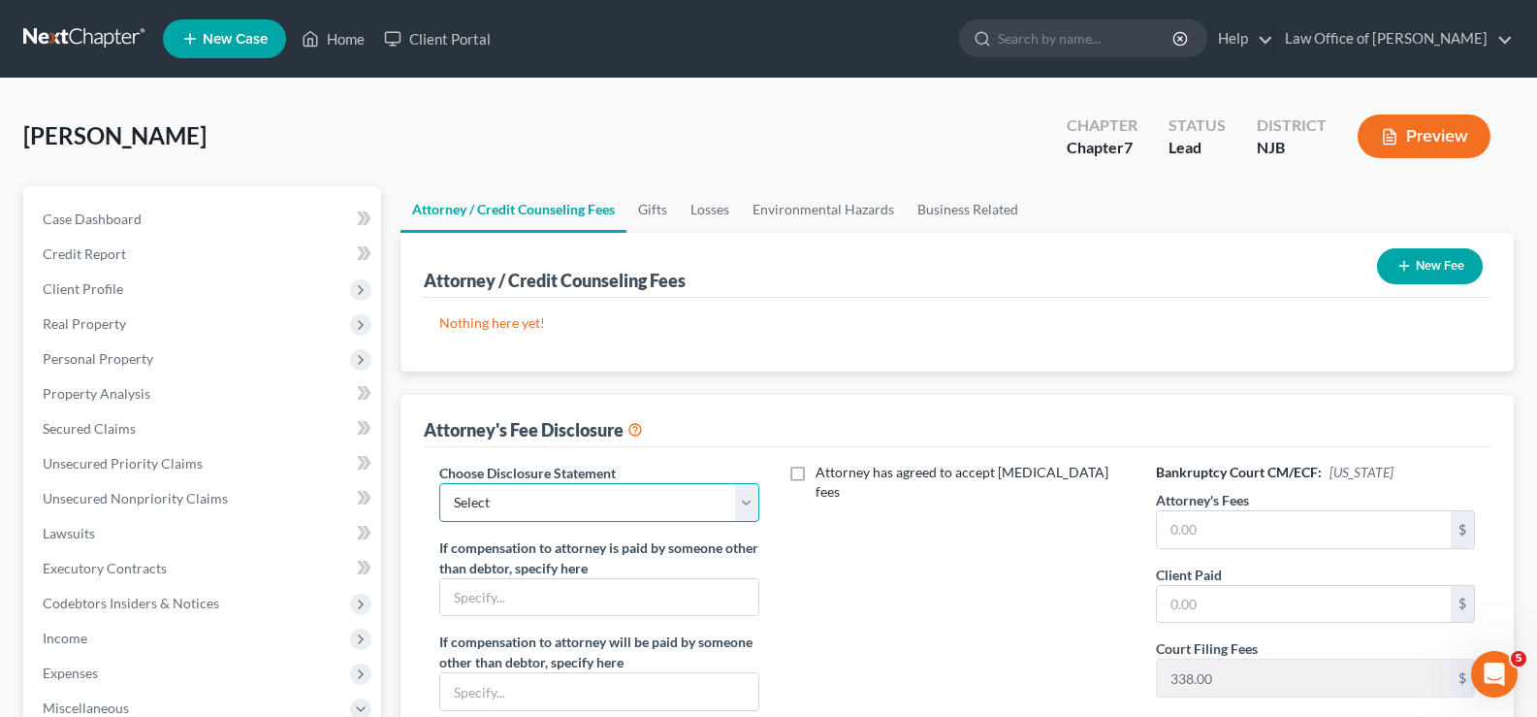
click at [625, 495] on select "Select Law Office of MaryBeth Schroeder" at bounding box center [598, 502] width 319 height 39
select select "0"
click at [439, 483] on select "Select Law Office of MaryBeth Schroeder" at bounding box center [598, 502] width 319 height 39
click at [1423, 271] on button "New Fee" at bounding box center [1430, 266] width 106 height 36
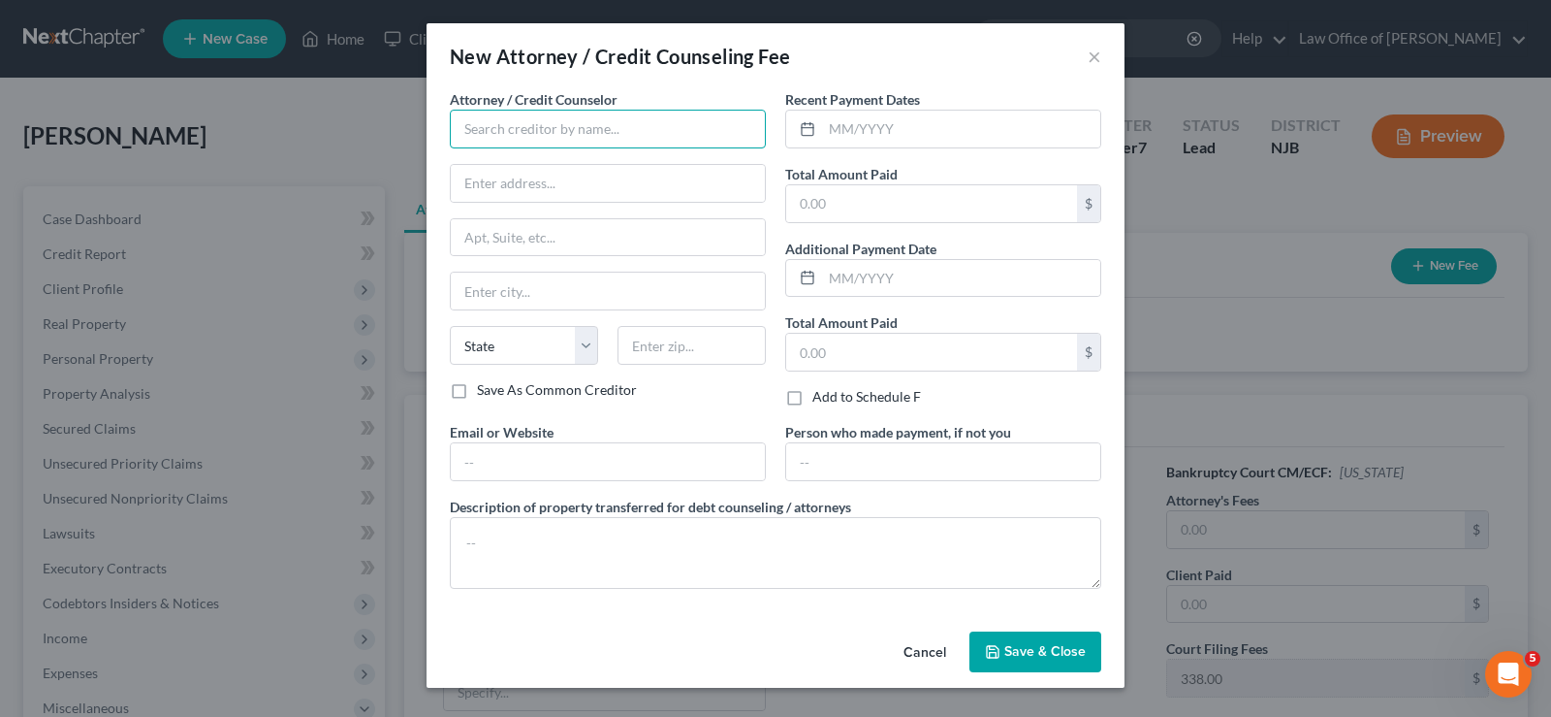
click at [650, 111] on input "text" at bounding box center [608, 129] width 316 height 39
type input "l"
type input "Law Office of [PERSON_NAME]"
click at [834, 121] on input "text" at bounding box center [961, 129] width 278 height 37
type input "09/01/2025"
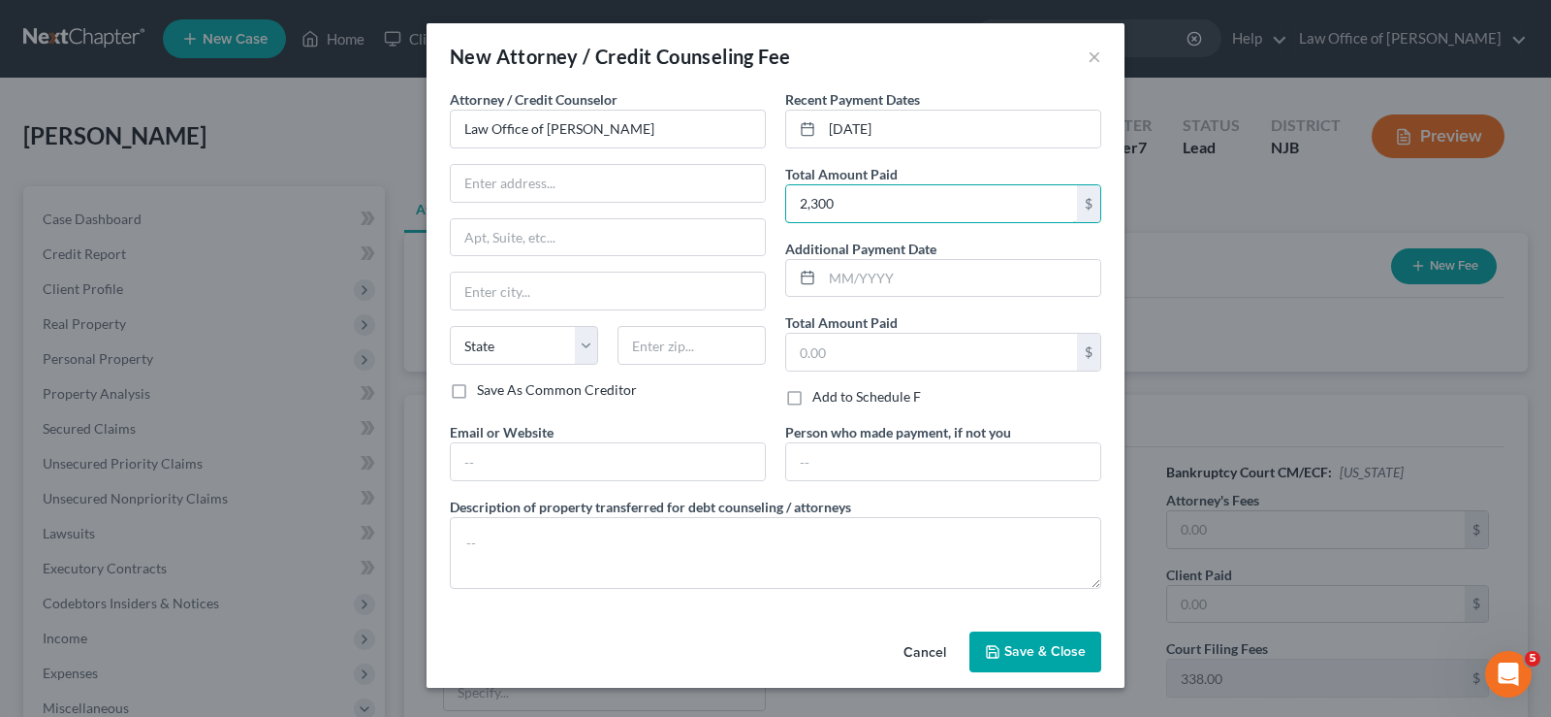
type input "2,300"
click at [1029, 640] on button "Save & Close" at bounding box center [1036, 651] width 132 height 41
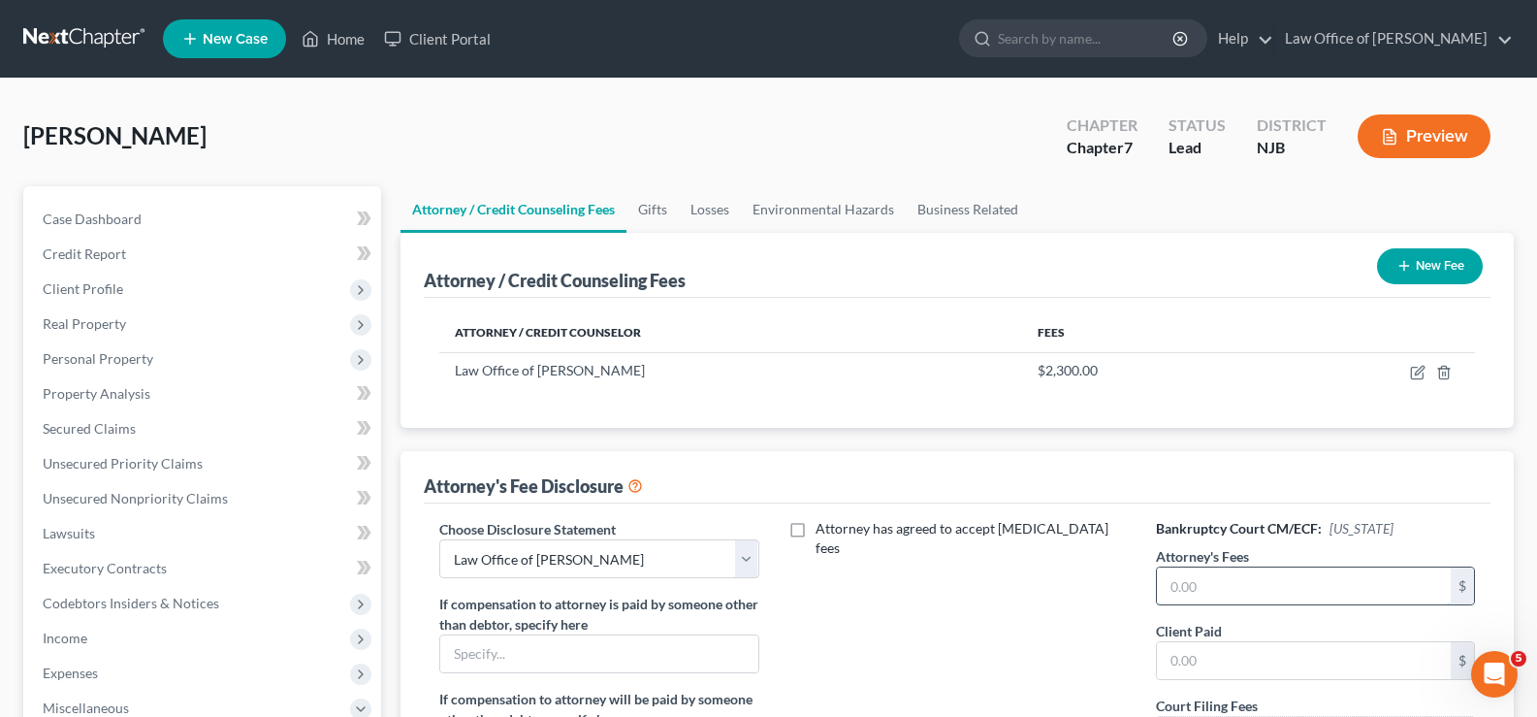
click at [1183, 584] on input "text" at bounding box center [1304, 585] width 294 height 37
type input "2,300"
click at [1224, 663] on input "text" at bounding box center [1304, 660] width 294 height 37
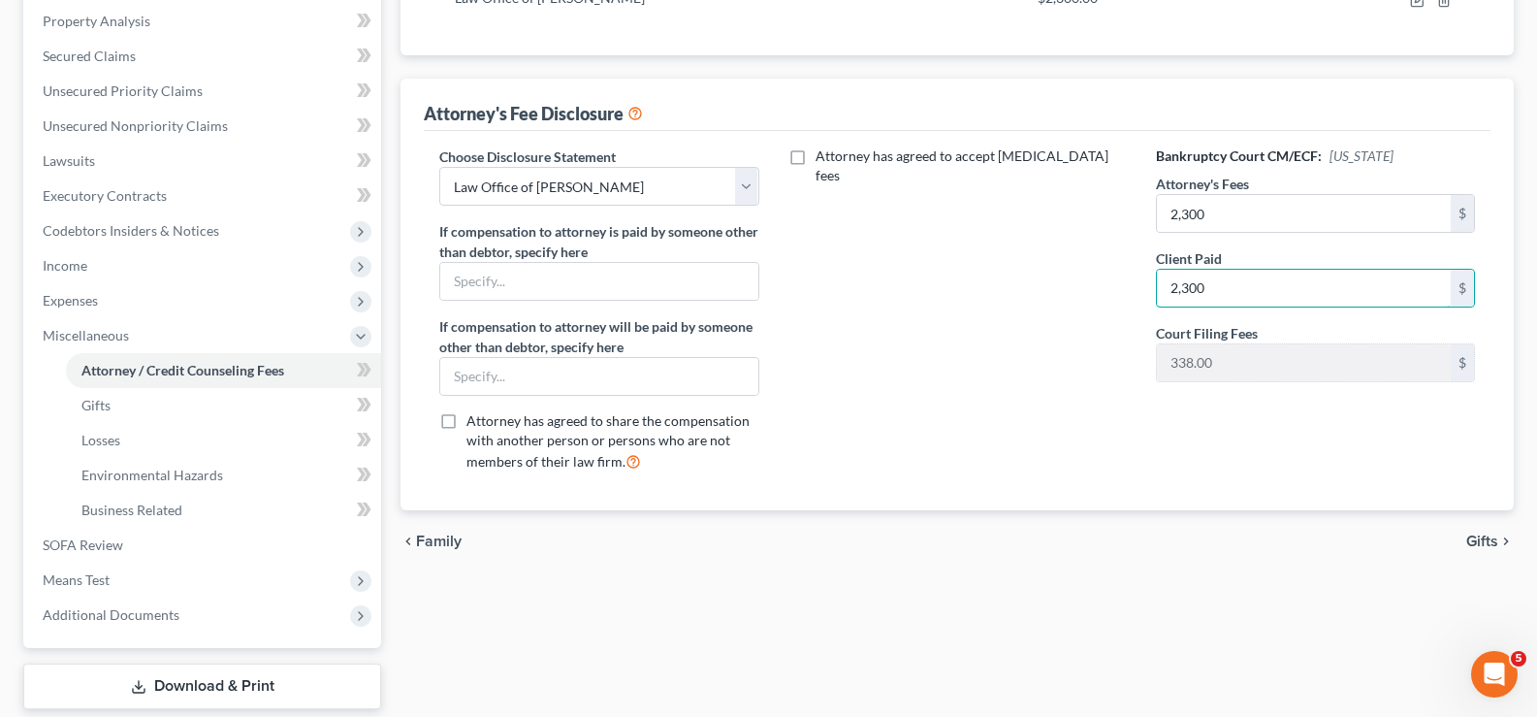
scroll to position [377, 0]
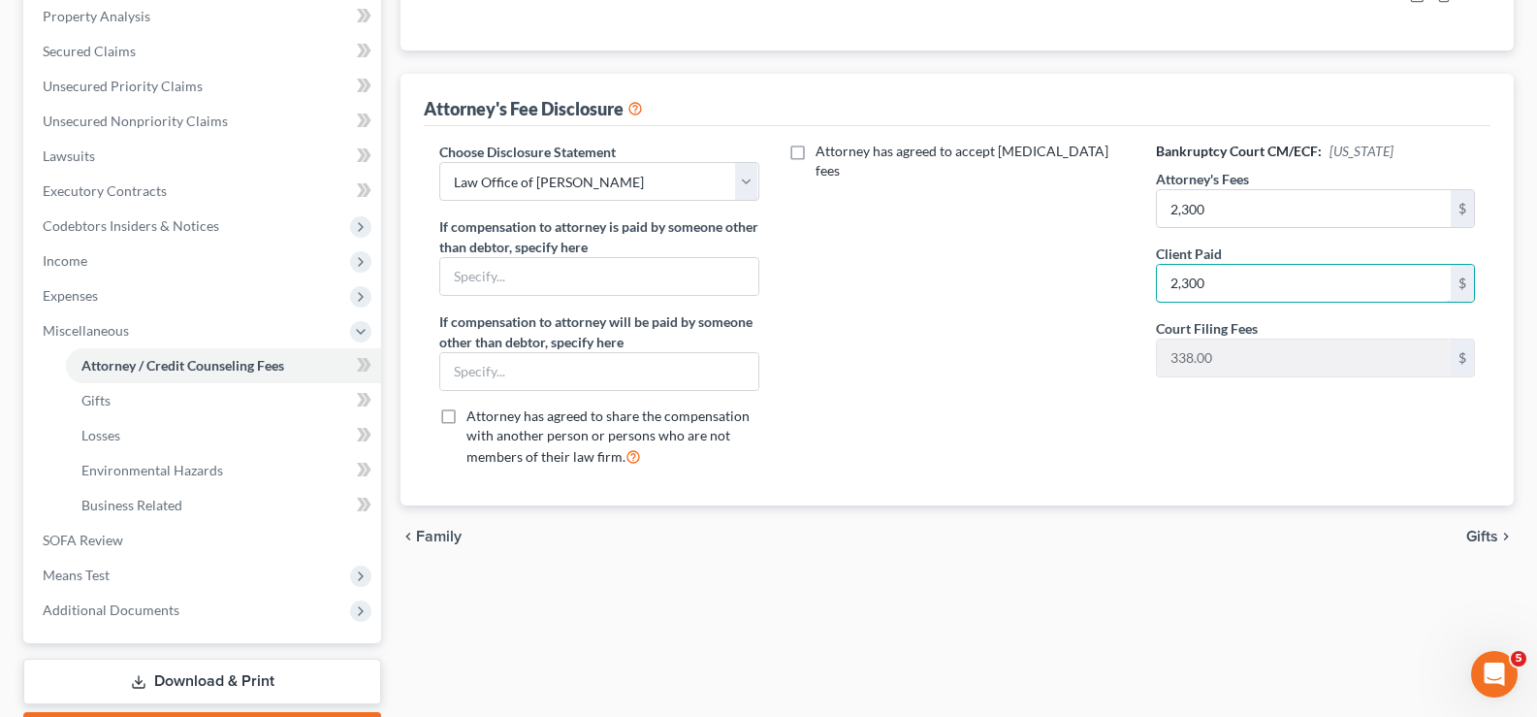
type input "2,300"
click at [1483, 535] on span "Gifts" at bounding box center [1482, 536] width 32 height 16
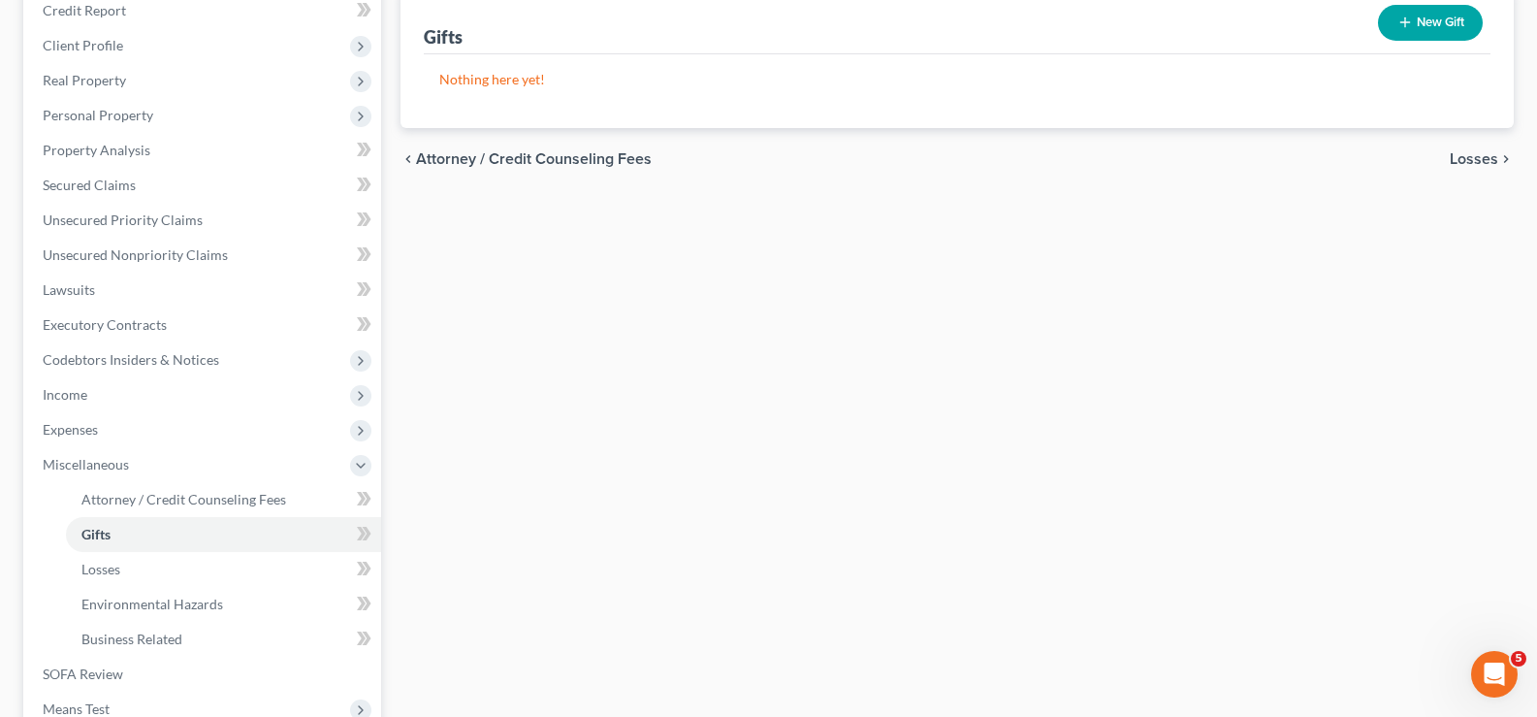
scroll to position [489, 0]
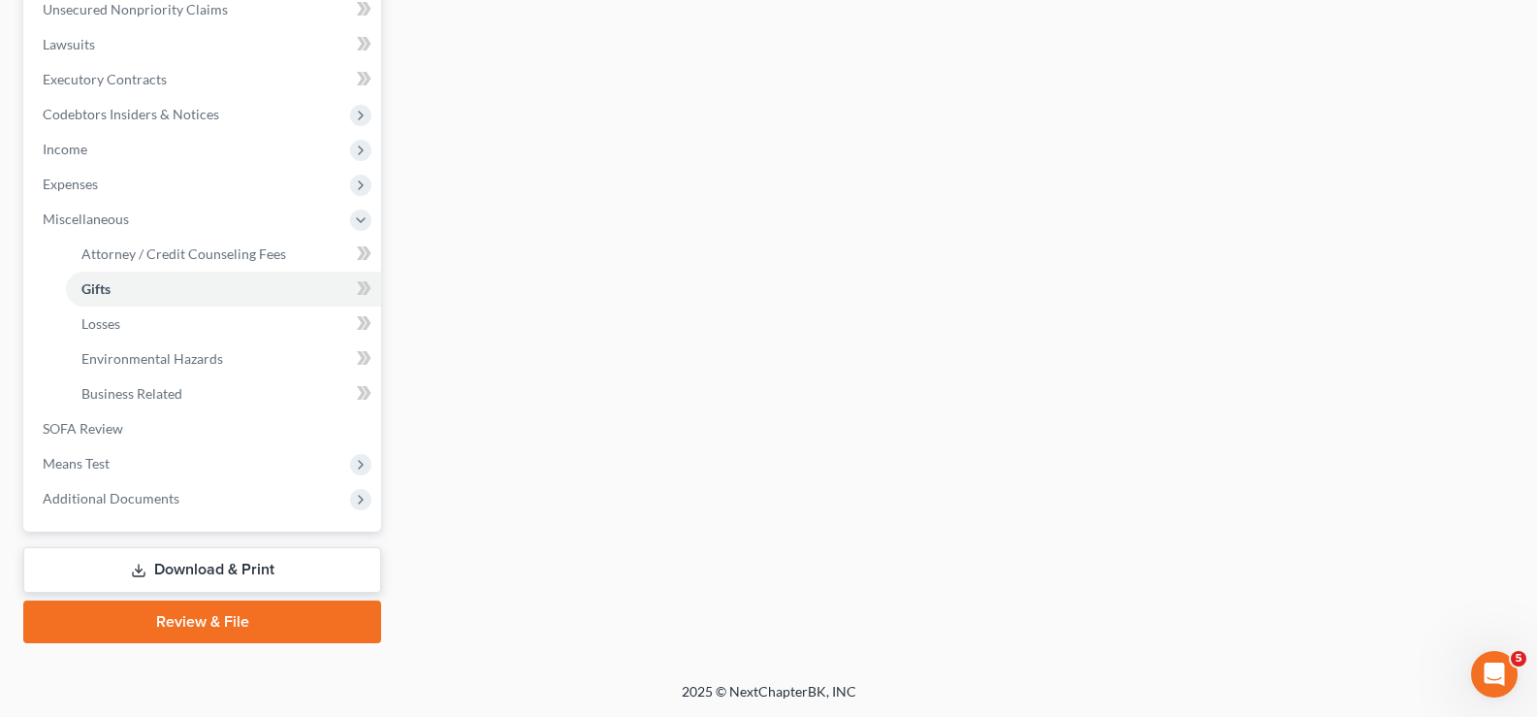
click at [179, 566] on link "Download & Print" at bounding box center [202, 570] width 358 height 46
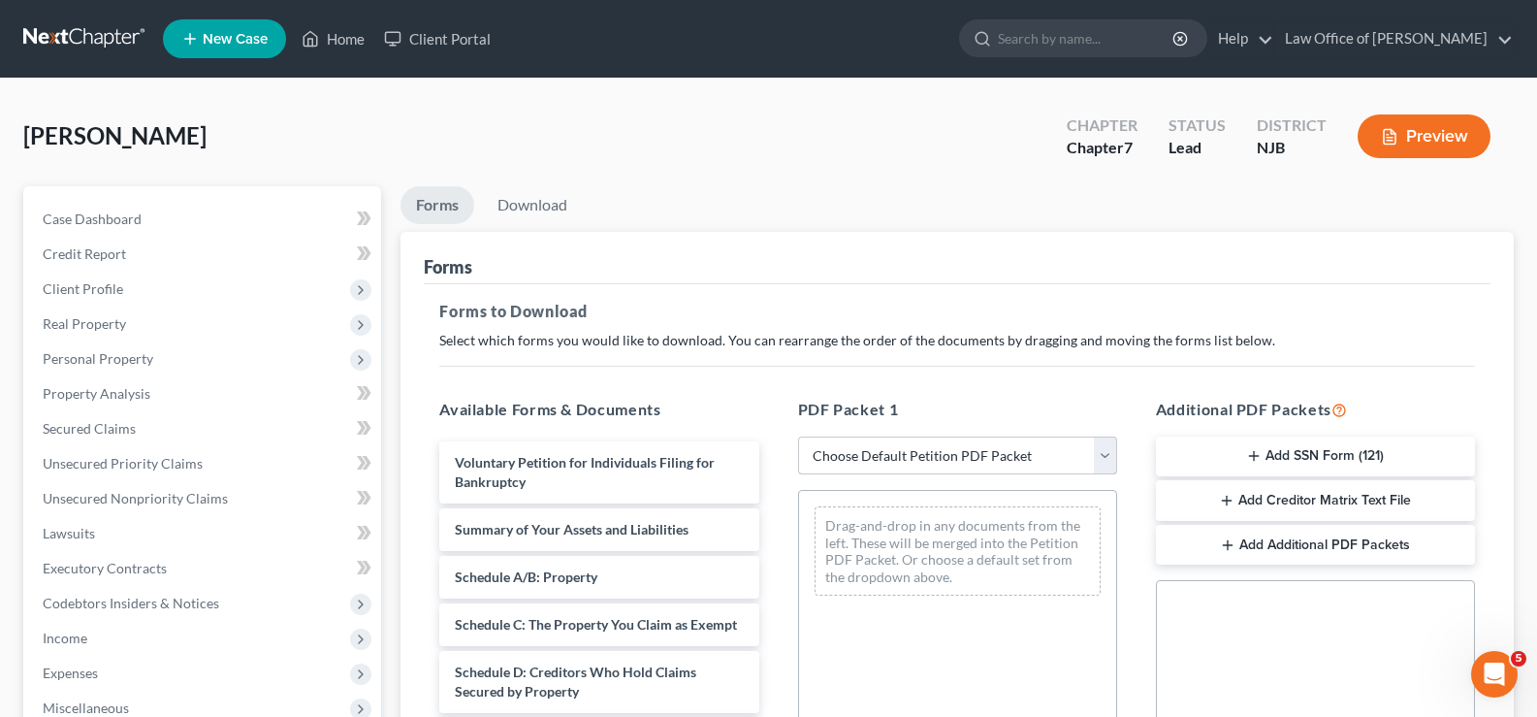
click at [836, 451] on select "Choose Default Petition PDF Packet Complete Bankruptcy Petition (all forms and …" at bounding box center [957, 455] width 319 height 39
select select "0"
click at [798, 436] on select "Choose Default Petition PDF Packet Complete Bankruptcy Petition (all forms and …" at bounding box center [957, 455] width 319 height 39
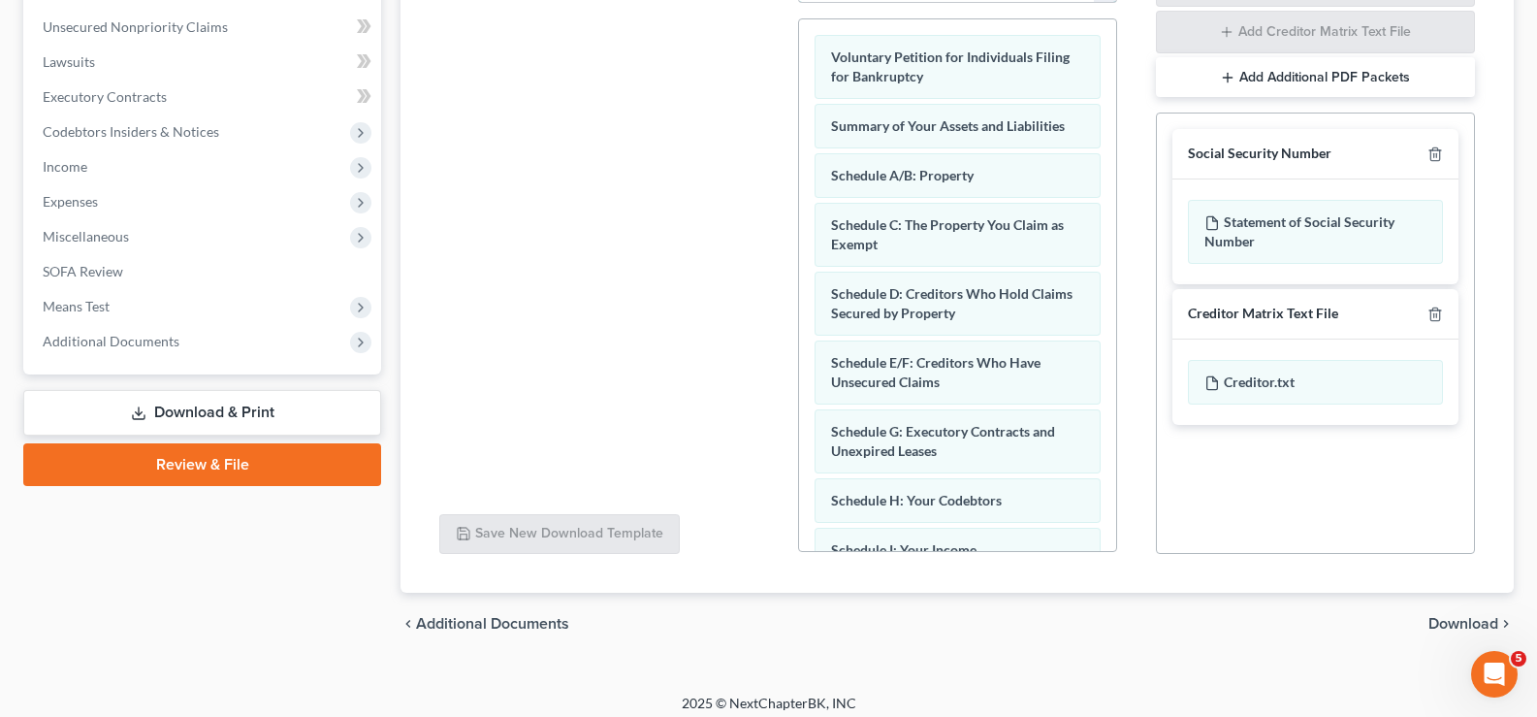
scroll to position [459, 0]
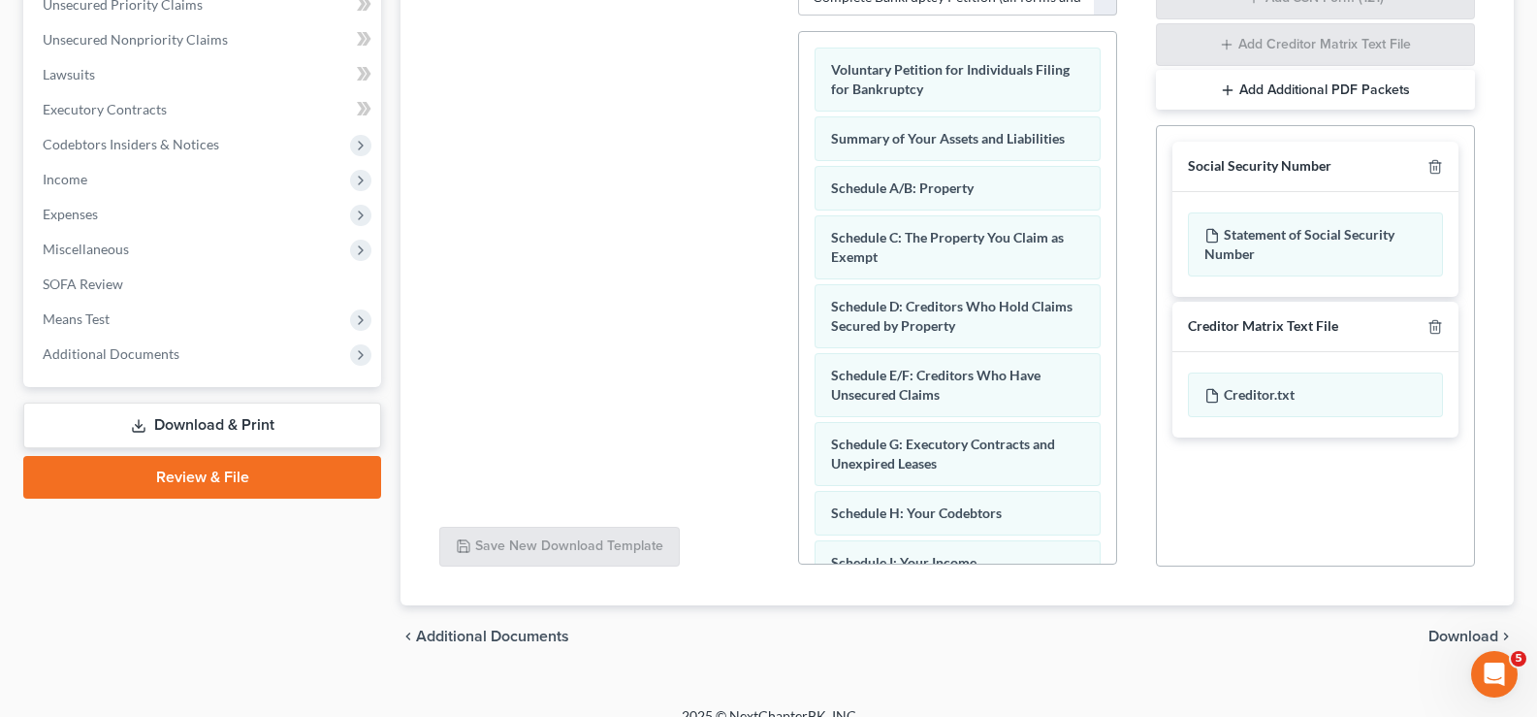
click at [1457, 630] on span "Download" at bounding box center [1463, 636] width 70 height 16
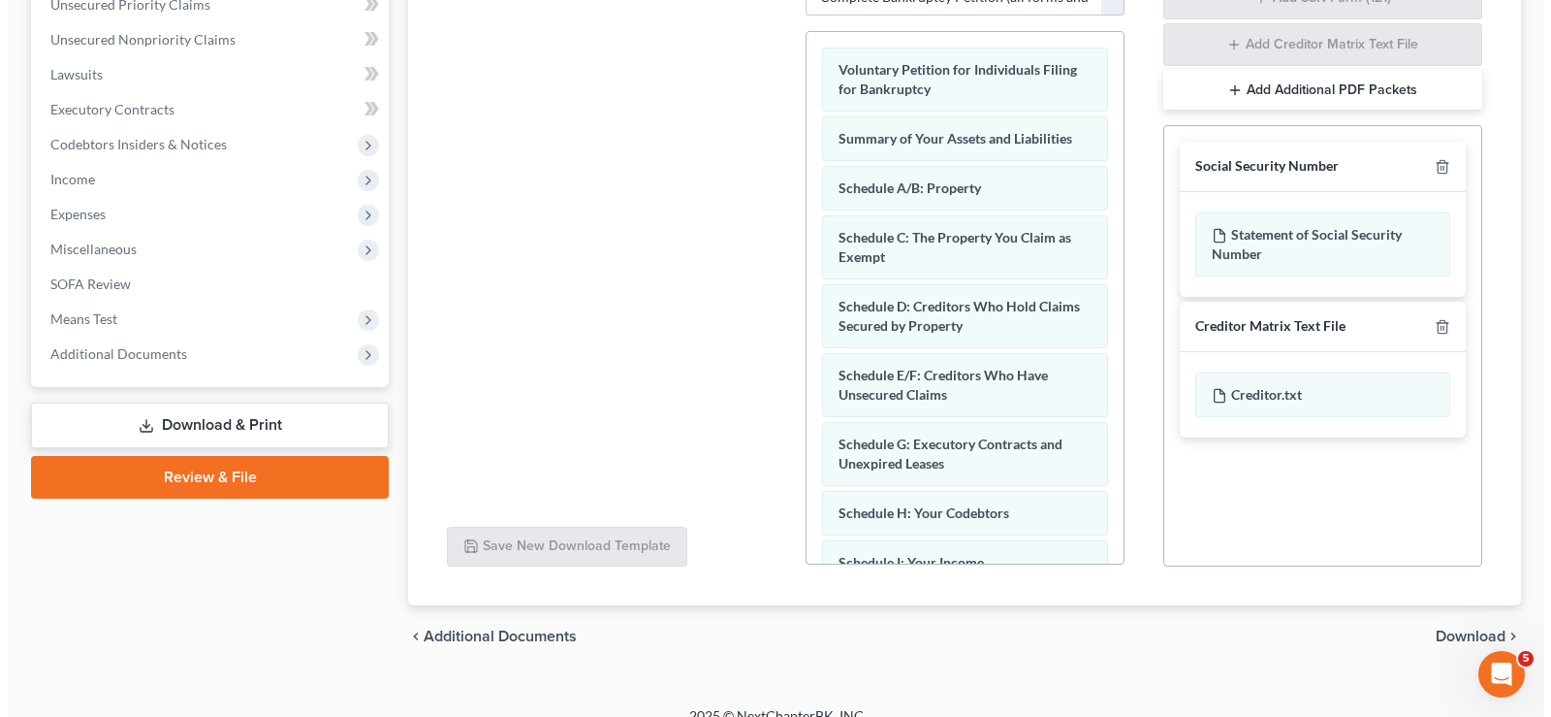
scroll to position [314, 0]
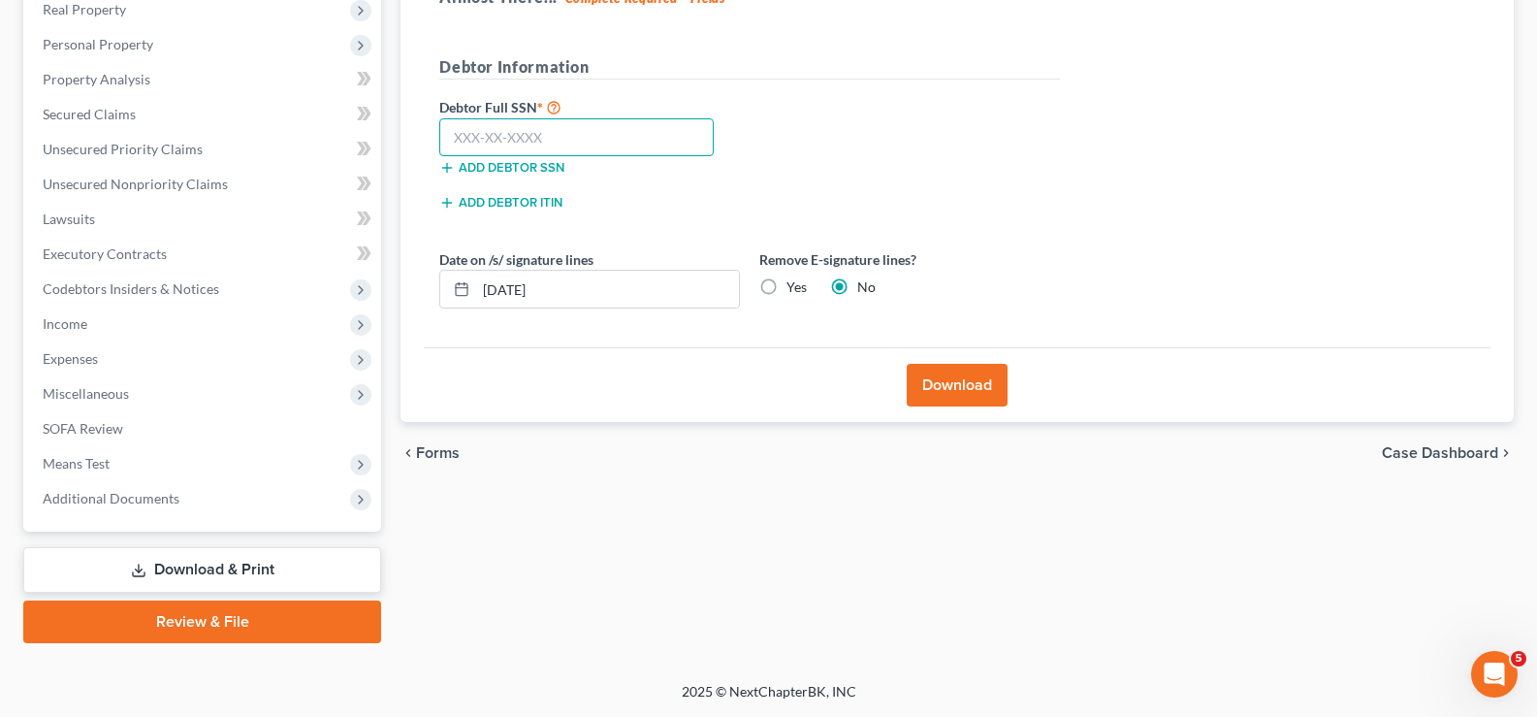
click at [542, 132] on input "text" at bounding box center [576, 137] width 274 height 39
type input "155-62-4092"
click at [974, 376] on button "Download" at bounding box center [957, 385] width 101 height 43
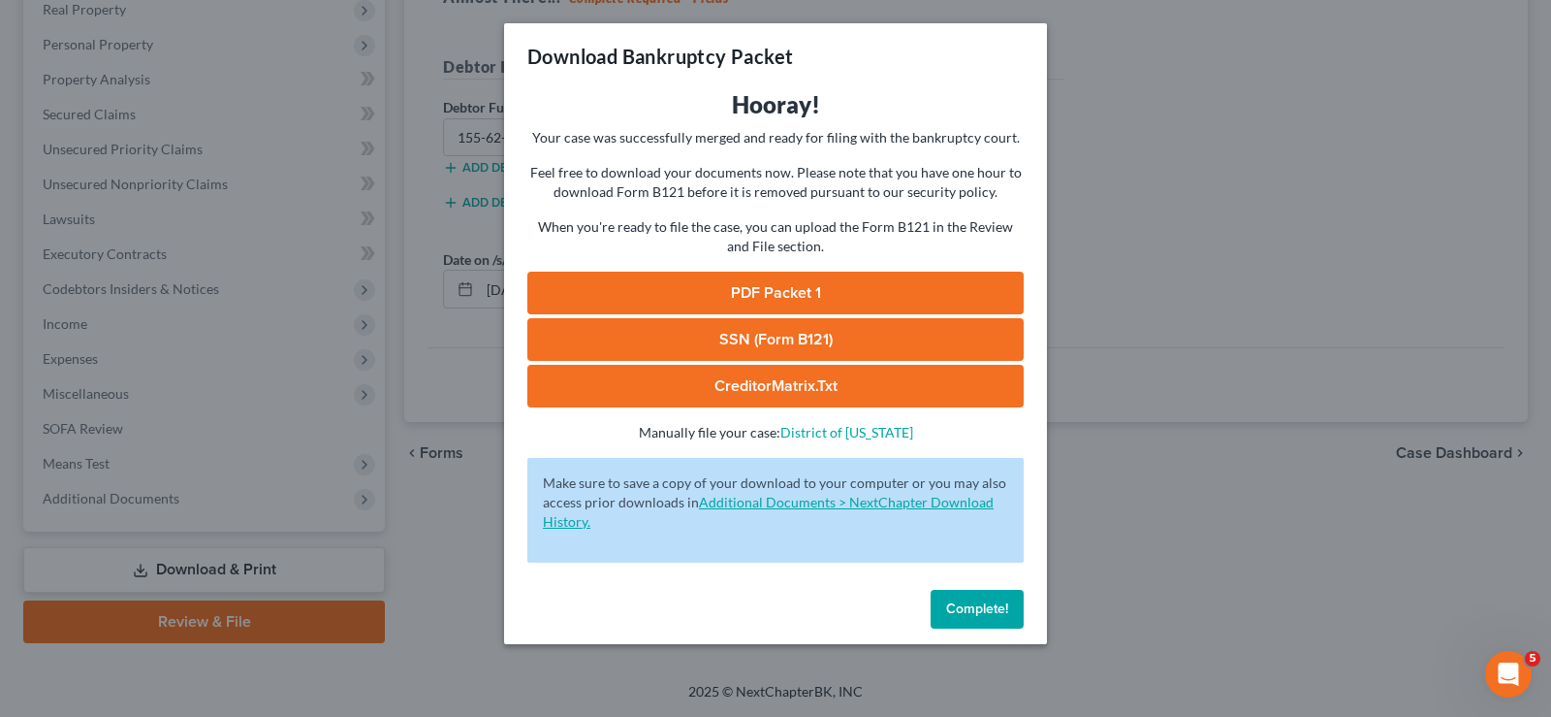
click at [828, 503] on link "Additional Documents > NextChapter Download History." at bounding box center [768, 512] width 451 height 36
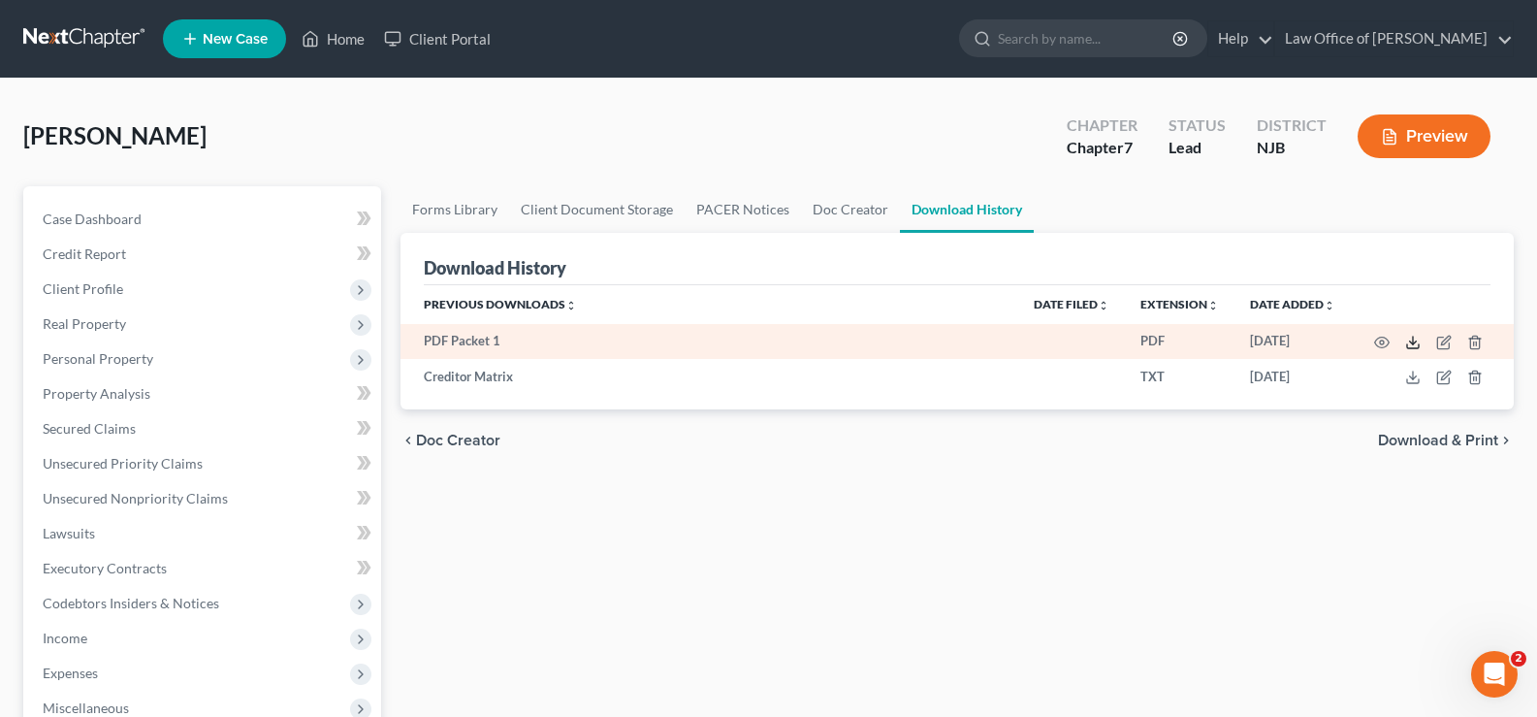
click at [1412, 337] on icon at bounding box center [1413, 343] width 16 height 16
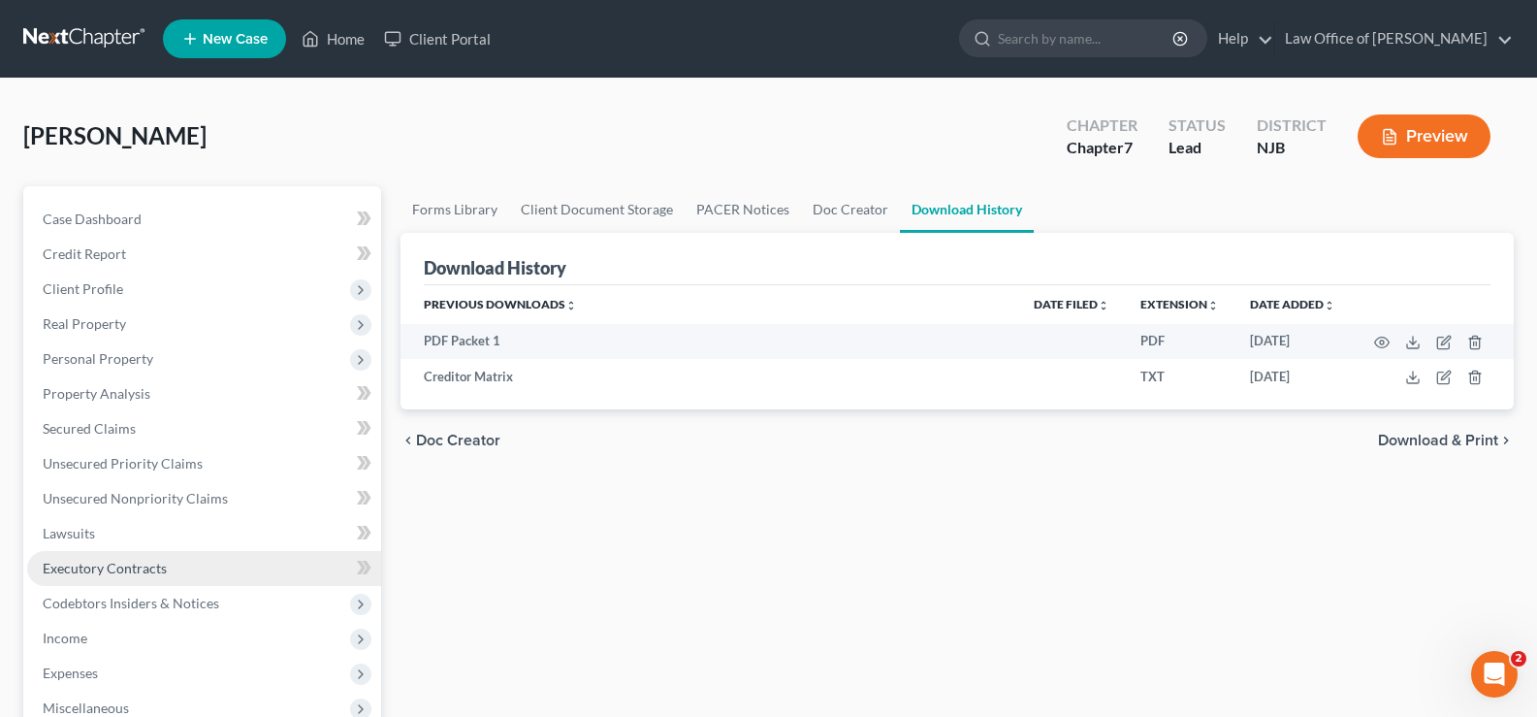
click at [97, 565] on span "Executory Contracts" at bounding box center [105, 567] width 124 height 16
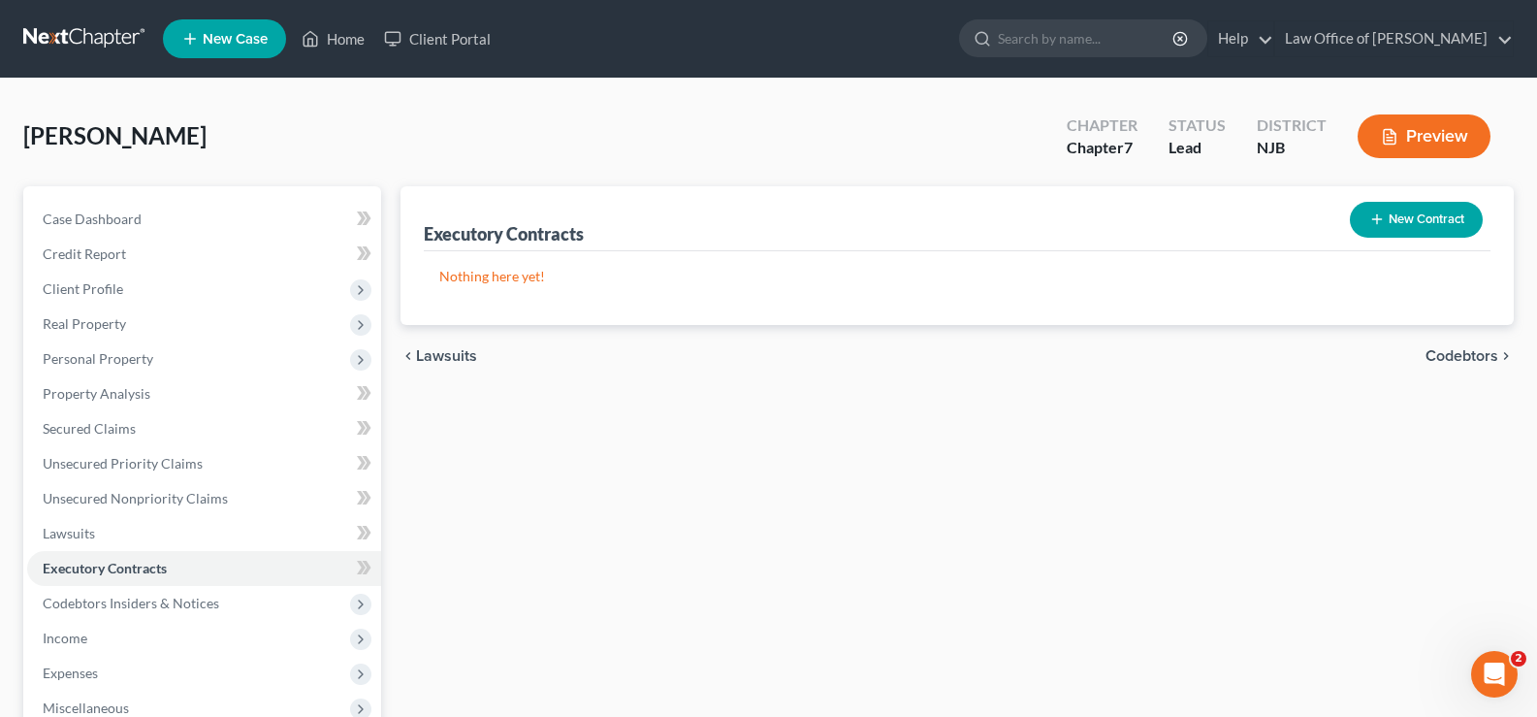
click at [1396, 220] on button "New Contract" at bounding box center [1416, 220] width 133 height 36
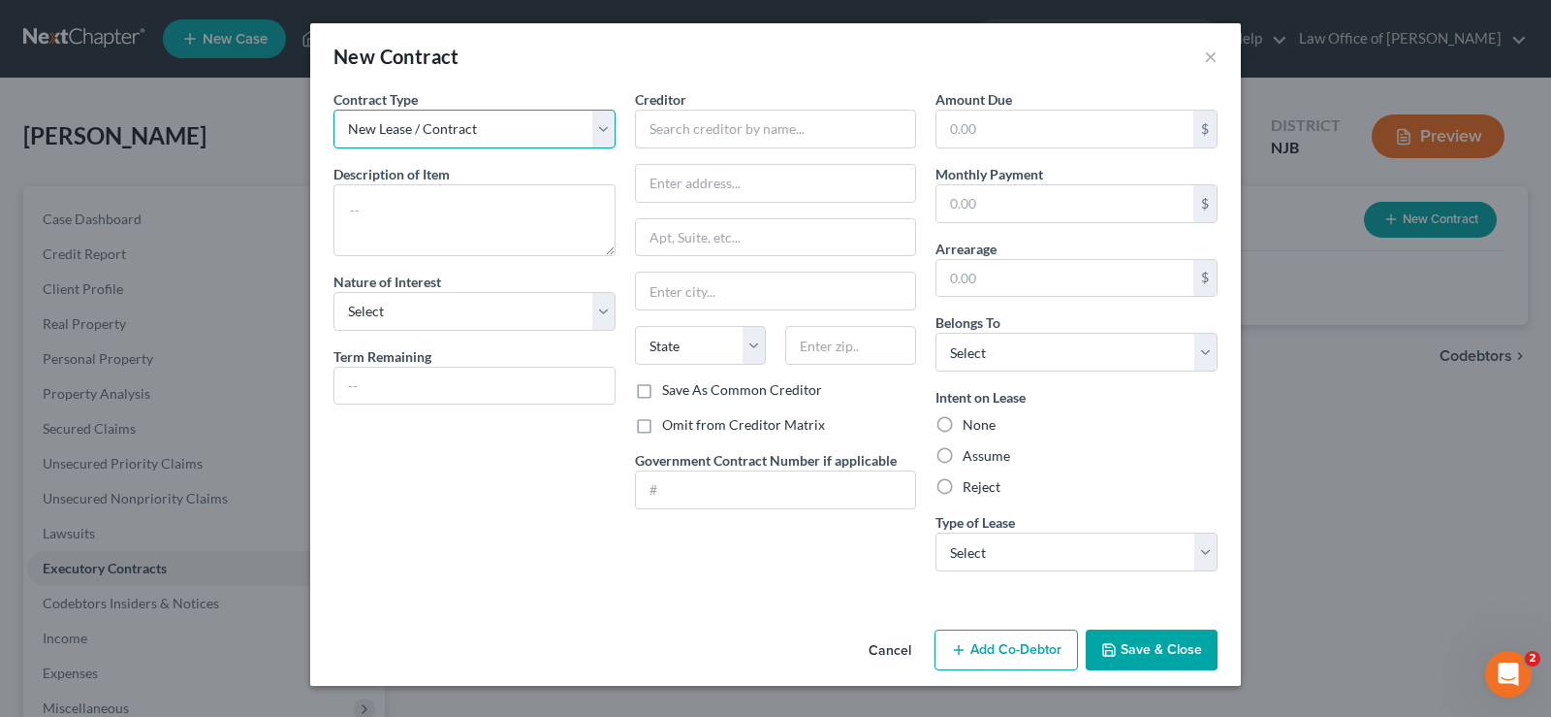
click at [418, 137] on select "New Lease / Contract New Timeshare" at bounding box center [475, 129] width 282 height 39
click at [334, 110] on select "New Lease / Contract New Timeshare" at bounding box center [475, 129] width 282 height 39
click at [382, 200] on textarea at bounding box center [475, 220] width 282 height 72
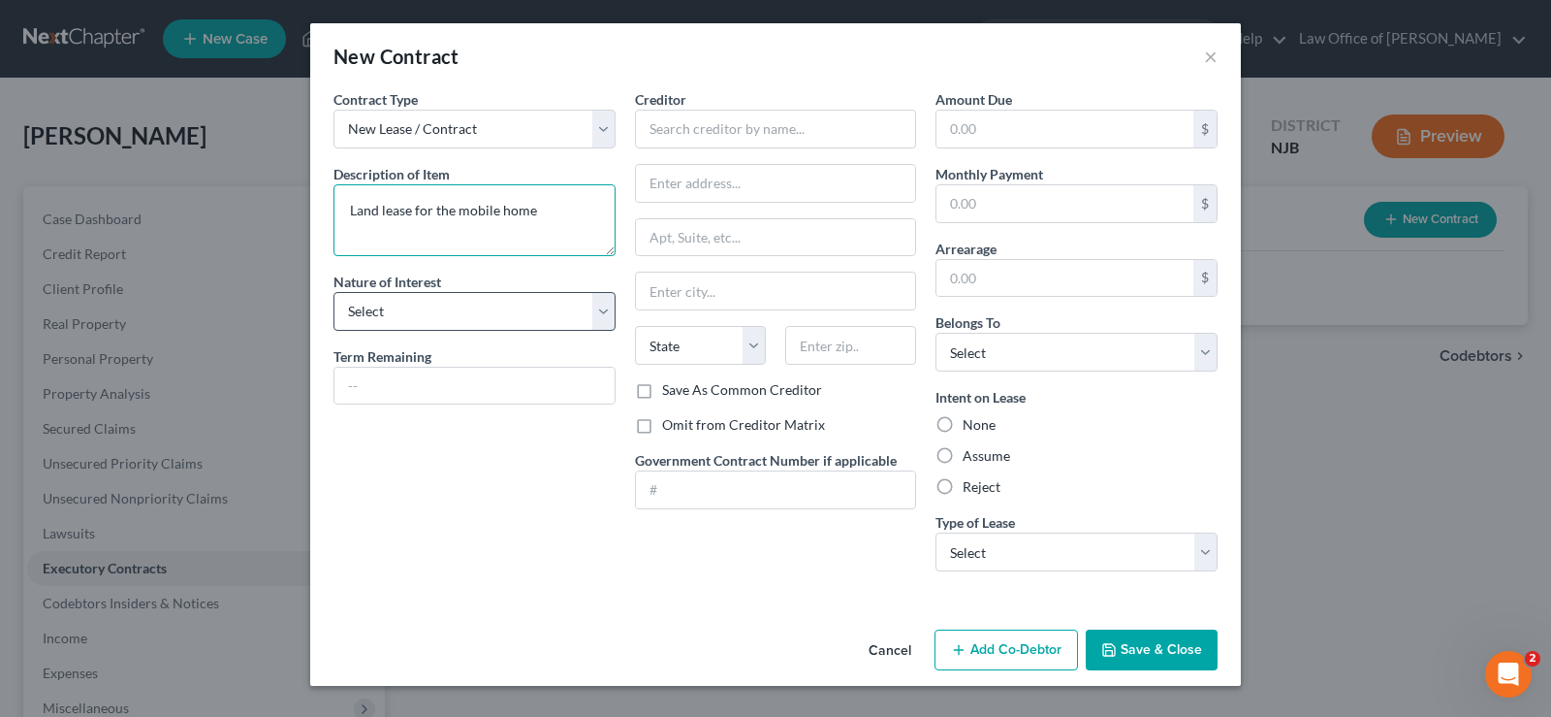
type textarea "Land lease for the mobile home"
click at [349, 312] on select "Select Purchaser Agent Lessor Lessee" at bounding box center [475, 311] width 282 height 39
select select "3"
click at [334, 292] on select "Select Purchaser Agent Lessor Lessee" at bounding box center [475, 311] width 282 height 39
click at [694, 130] on input "text" at bounding box center [776, 129] width 282 height 39
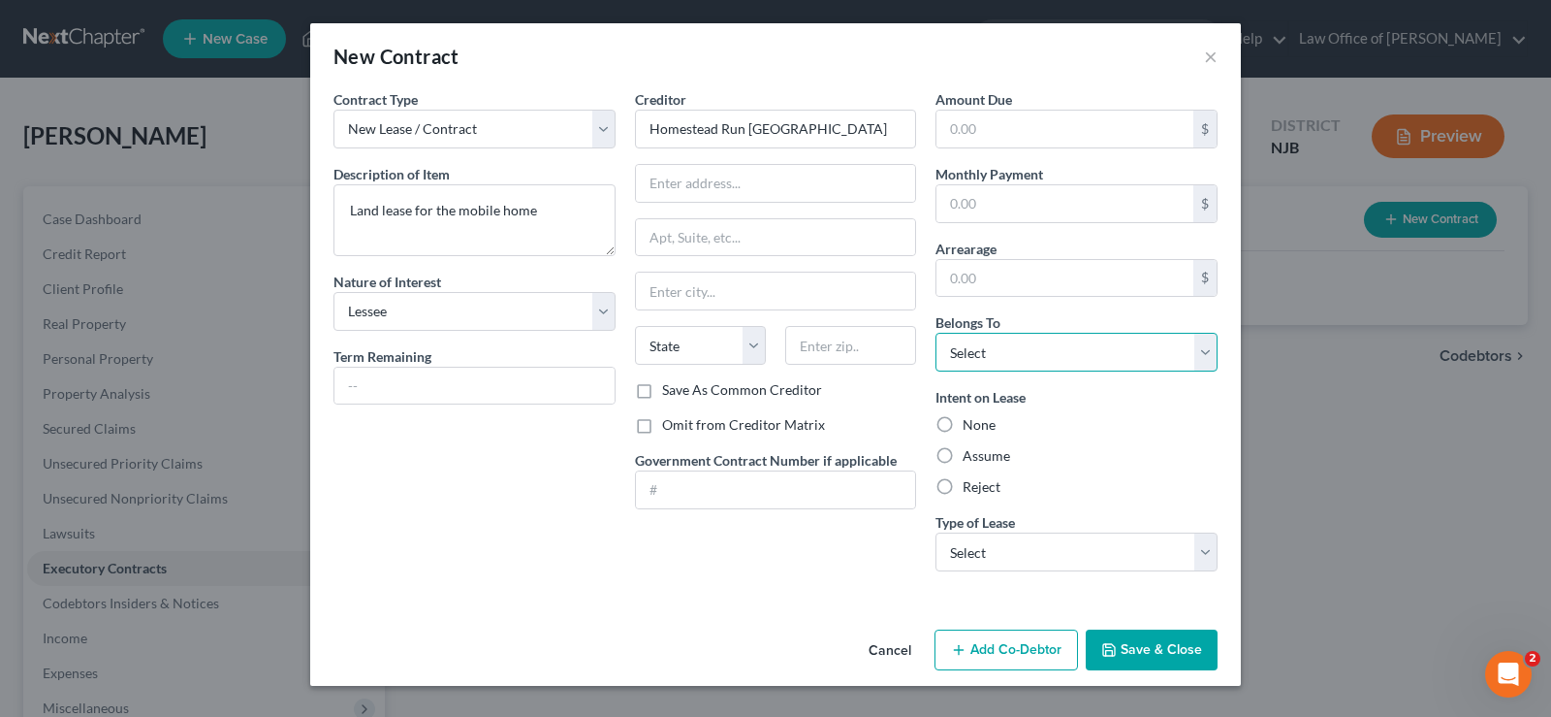
click at [972, 351] on select "Select Debtor 1 Only Debtor 2 Only Debtor 1 And Debtor 2 Only At Least One Of T…" at bounding box center [1077, 352] width 282 height 39
type input "Homestead Run [GEOGRAPHIC_DATA]"
select select "0"
click at [936, 333] on select "Select Debtor 1 Only Debtor 2 Only Debtor 1 And Debtor 2 Only At Least One Of T…" at bounding box center [1077, 352] width 282 height 39
drag, startPoint x: 947, startPoint y: 453, endPoint x: 1081, endPoint y: 526, distance: 152.3
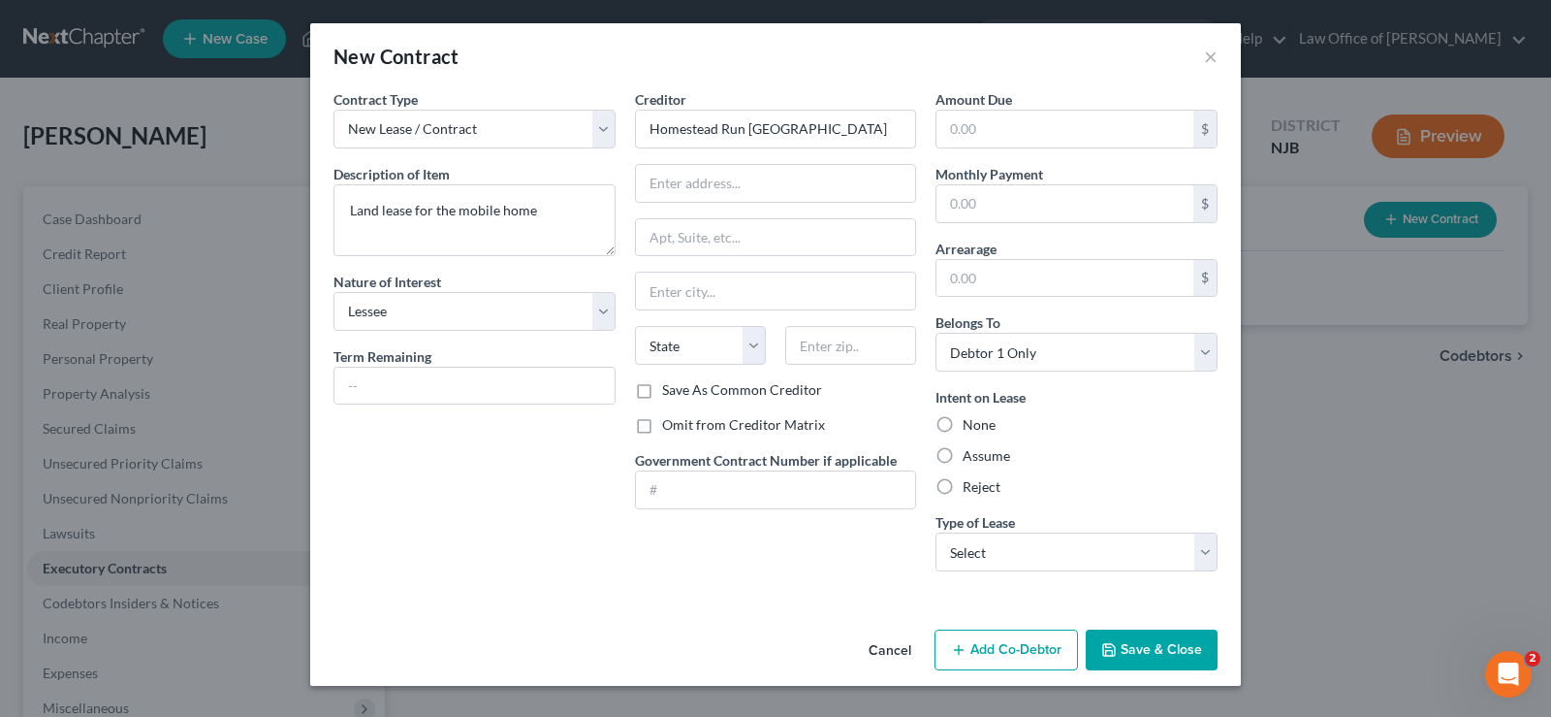
click at [963, 453] on label "Assume" at bounding box center [987, 455] width 48 height 19
click at [971, 453] on input "Assume" at bounding box center [977, 452] width 13 height 13
radio input "true"
click at [1091, 556] on select "Select Real Estate Car Other" at bounding box center [1077, 551] width 282 height 39
select select "0"
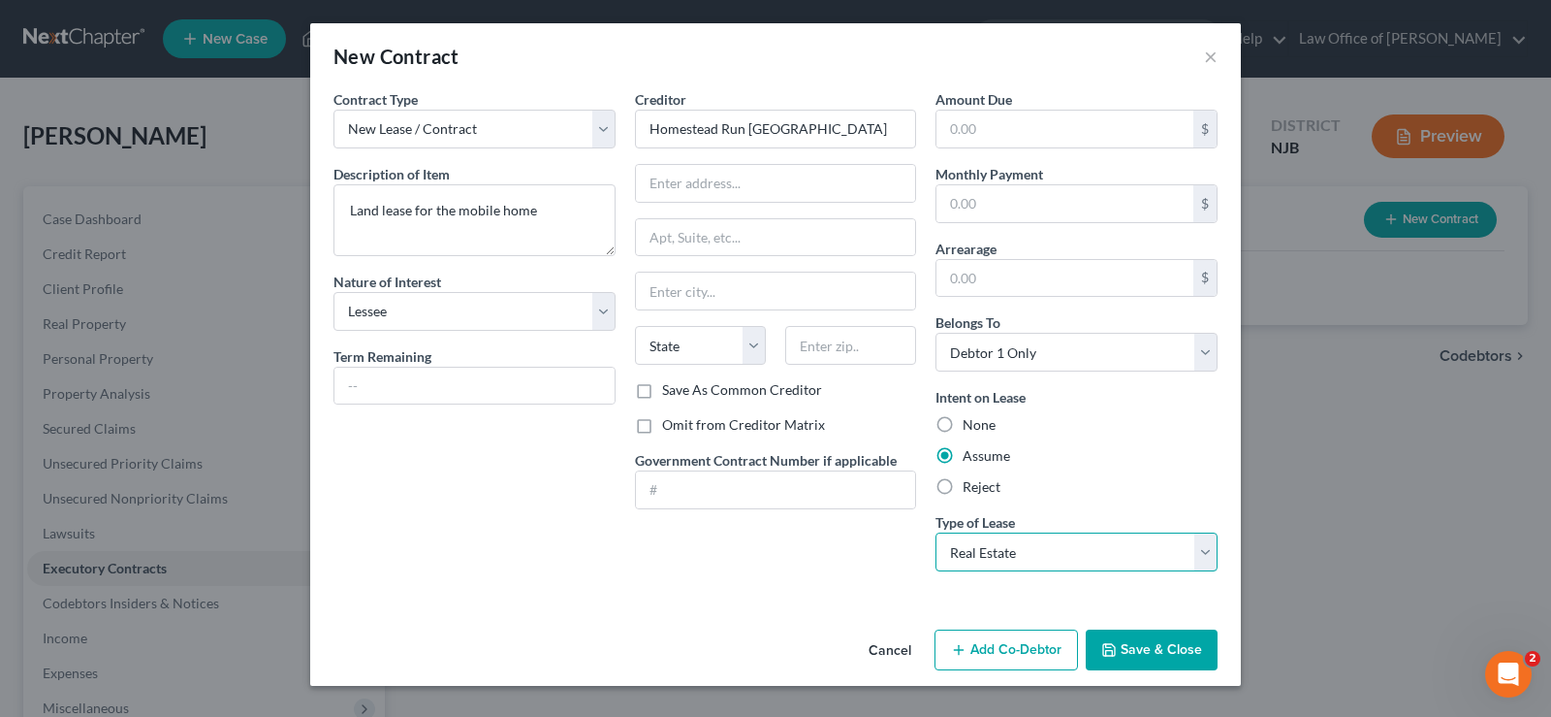
click at [936, 532] on select "Select Real Estate Car Other" at bounding box center [1077, 551] width 282 height 39
click at [1154, 646] on button "Save & Close" at bounding box center [1152, 649] width 132 height 41
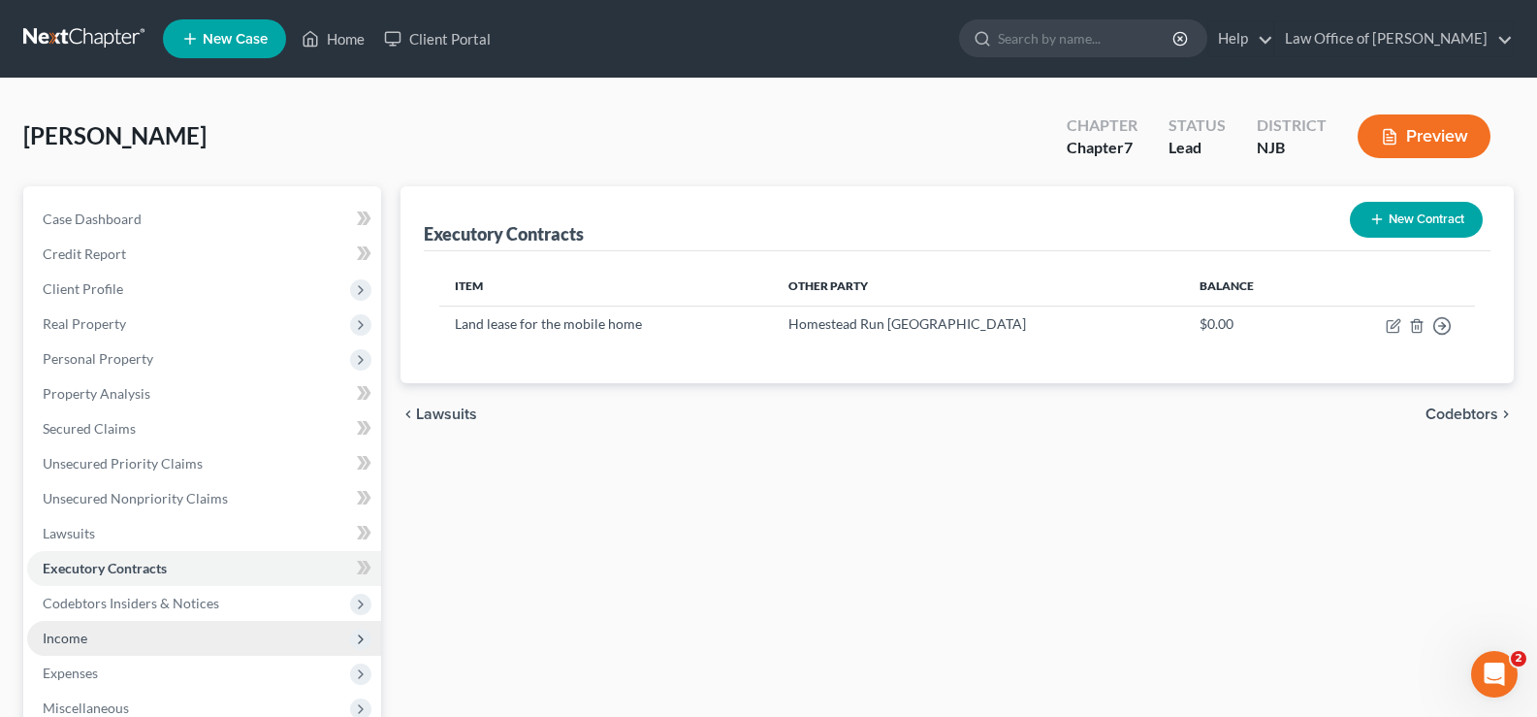
click at [80, 643] on span "Income" at bounding box center [65, 637] width 45 height 16
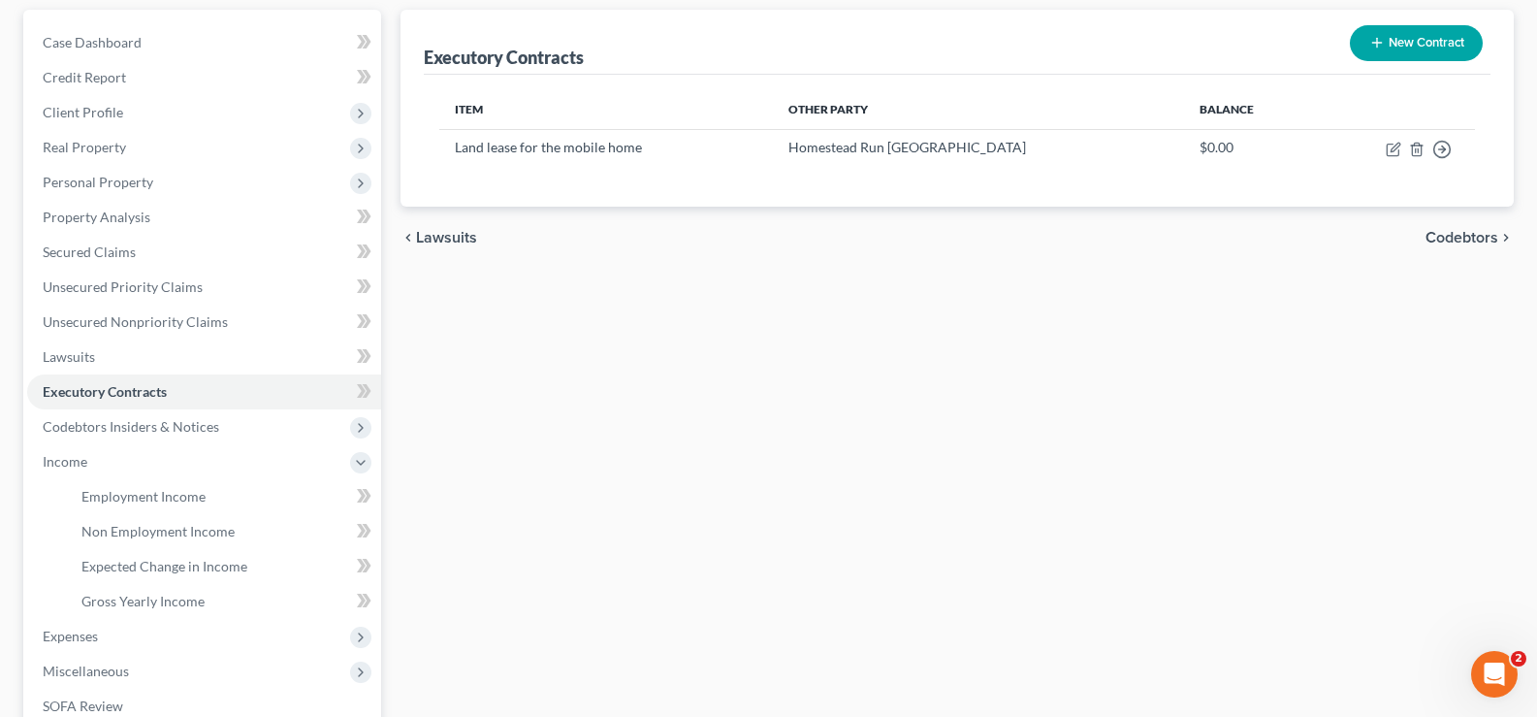
scroll to position [335, 0]
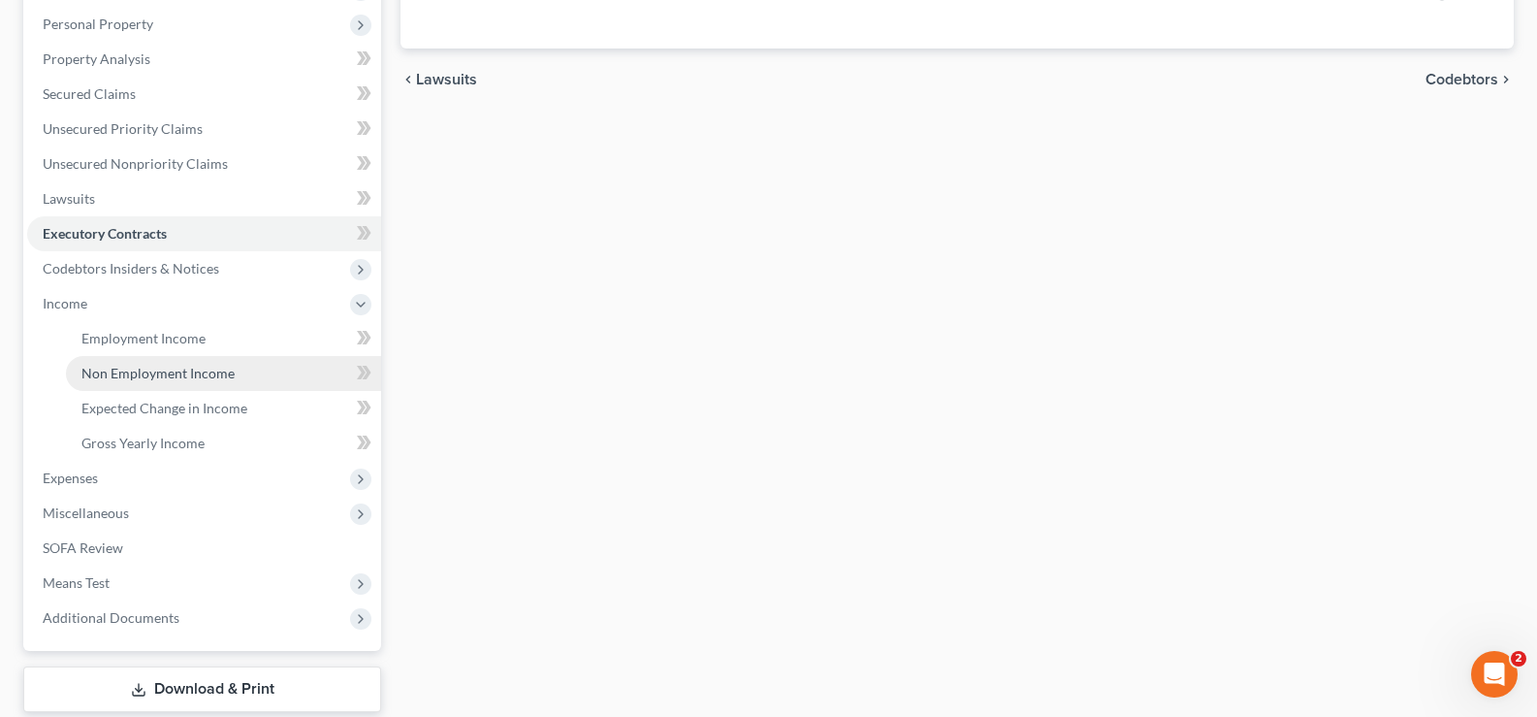
click at [103, 372] on span "Non Employment Income" at bounding box center [157, 373] width 153 height 16
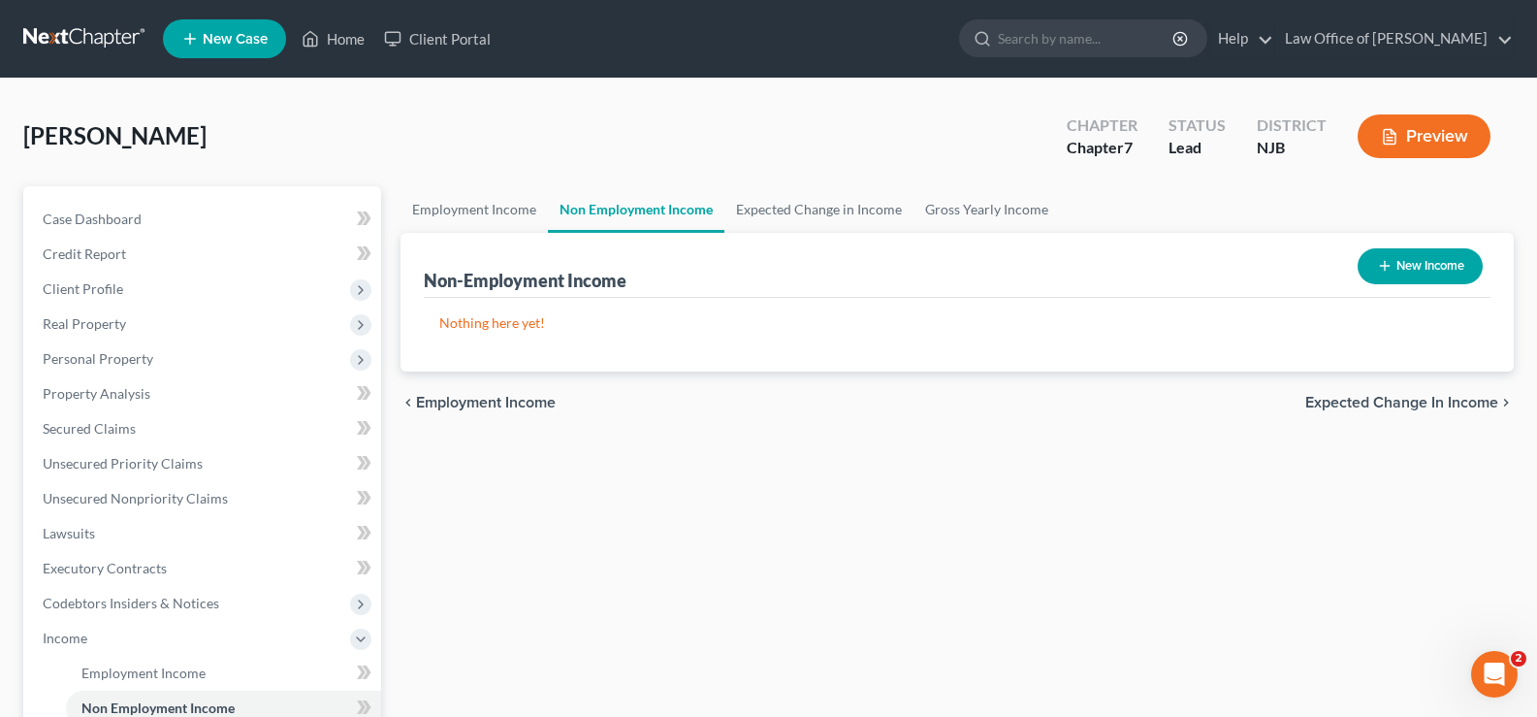
click at [1418, 255] on button "New Income" at bounding box center [1419, 266] width 125 height 36
select select "0"
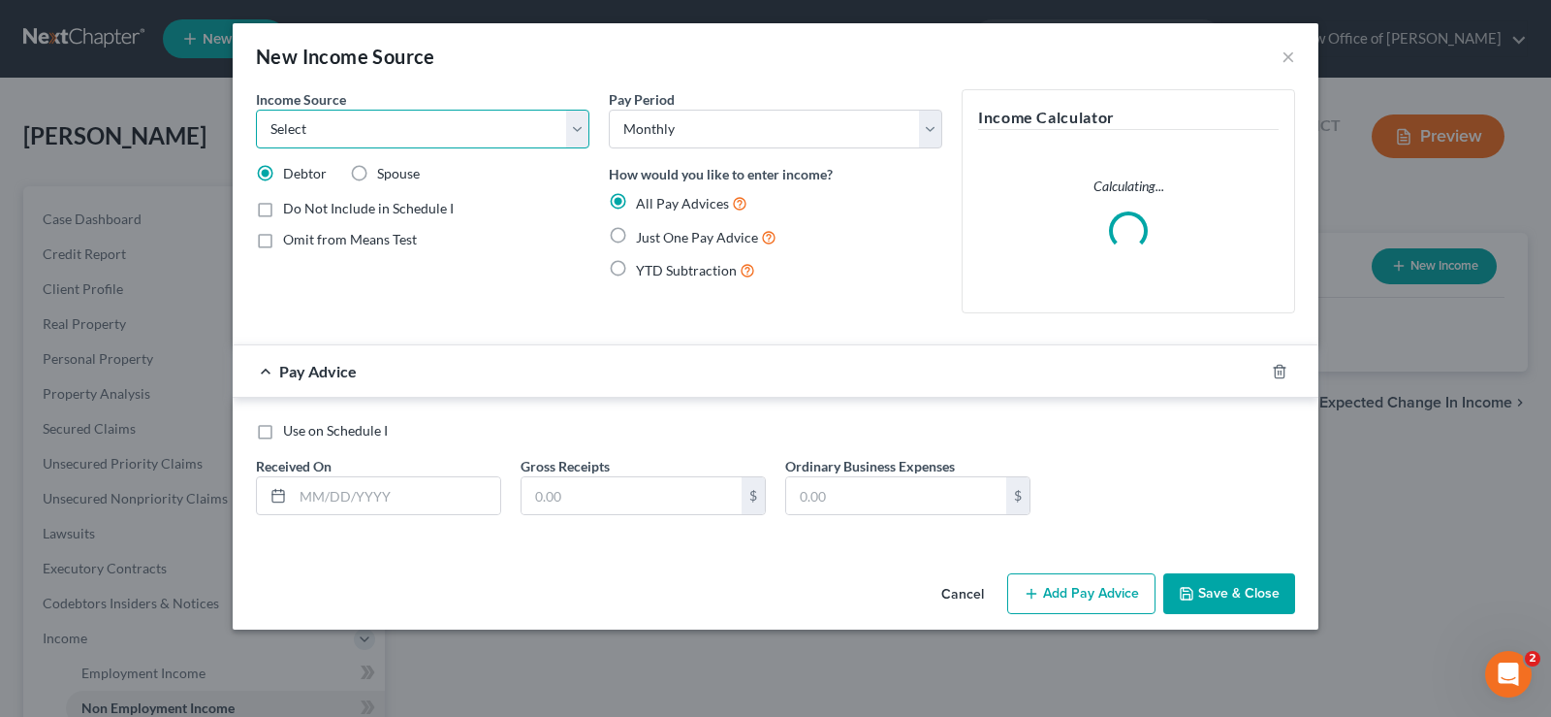
click at [399, 139] on select "Select Unemployment Disability (from employer) Pension Retirement Social Securi…" at bounding box center [423, 129] width 334 height 39
select select "0"
click at [256, 110] on select "Select Unemployment Disability (from employer) Pension Retirement Social Securi…" at bounding box center [423, 129] width 334 height 39
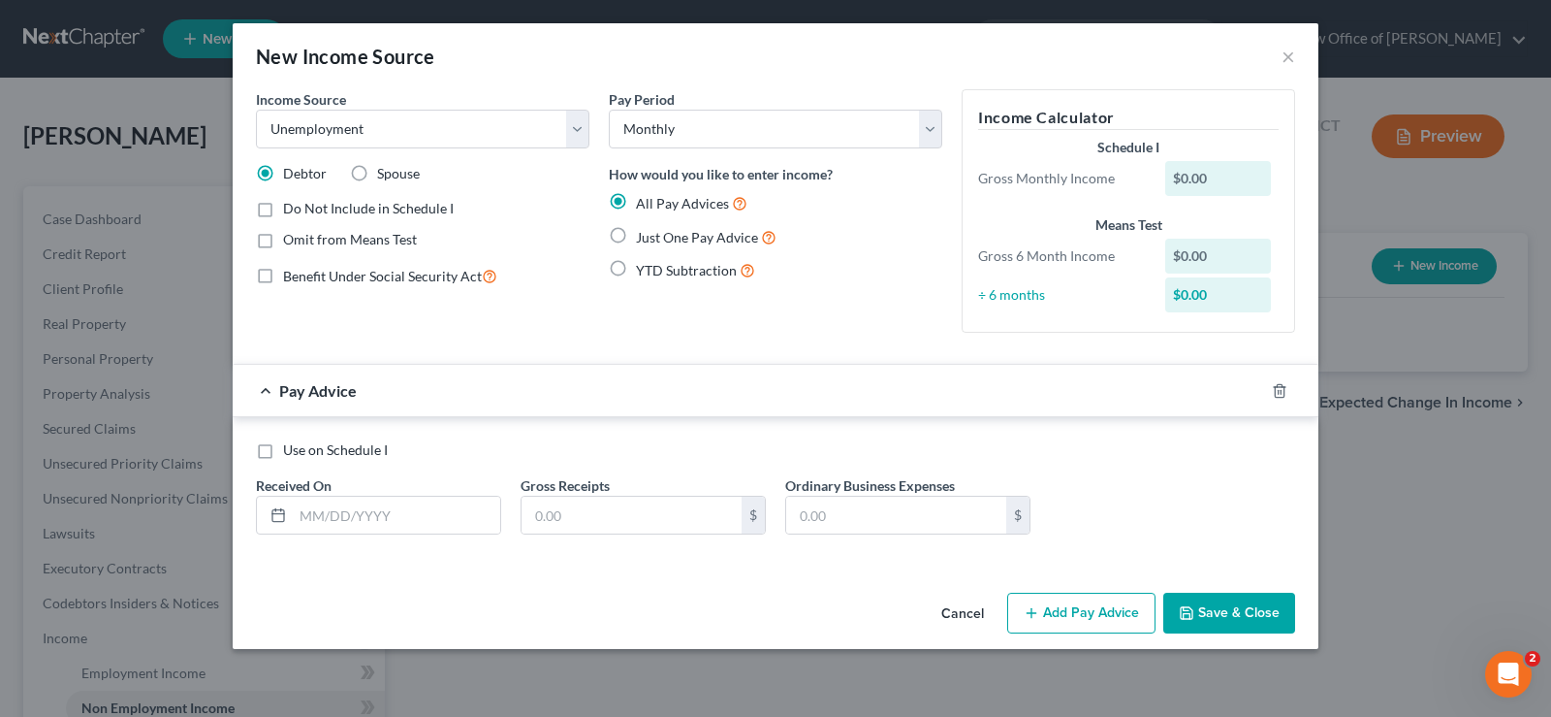
click at [283, 452] on label "Use on Schedule I" at bounding box center [335, 449] width 105 height 19
click at [291, 452] on input "Use on Schedule I" at bounding box center [297, 446] width 13 height 13
checkbox input "true"
drag, startPoint x: 413, startPoint y: 519, endPoint x: 421, endPoint y: 512, distance: 10.3
click at [414, 519] on input "text" at bounding box center [396, 514] width 207 height 37
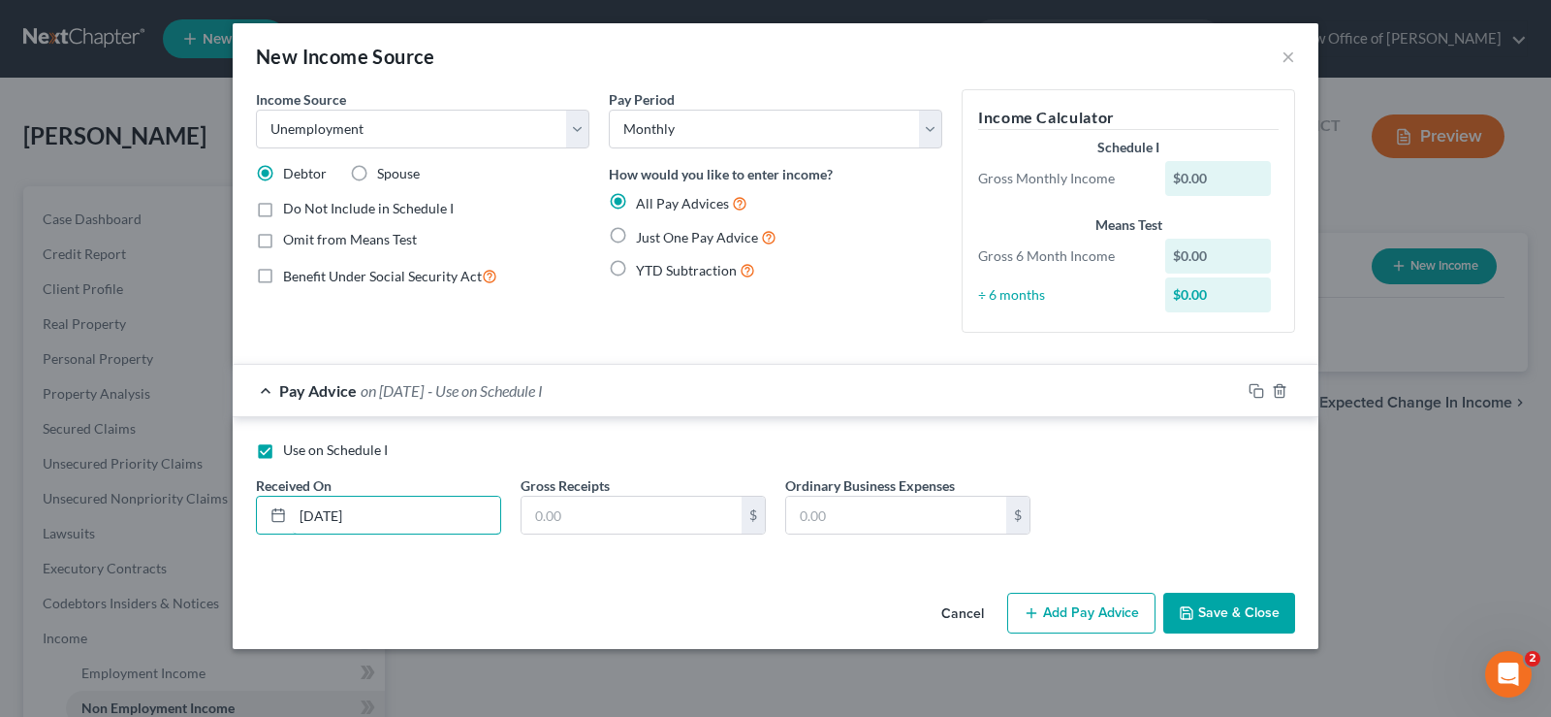
type input "[DATE]"
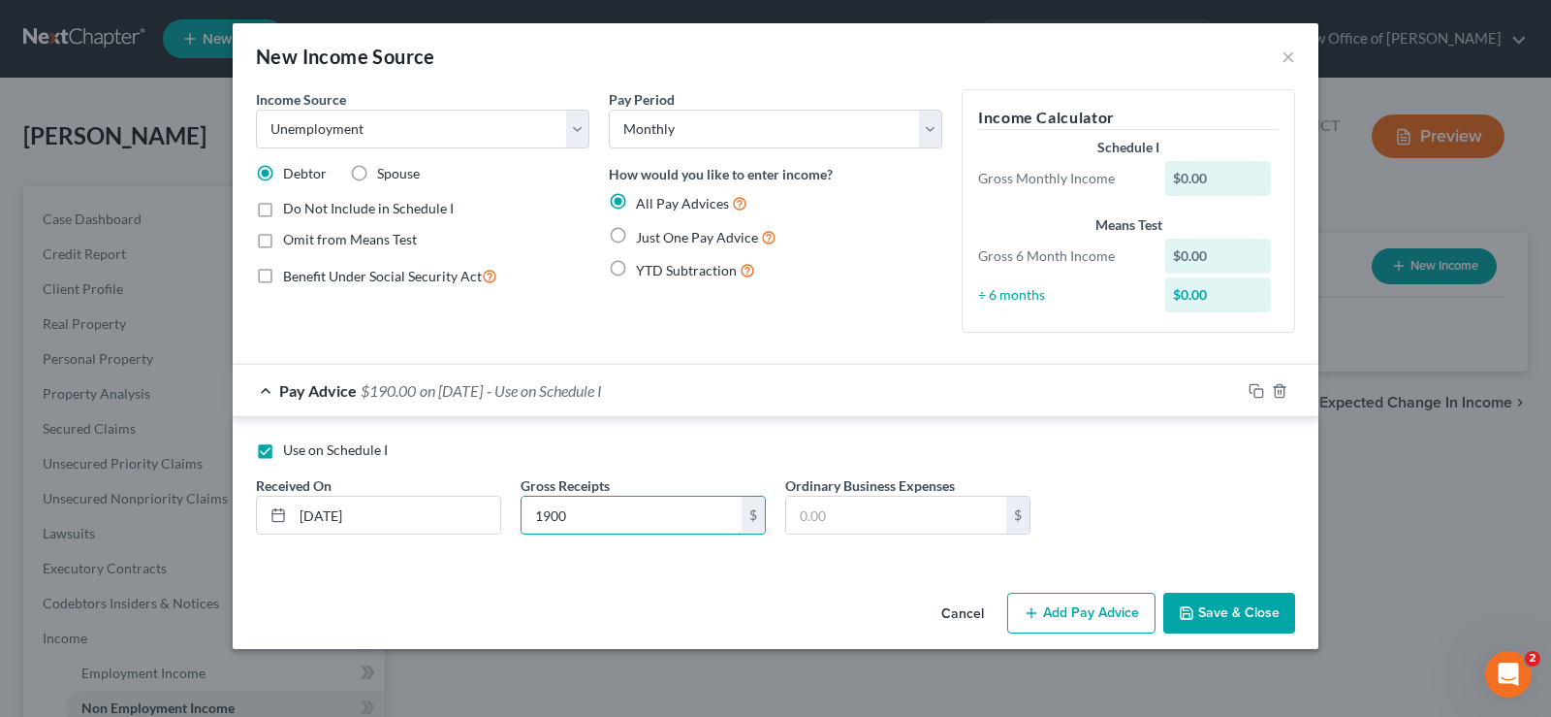
type input "1,900"
drag, startPoint x: 678, startPoint y: 521, endPoint x: 412, endPoint y: 514, distance: 265.8
click at [412, 514] on div "Use on Schedule I Received On * [DATE] Gross Receipts 1,900 $ Ordinary Business…" at bounding box center [775, 495] width 1059 height 110
type input "1,900"
click at [1202, 613] on button "Save & Close" at bounding box center [1230, 612] width 132 height 41
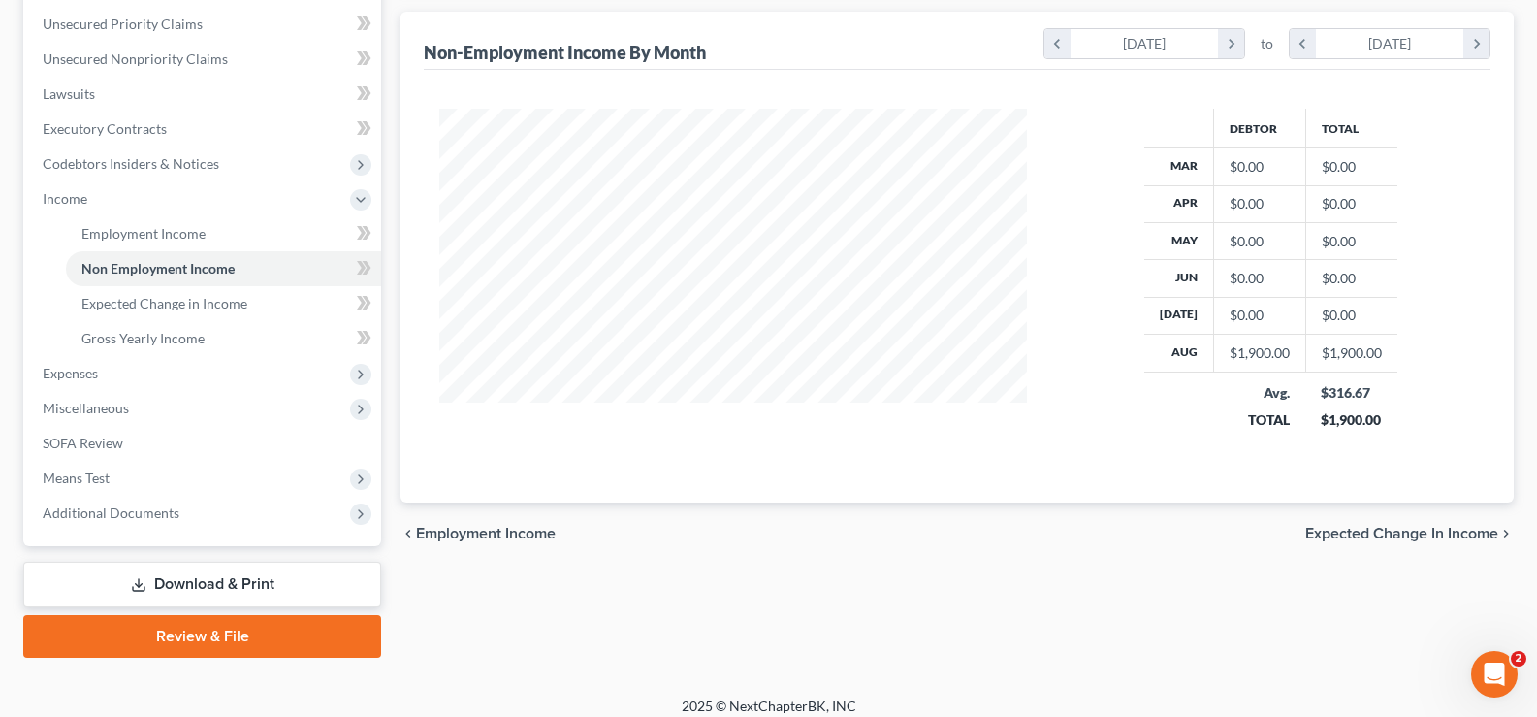
scroll to position [449, 0]
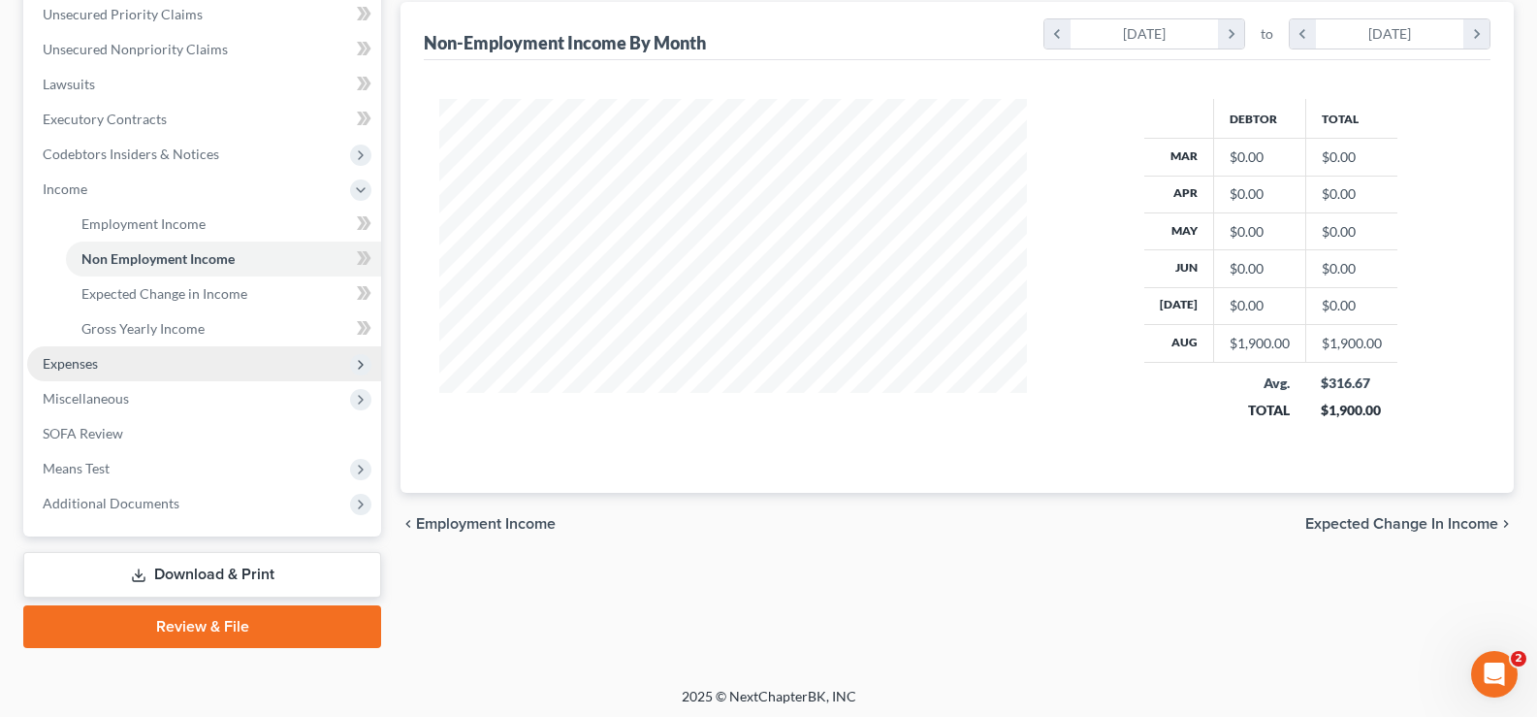
click at [66, 364] on span "Expenses" at bounding box center [70, 363] width 55 height 16
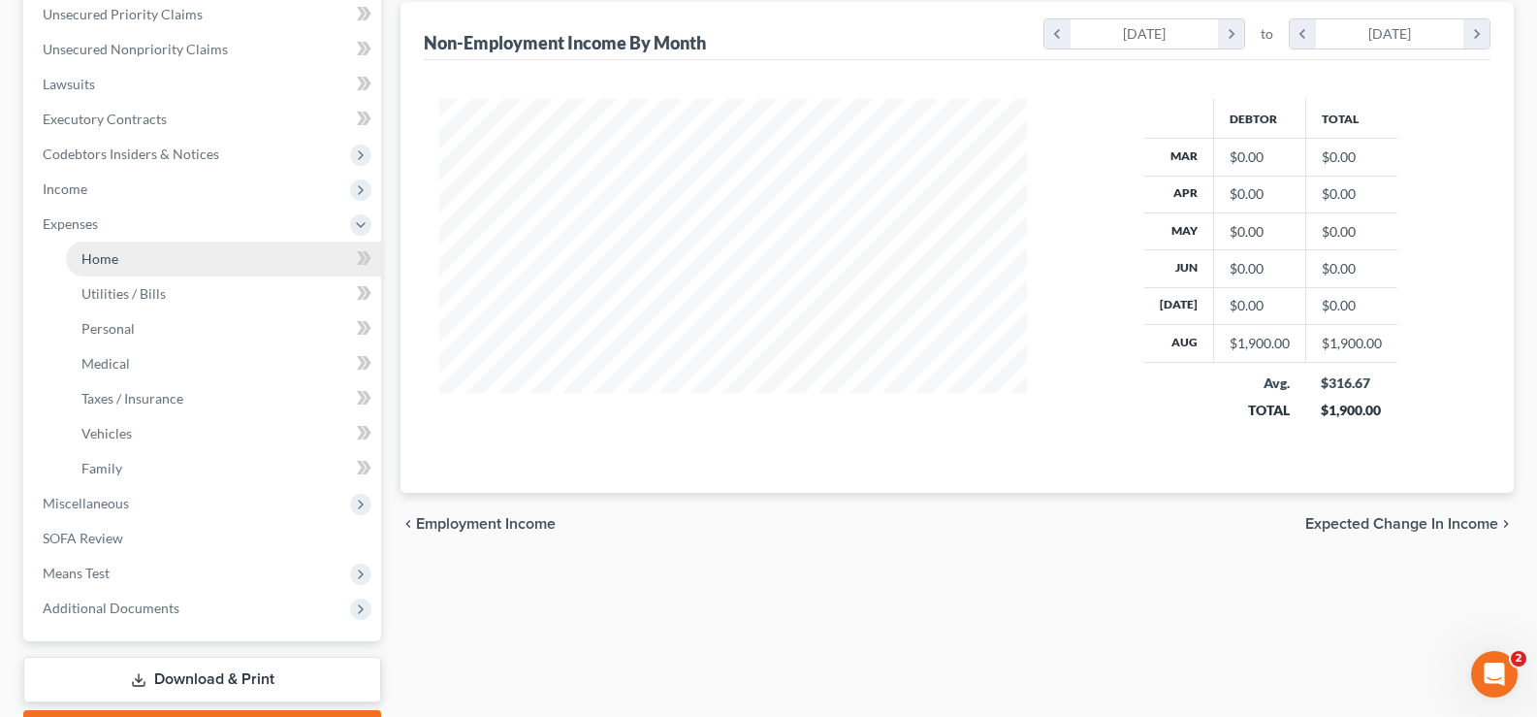
click at [94, 259] on span "Home" at bounding box center [99, 258] width 37 height 16
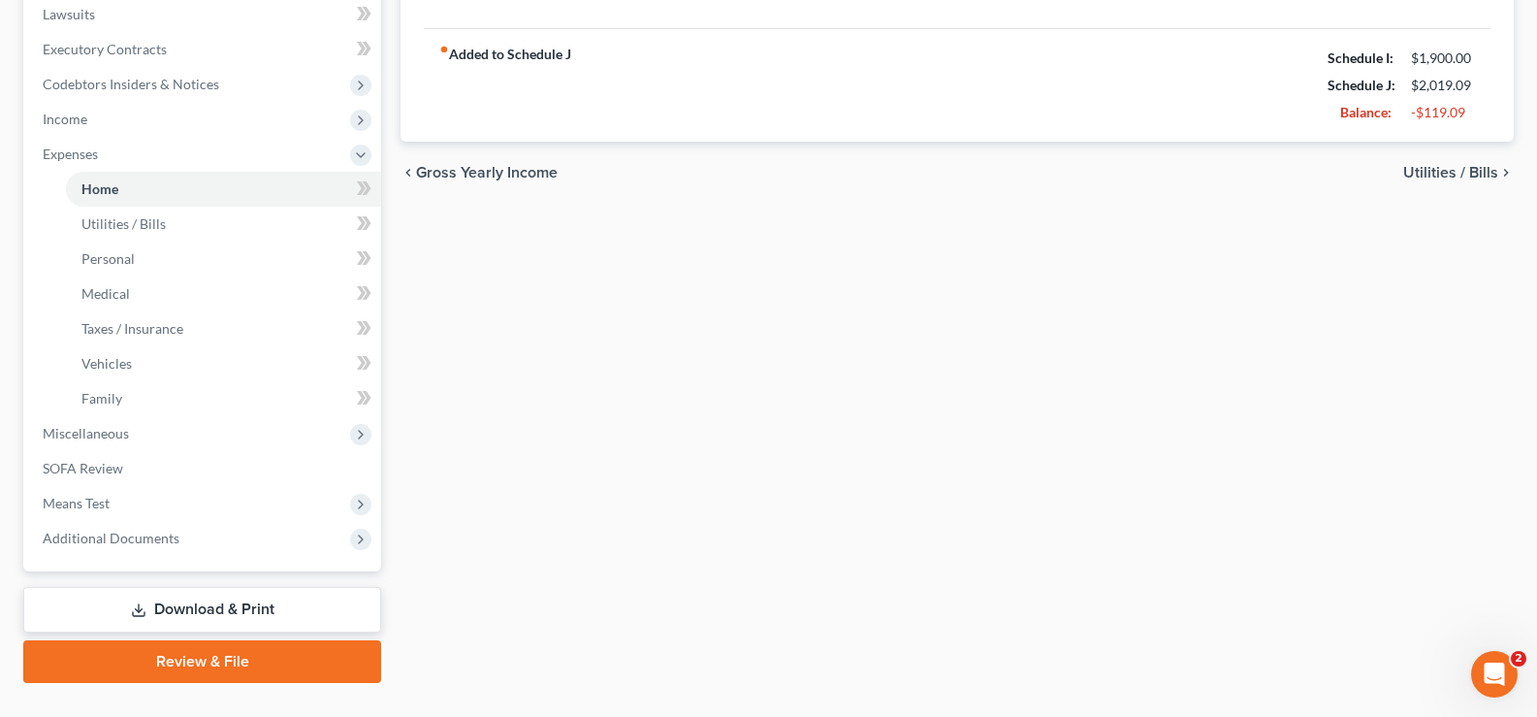
scroll to position [521, 0]
click at [135, 654] on link "Review & File" at bounding box center [202, 659] width 358 height 43
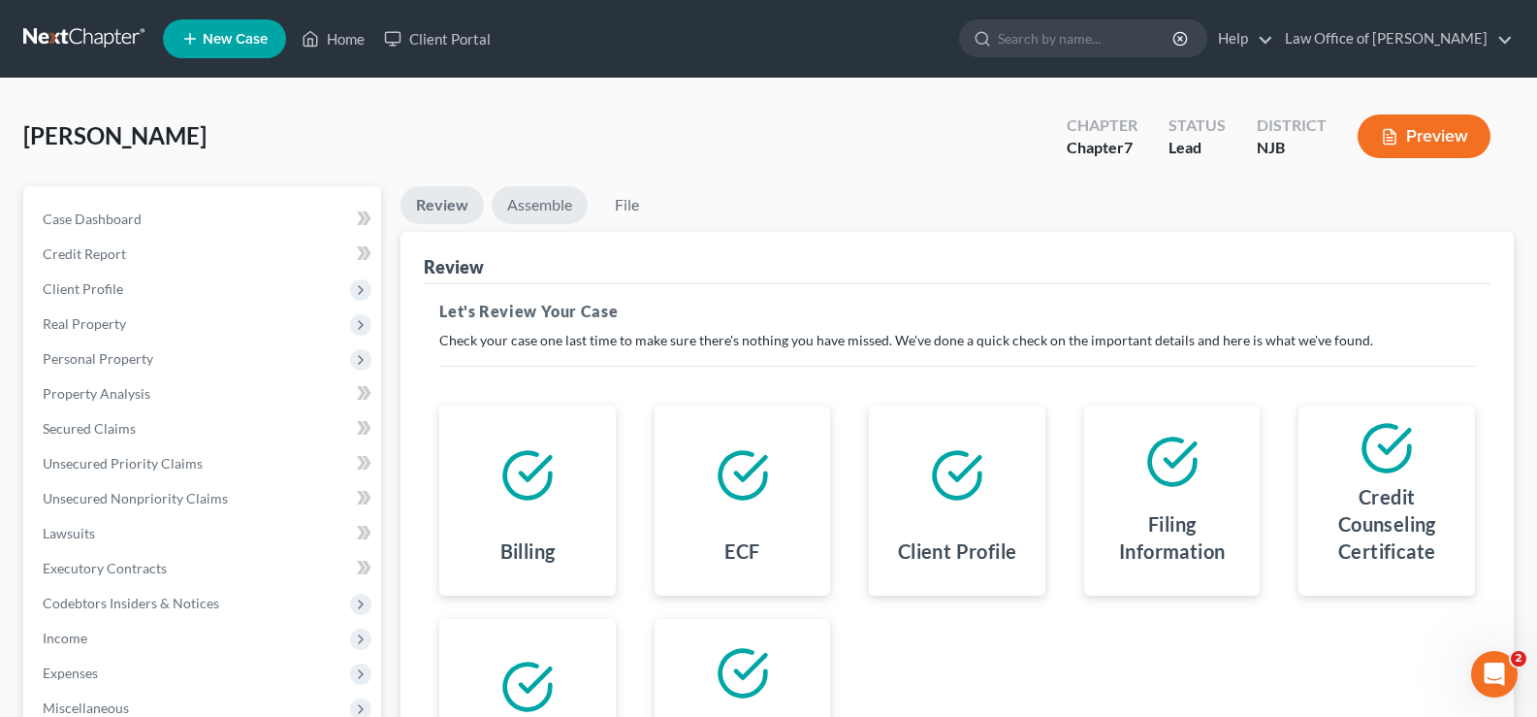
click at [526, 206] on link "Assemble" at bounding box center [540, 205] width 96 height 38
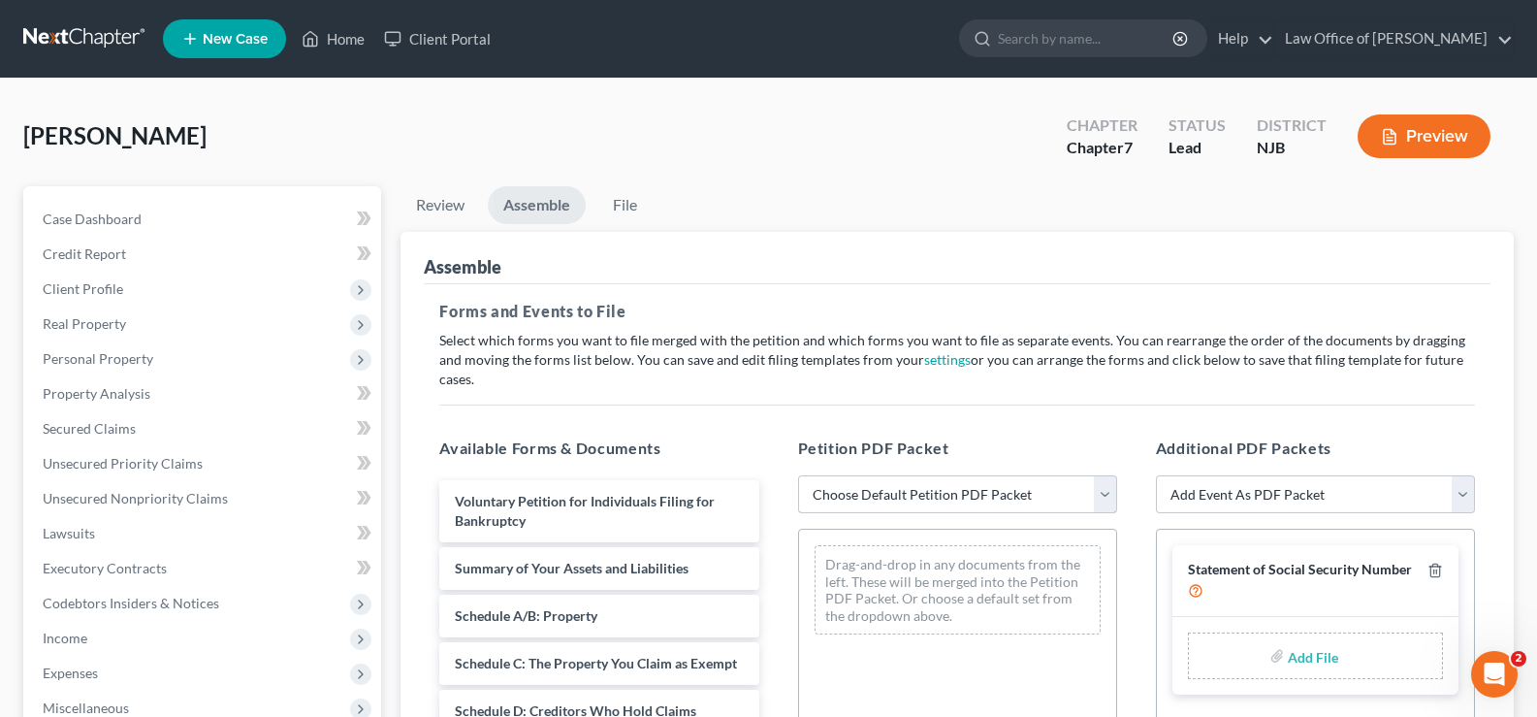
click at [897, 476] on select "Choose Default Petition PDF Packet Complete Bankruptcy Petition (all forms and …" at bounding box center [957, 494] width 319 height 39
select select "0"
click at [798, 475] on select "Choose Default Petition PDF Packet Complete Bankruptcy Petition (all forms and …" at bounding box center [957, 494] width 319 height 39
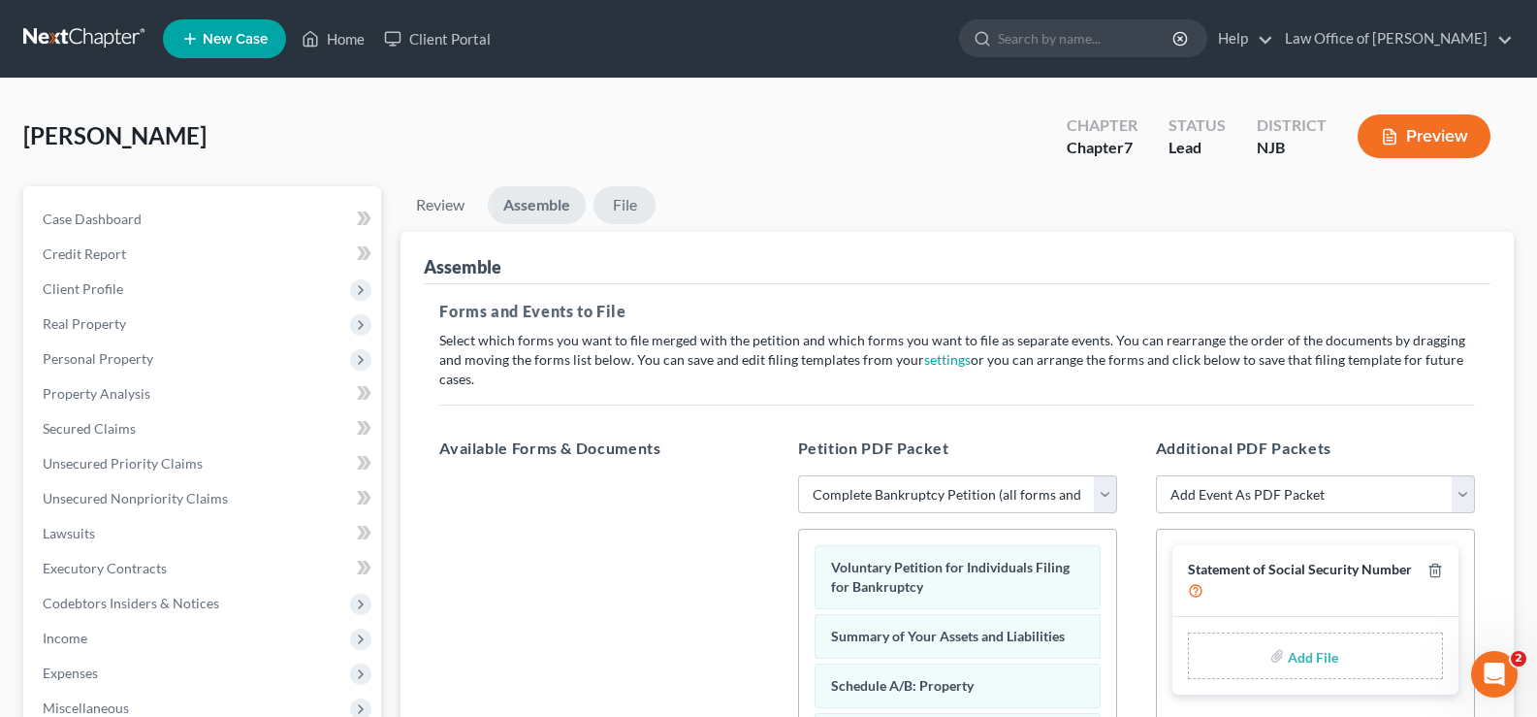
click at [616, 199] on link "File" at bounding box center [624, 205] width 62 height 38
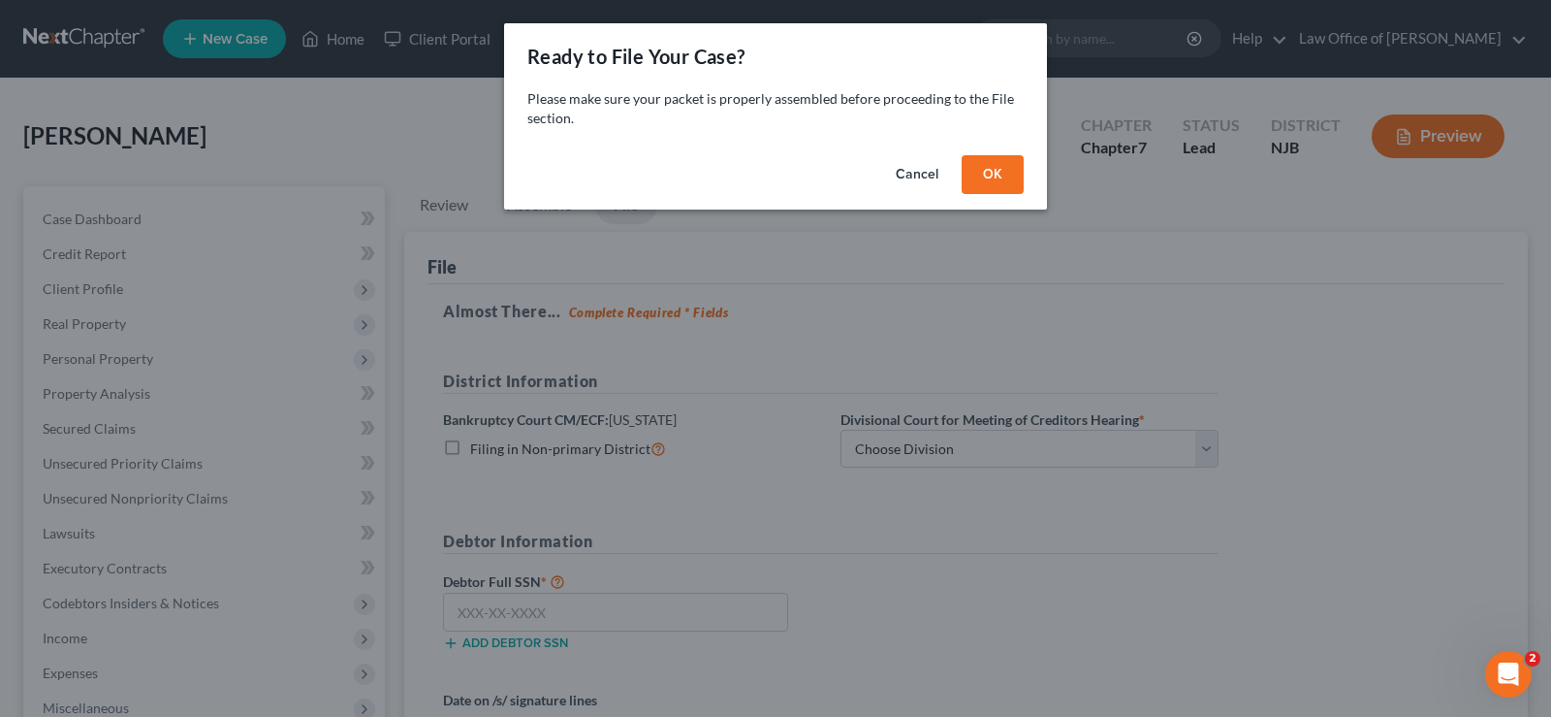
click at [977, 167] on button "OK" at bounding box center [993, 174] width 62 height 39
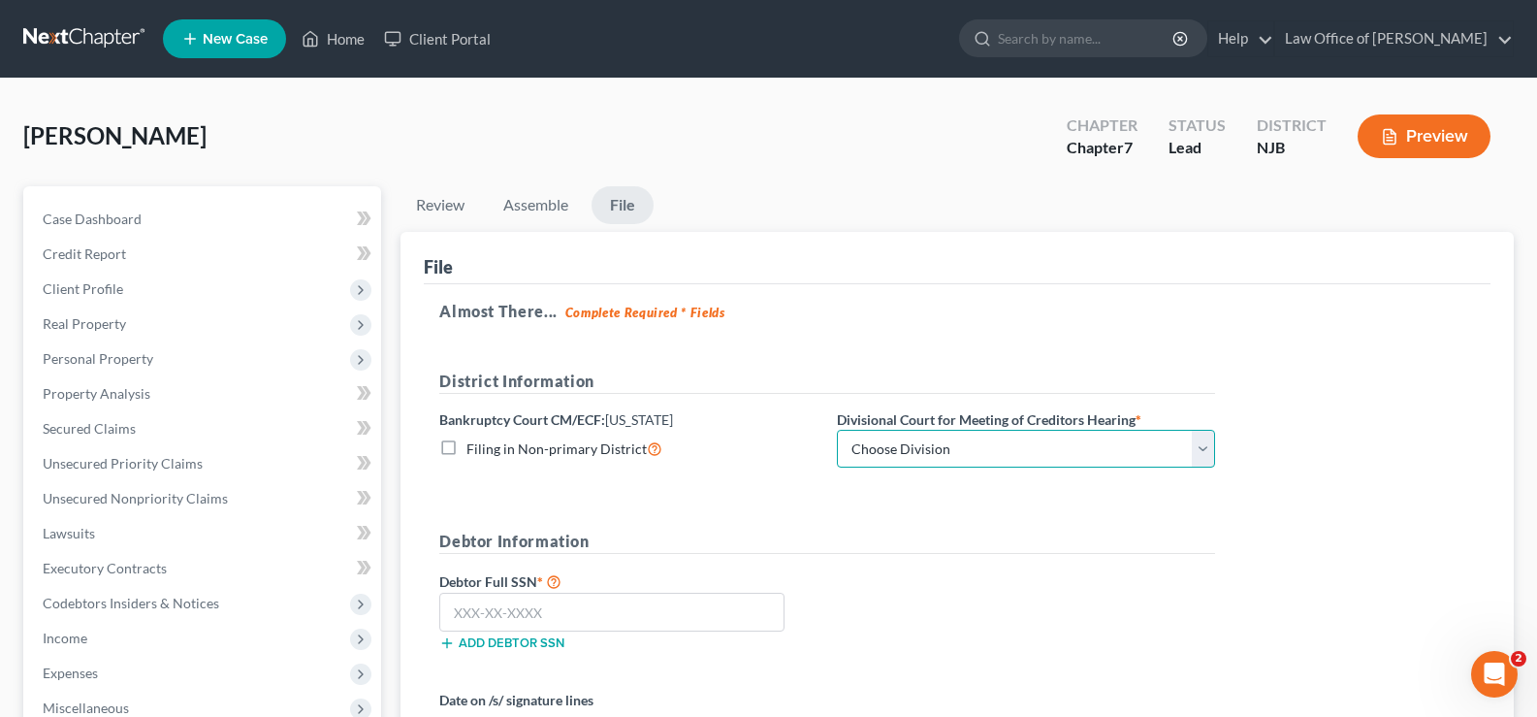
click at [883, 436] on select "Choose Division [GEOGRAPHIC_DATA] [GEOGRAPHIC_DATA]/[GEOGRAPHIC_DATA] [GEOGRAPH…" at bounding box center [1026, 449] width 378 height 39
select select "3"
click at [837, 430] on select "Choose Division [GEOGRAPHIC_DATA] [GEOGRAPHIC_DATA]/[GEOGRAPHIC_DATA] [GEOGRAPH…" at bounding box center [1026, 449] width 378 height 39
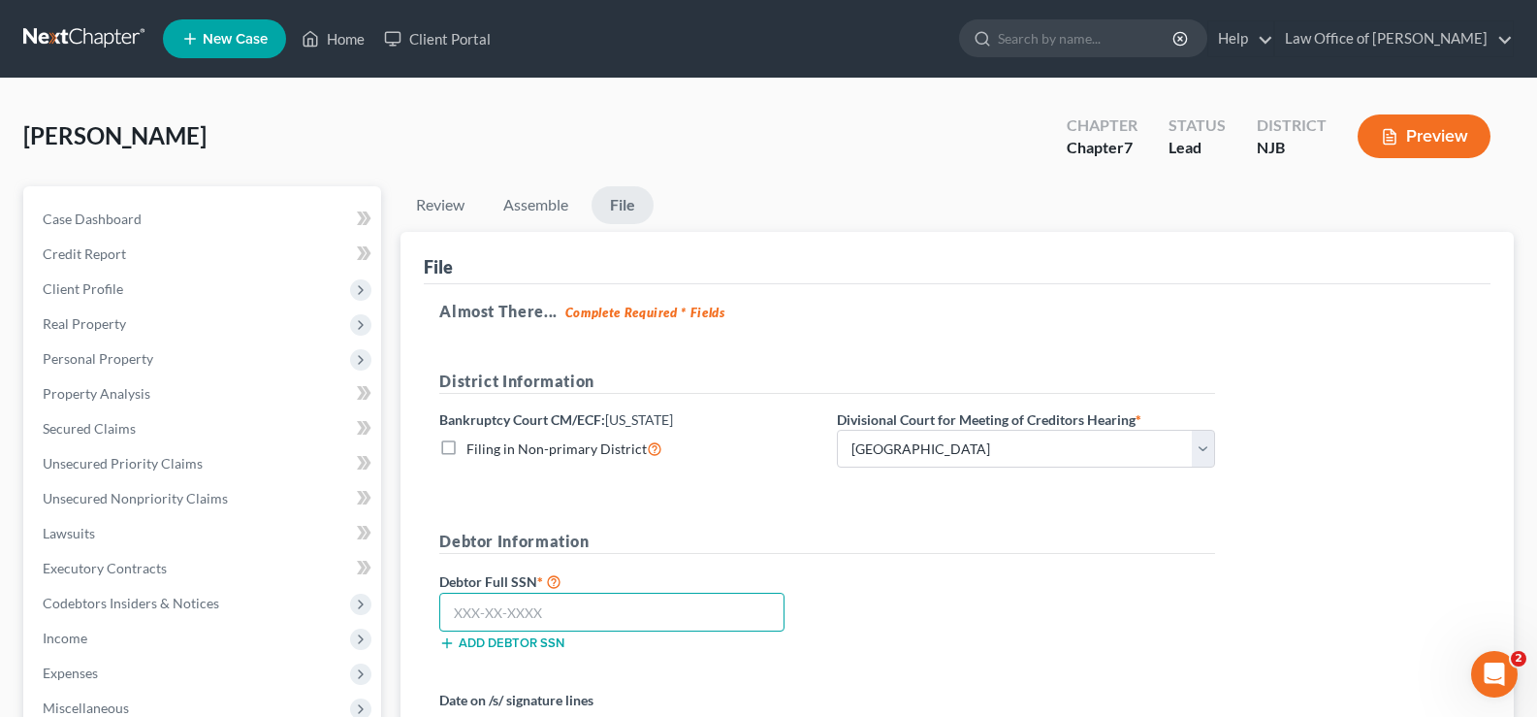
click at [487, 616] on input "text" at bounding box center [611, 611] width 345 height 39
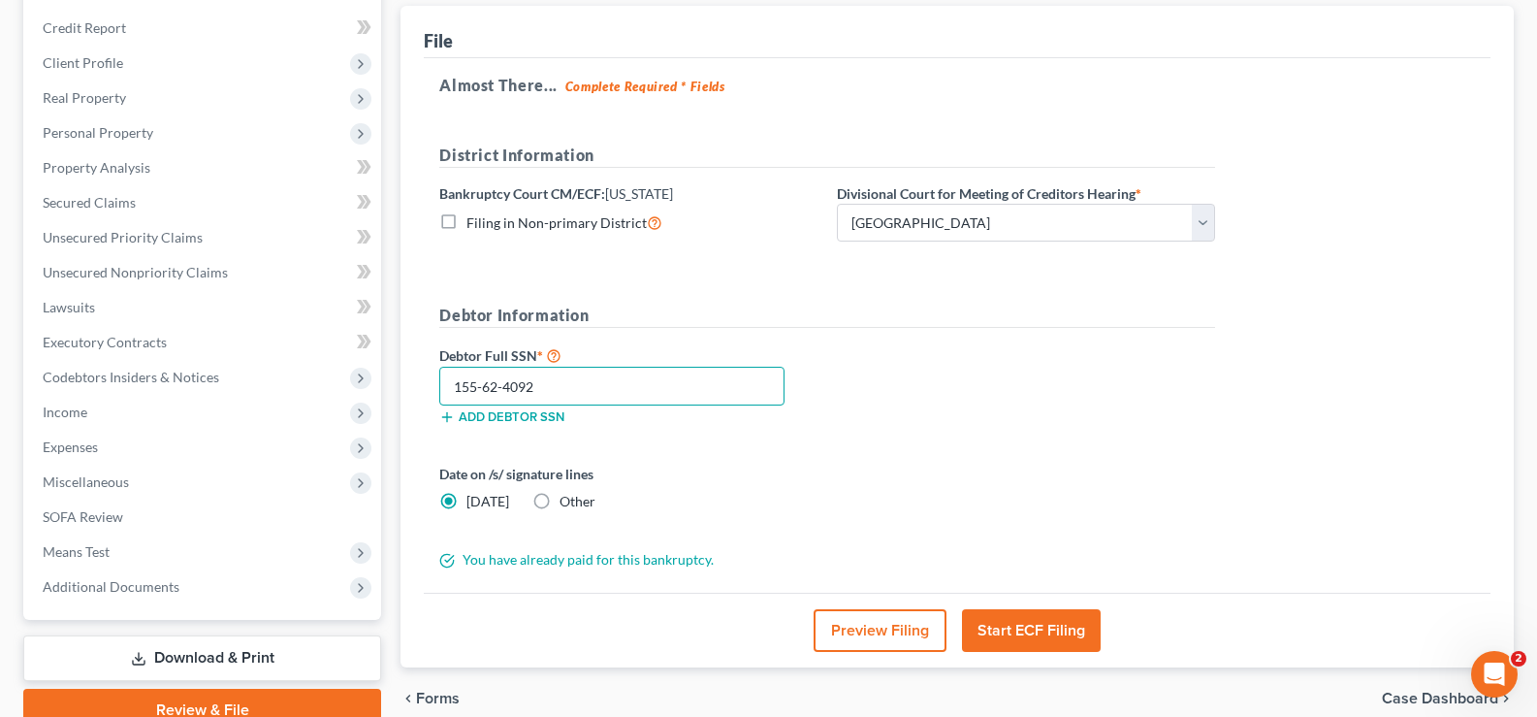
scroll to position [235, 0]
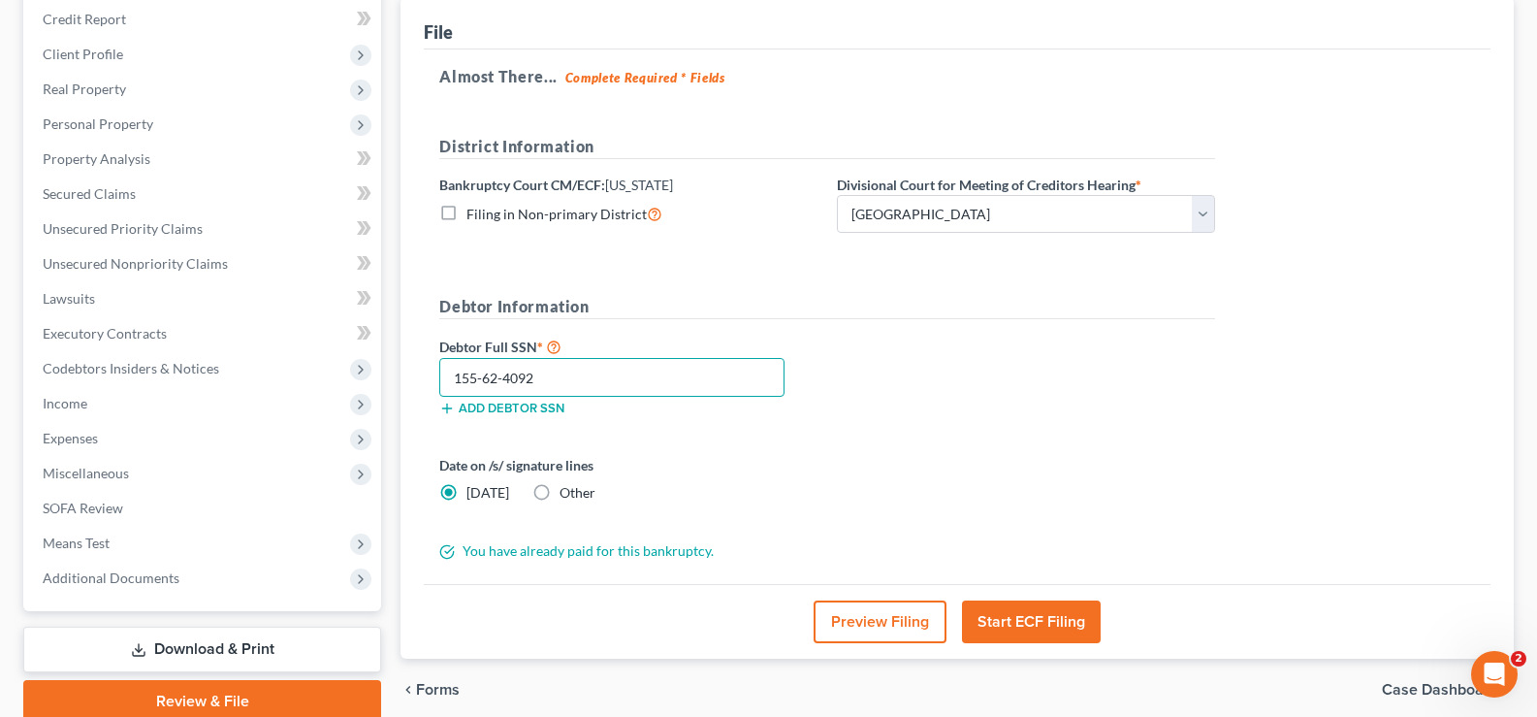
type input "155-62-4092"
click at [1024, 617] on button "Start ECF Filing" at bounding box center [1031, 621] width 139 height 43
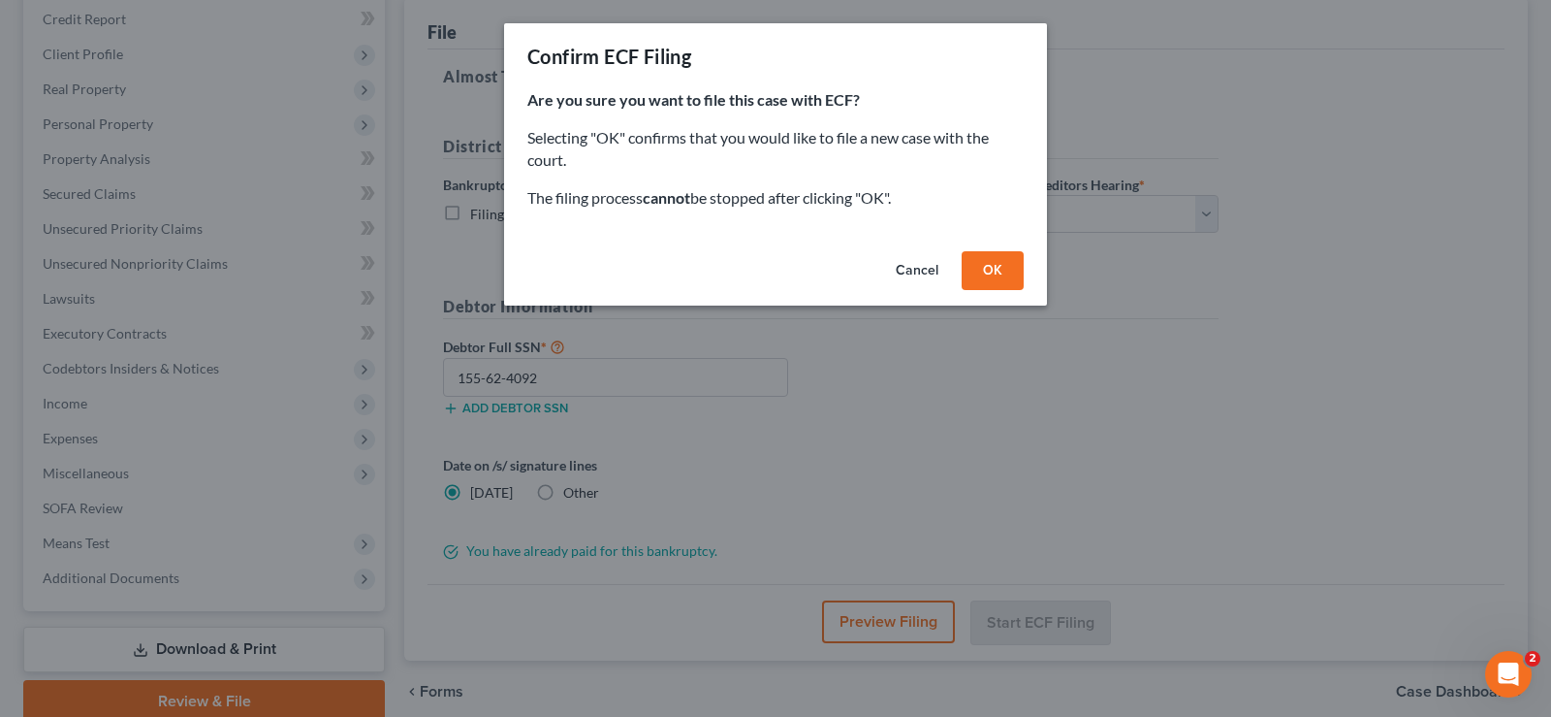
click at [993, 259] on button "OK" at bounding box center [993, 270] width 62 height 39
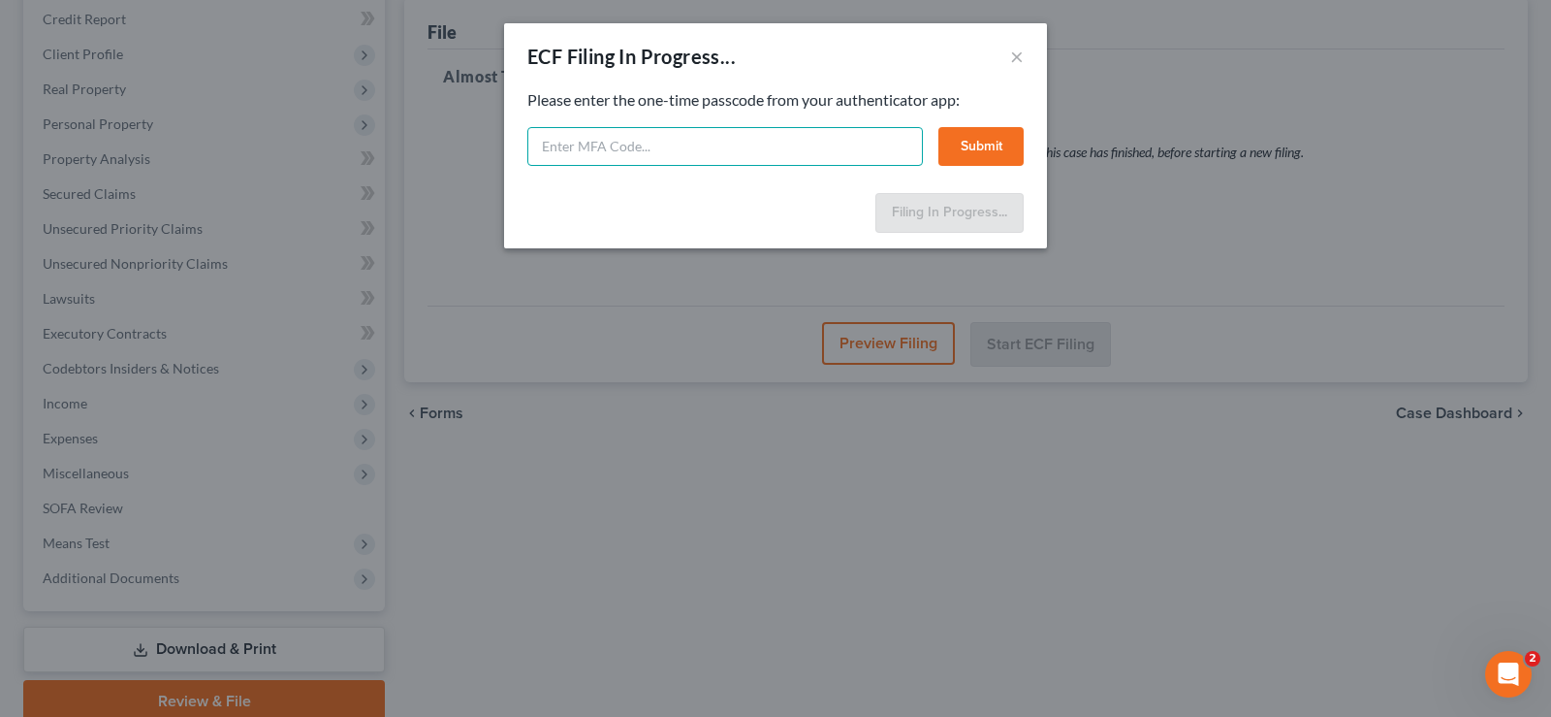
click at [652, 141] on input "text" at bounding box center [725, 146] width 396 height 39
type input "579742"
click at [989, 134] on button "Submit" at bounding box center [981, 146] width 85 height 39
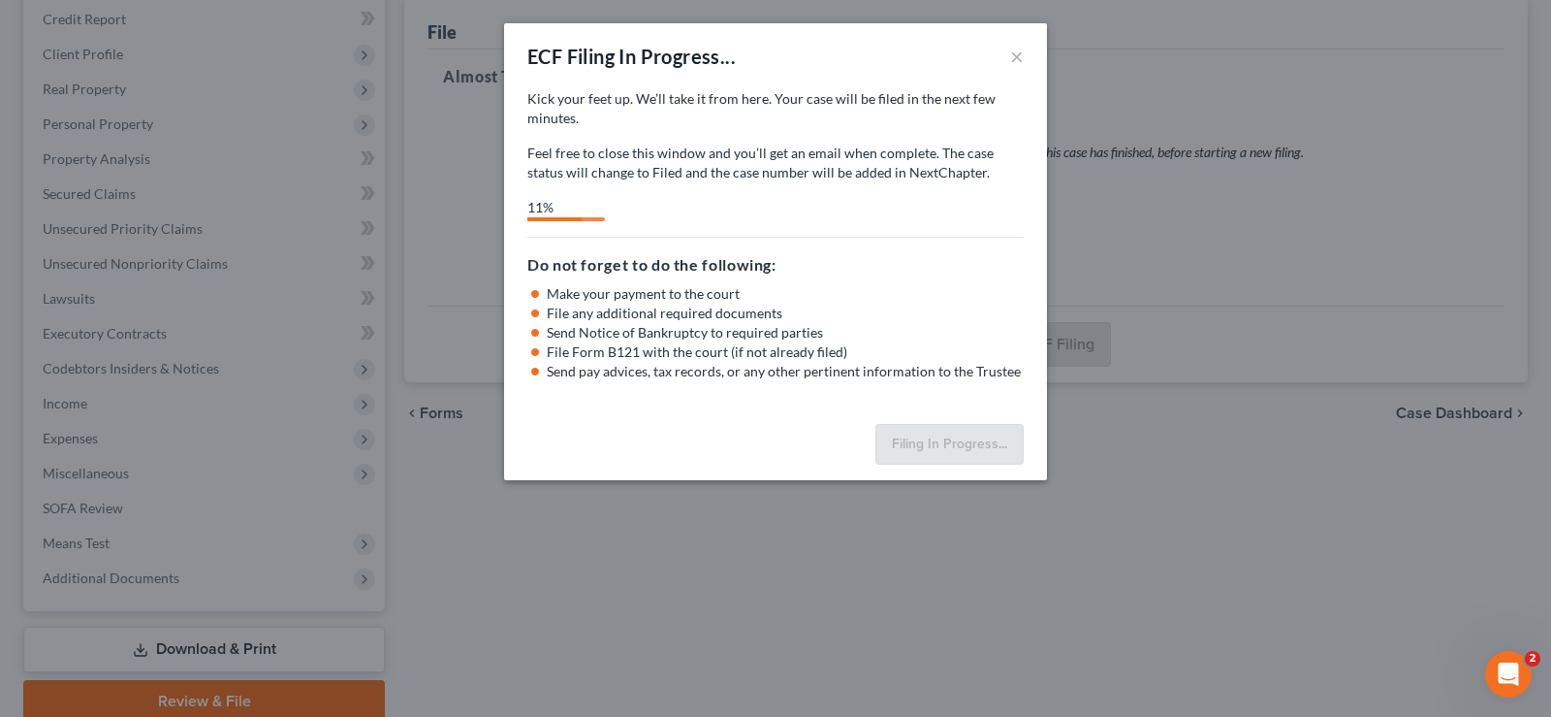
select select "3"
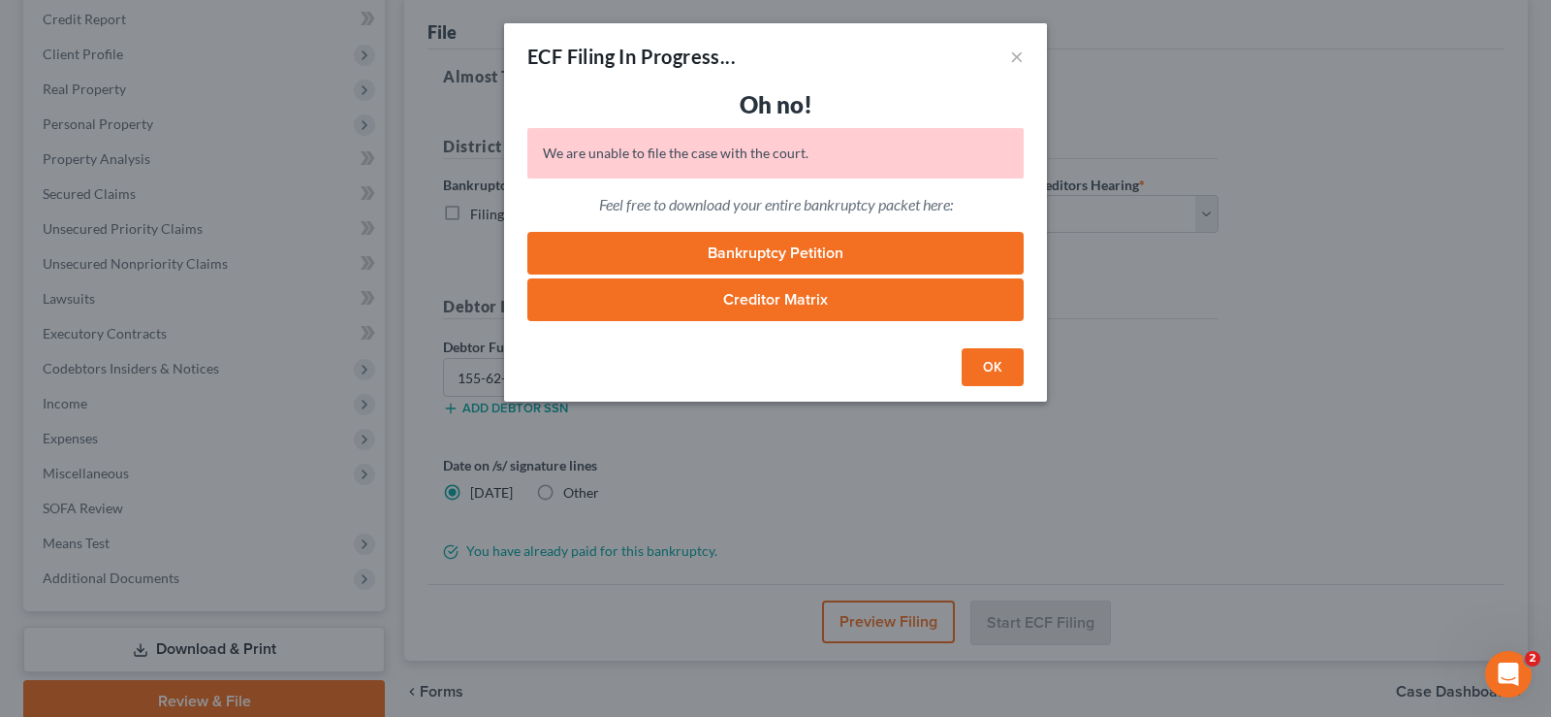
click at [984, 361] on button "OK" at bounding box center [993, 367] width 62 height 39
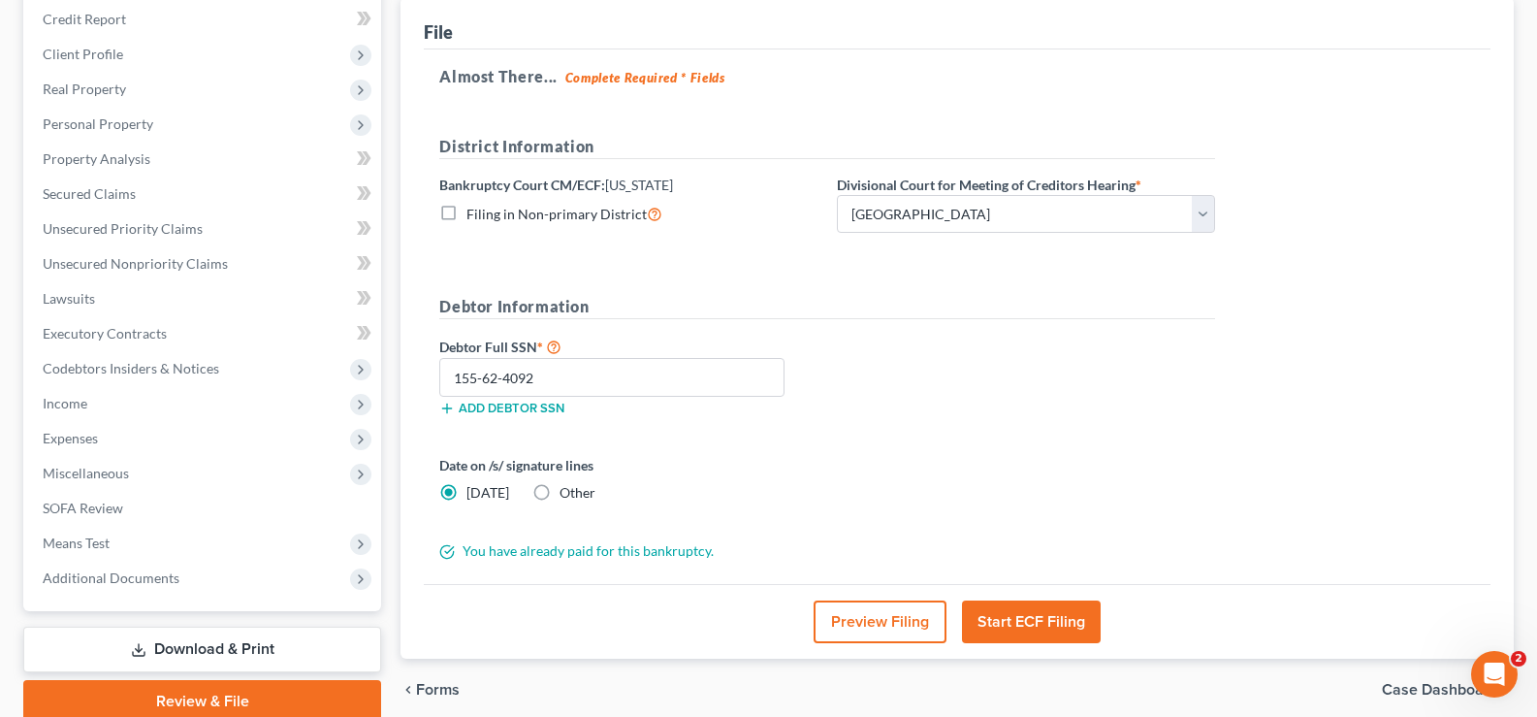
click at [1045, 622] on button "Start ECF Filing" at bounding box center [1031, 621] width 139 height 43
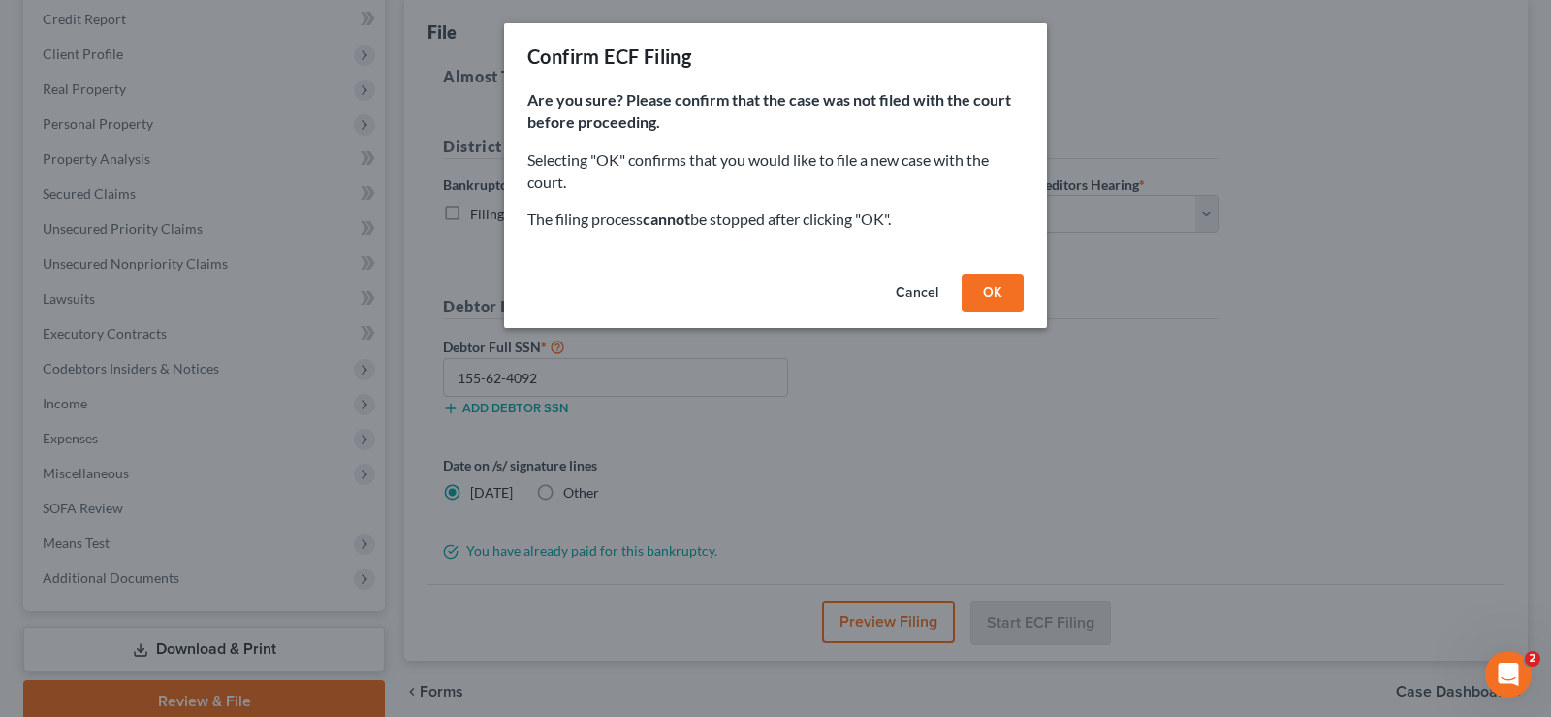
click at [1000, 292] on button "OK" at bounding box center [993, 292] width 62 height 39
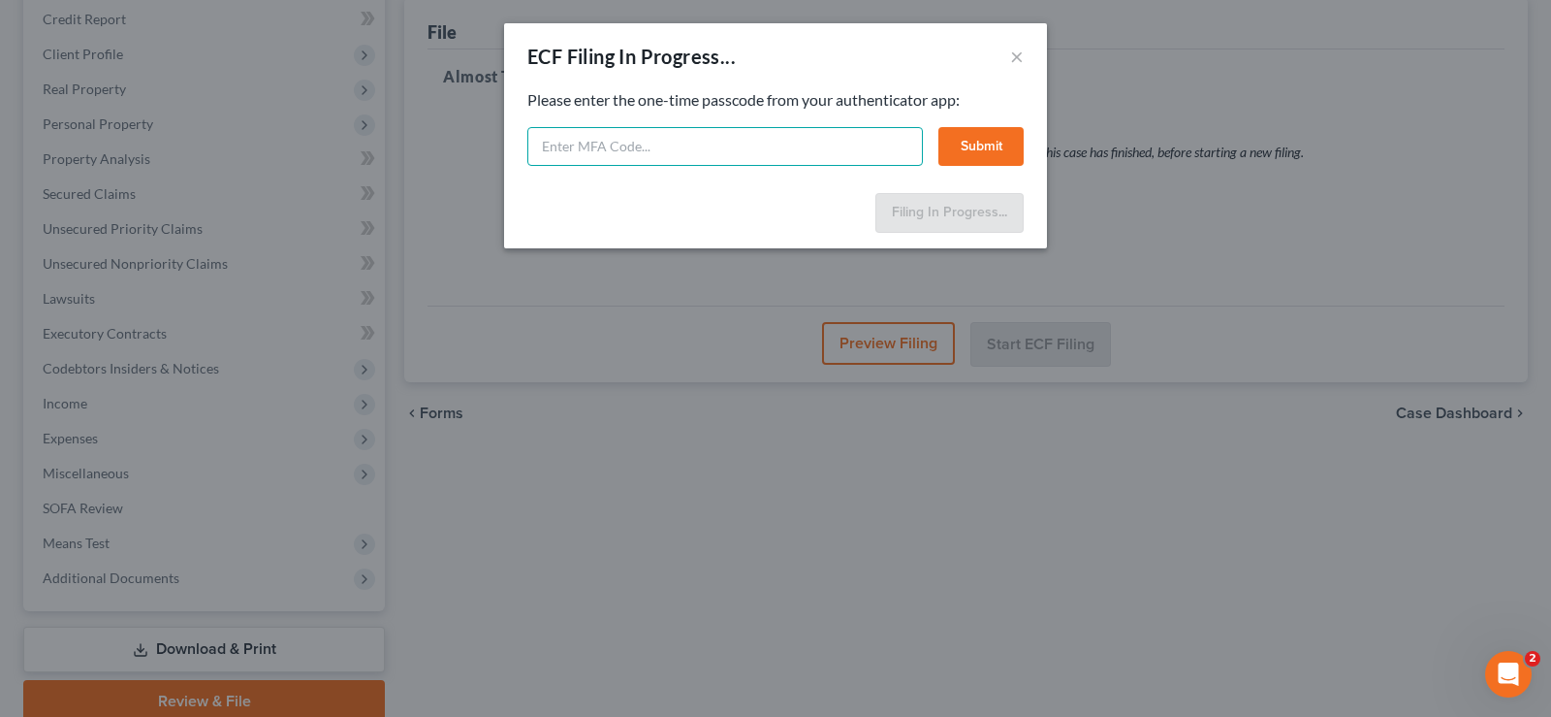
click at [535, 142] on input "text" at bounding box center [725, 146] width 396 height 39
type input "817562"
click at [992, 142] on button "Submit" at bounding box center [981, 146] width 85 height 39
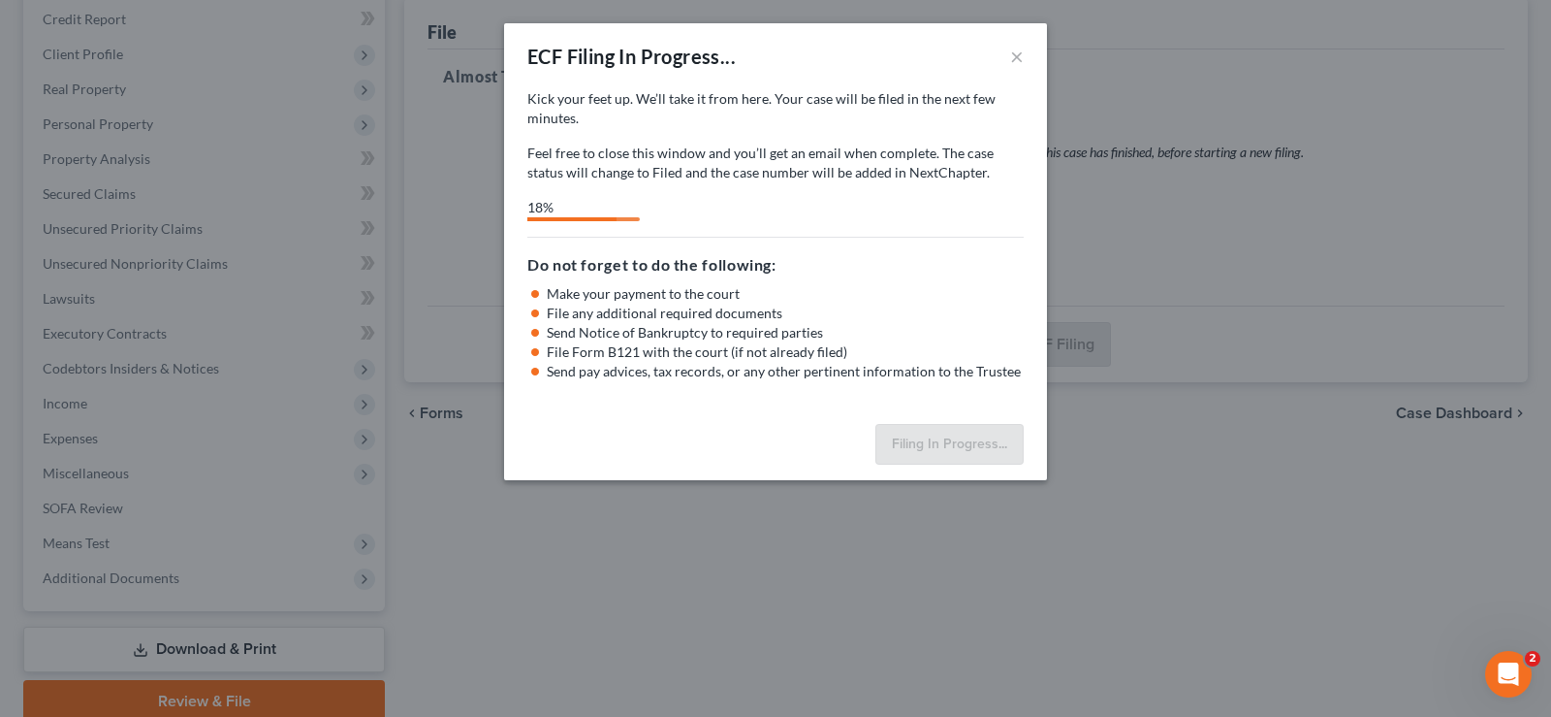
select select "3"
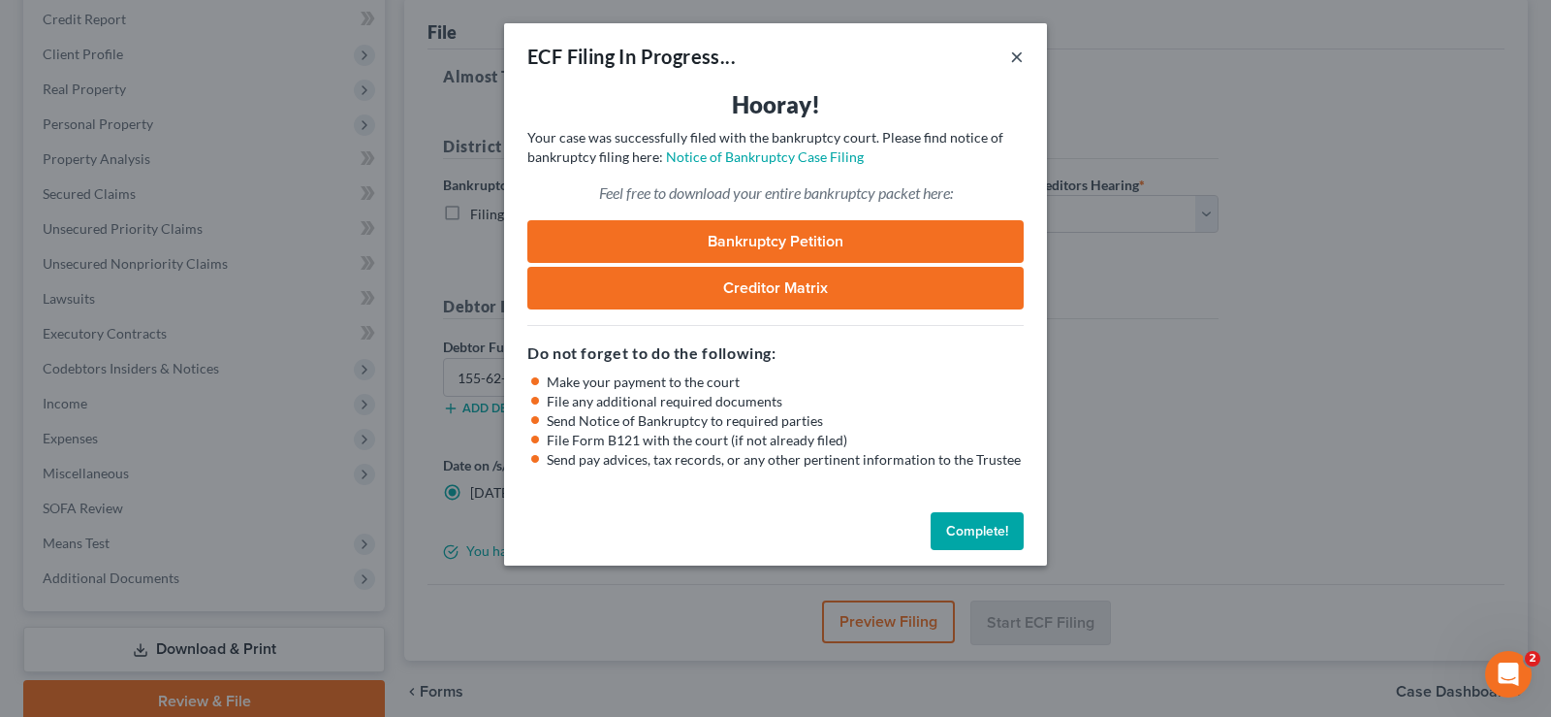
click at [1014, 54] on button "×" at bounding box center [1017, 56] width 14 height 23
